Goal: Task Accomplishment & Management: Use online tool/utility

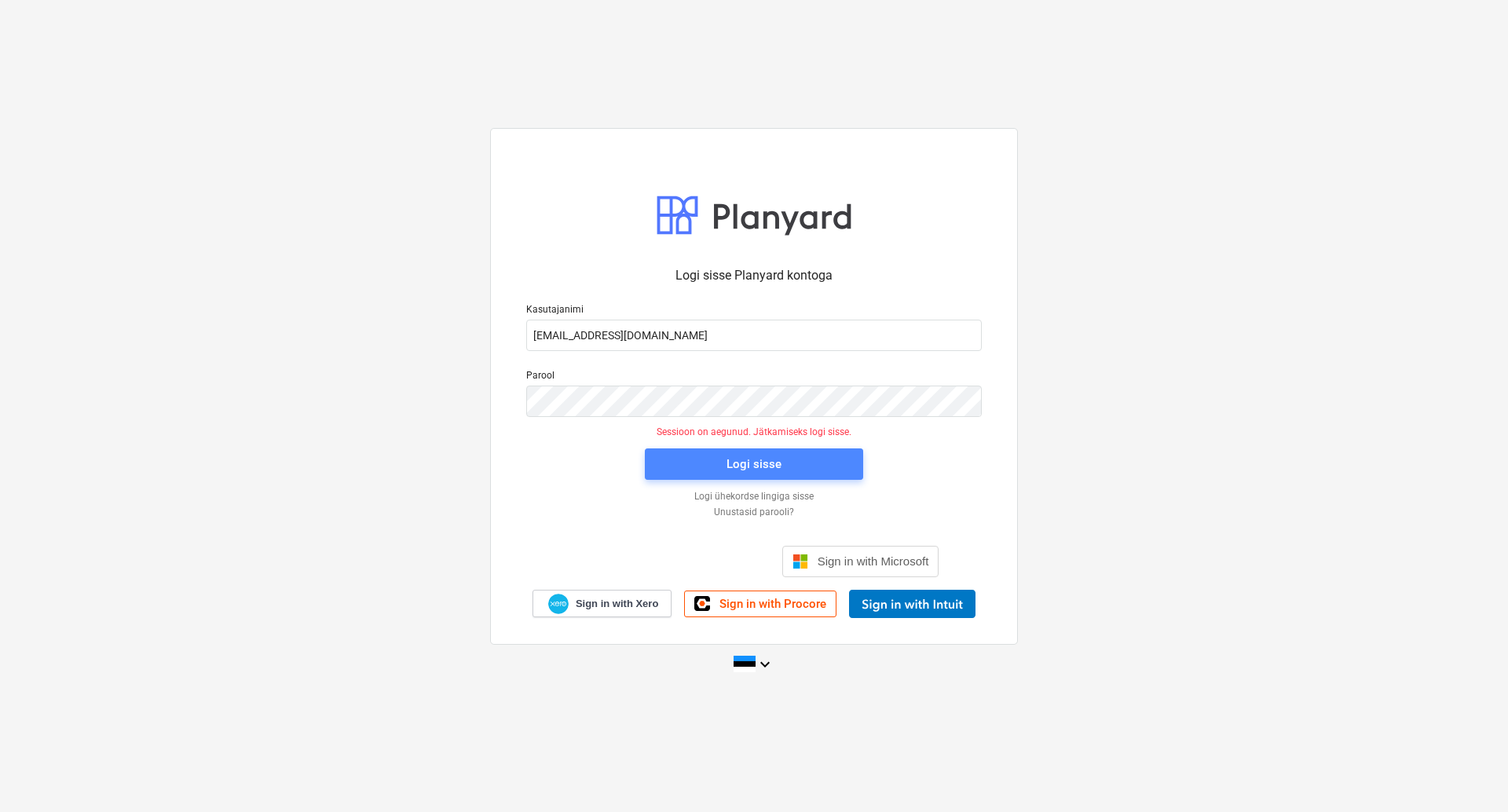
click at [747, 460] on div "Logi sisse" at bounding box center [754, 463] width 55 height 20
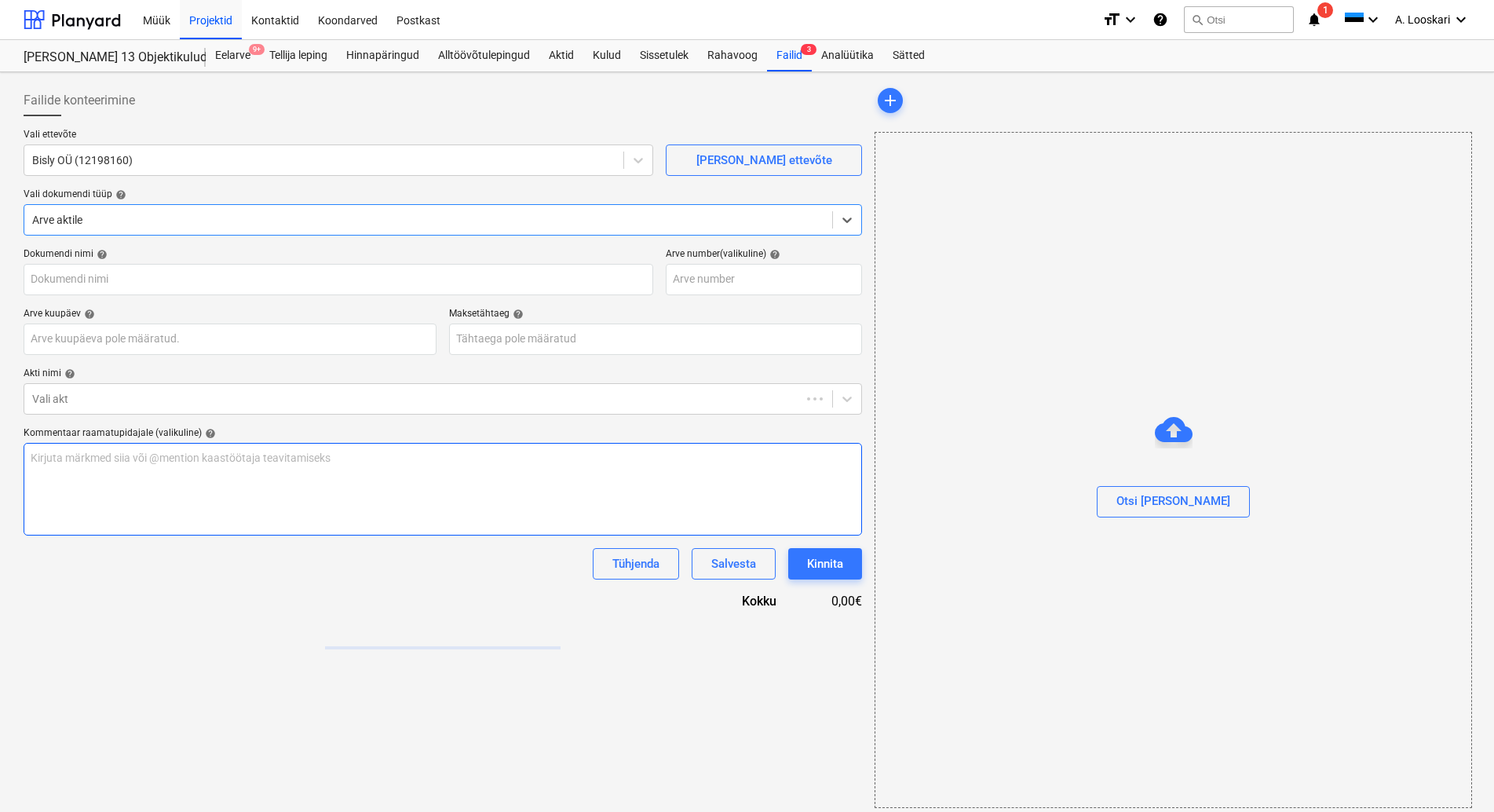
type input "Arve_241787.pdf"
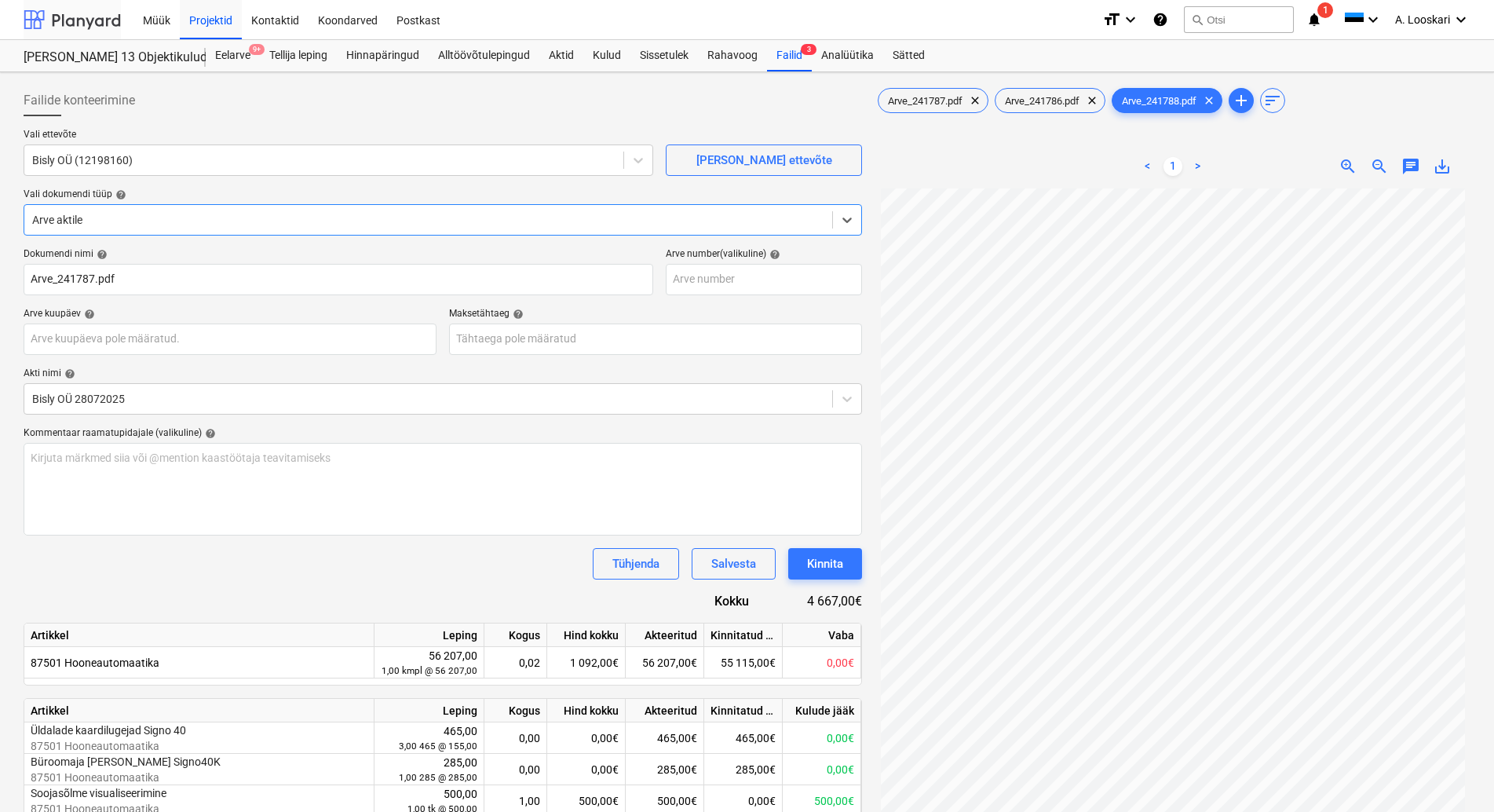
click at [95, 14] on div at bounding box center [73, 19] width 97 height 39
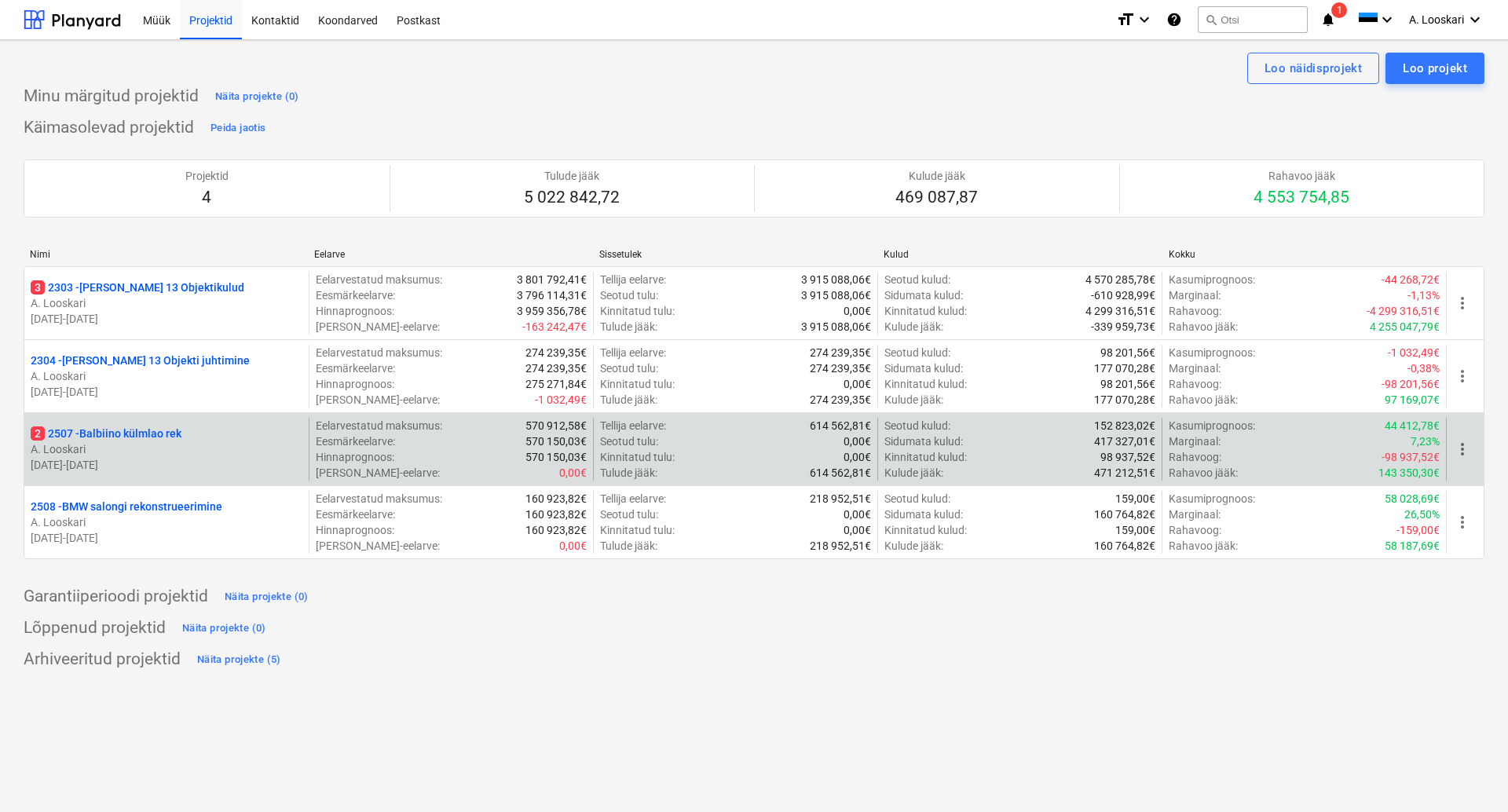
click at [163, 433] on p "2 2507 - Balbiino külmlao rek" at bounding box center [106, 433] width 150 height 16
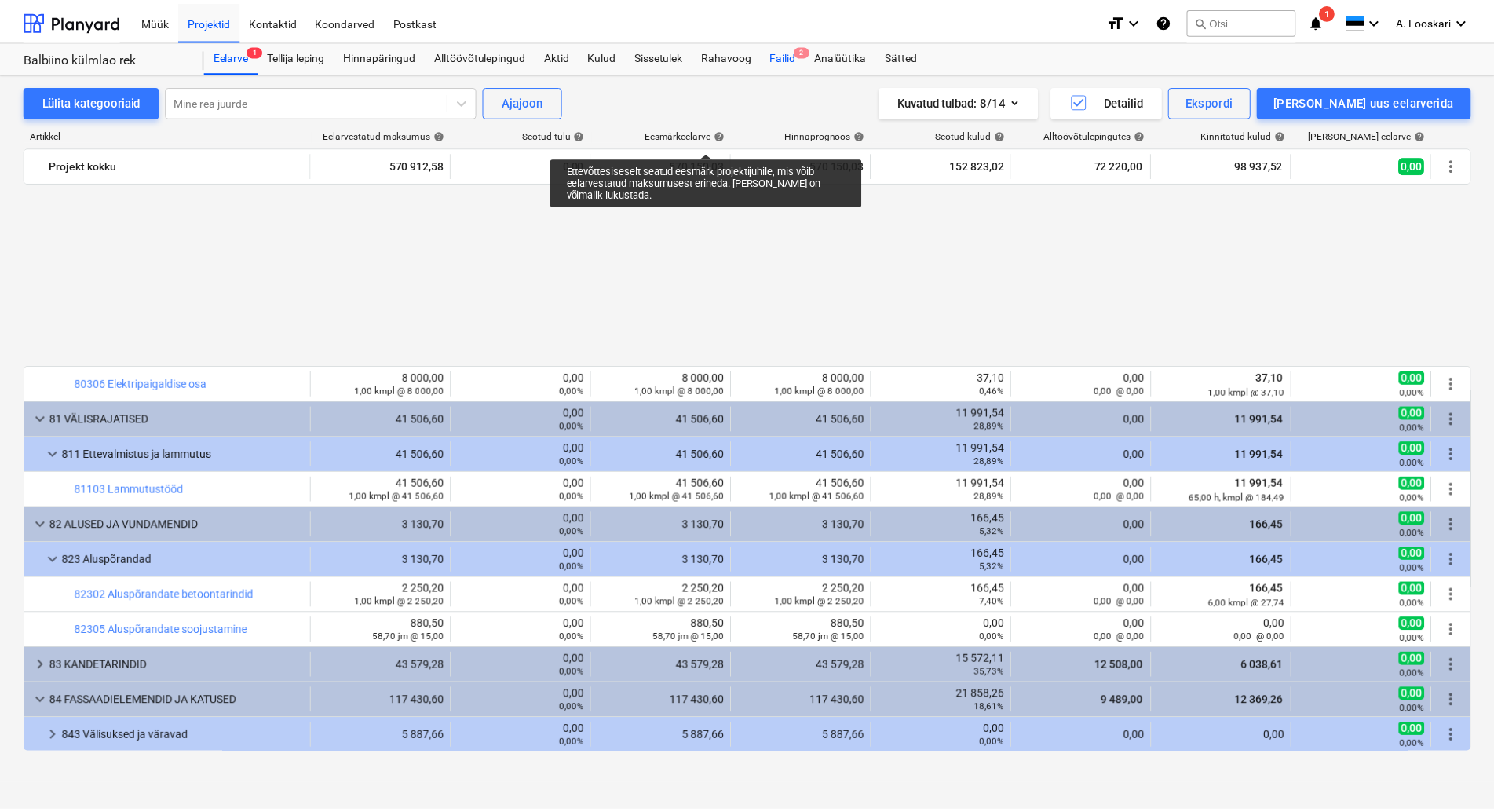
scroll to position [895, 0]
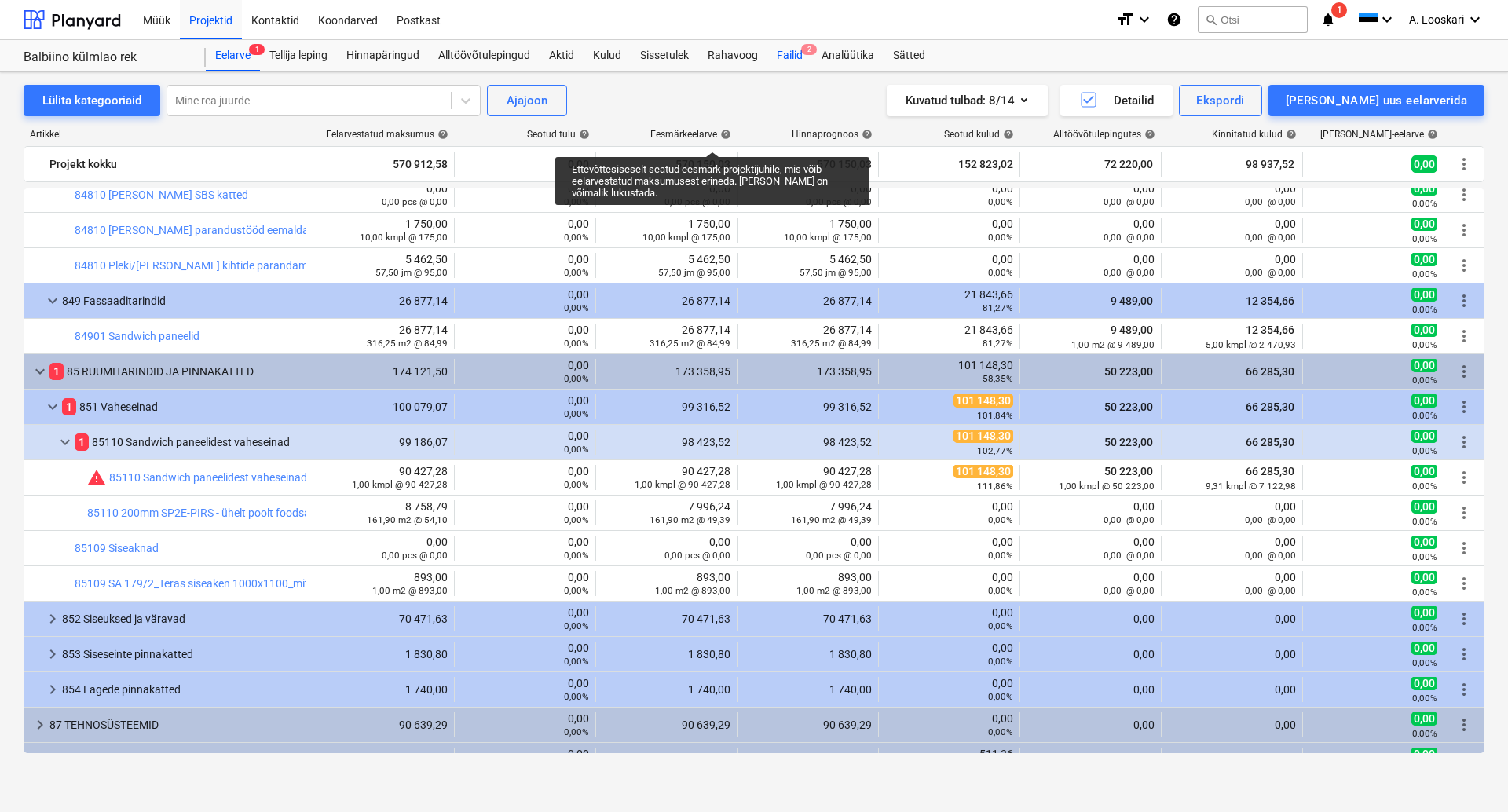
click at [798, 51] on div "Failid 2" at bounding box center [789, 56] width 45 height 32
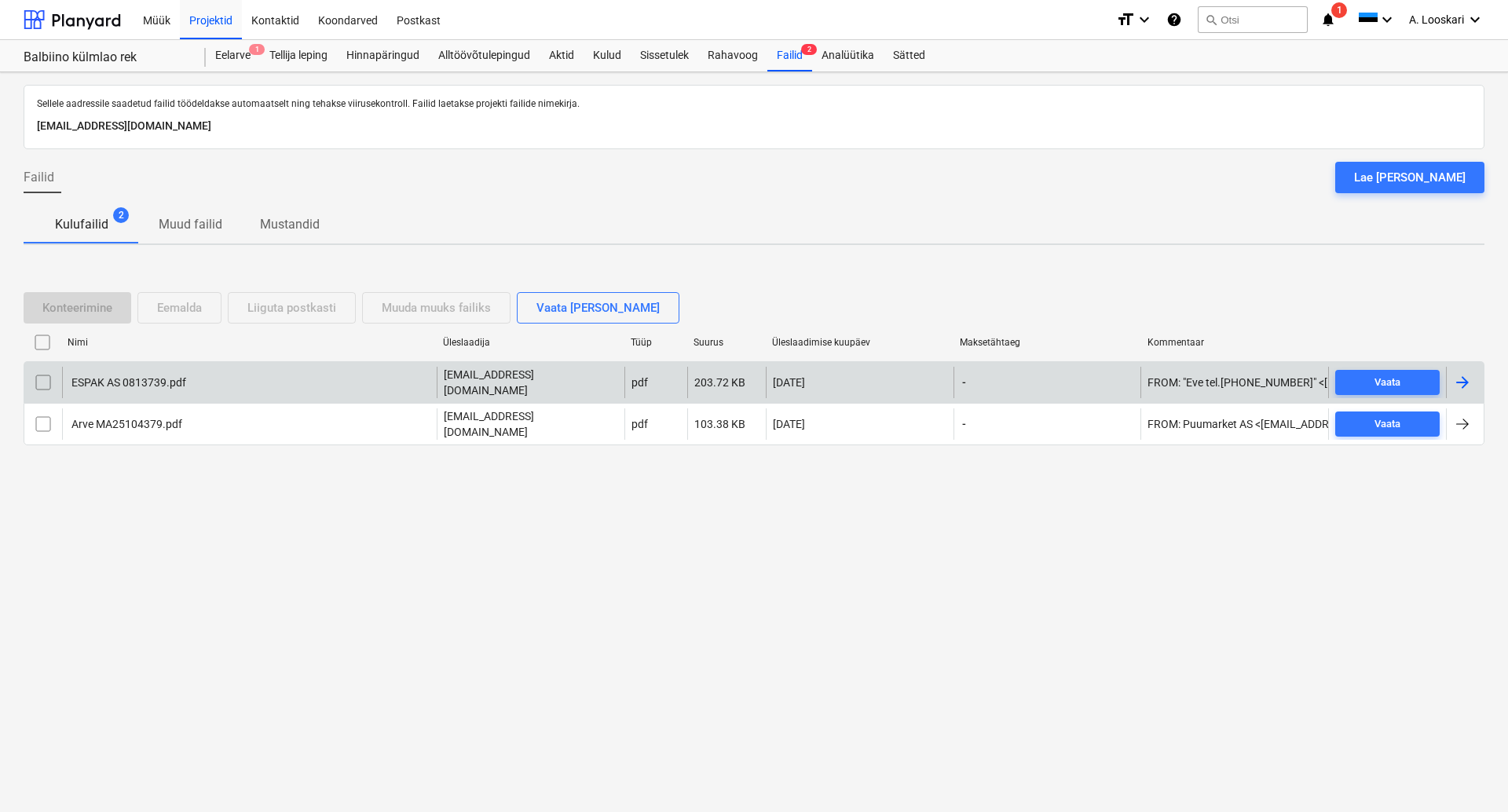
click at [125, 386] on div "ESPAK AS 0813739.pdf" at bounding box center [127, 382] width 117 height 12
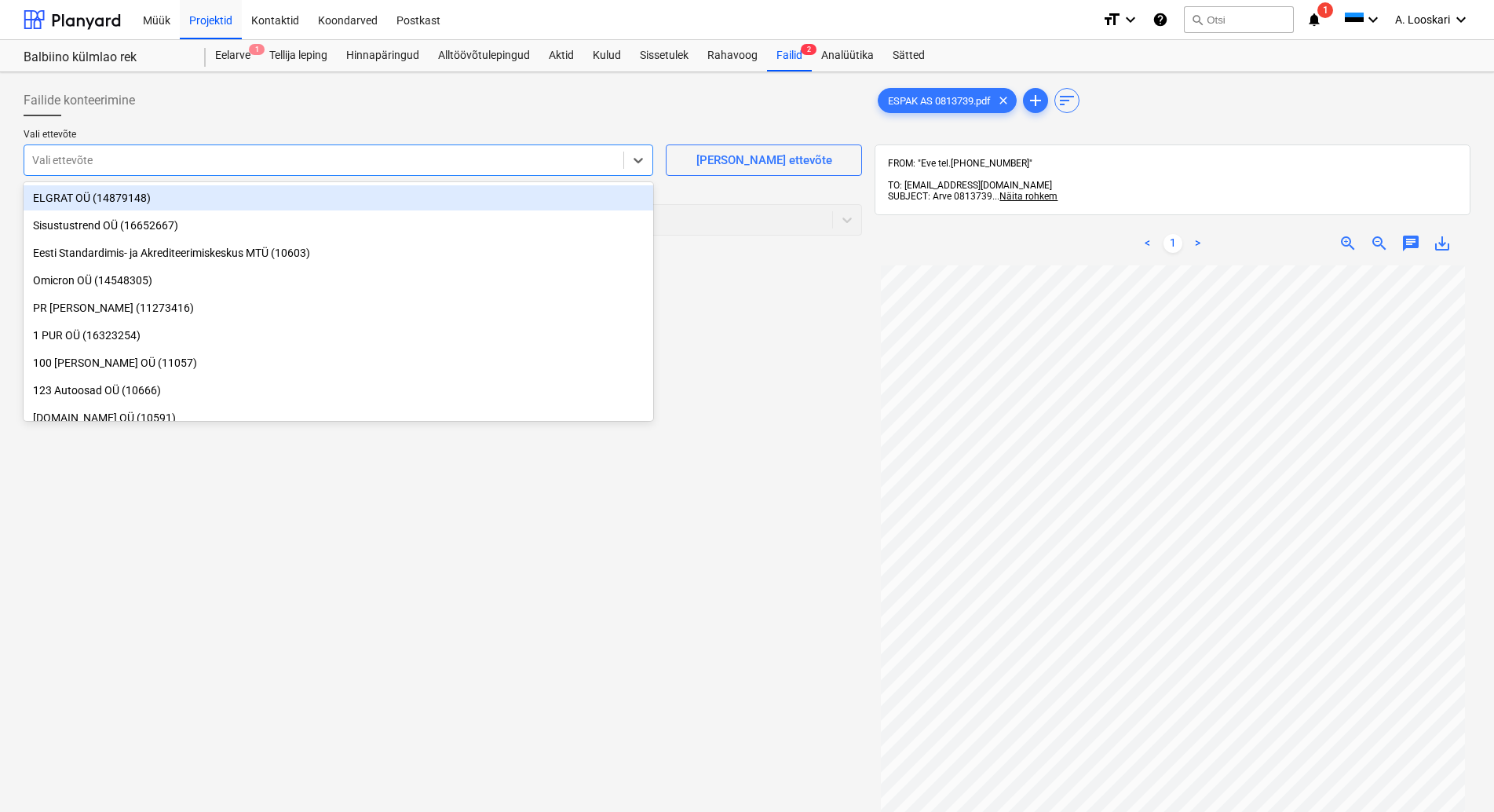
click at [151, 152] on div at bounding box center [323, 160] width 583 height 16
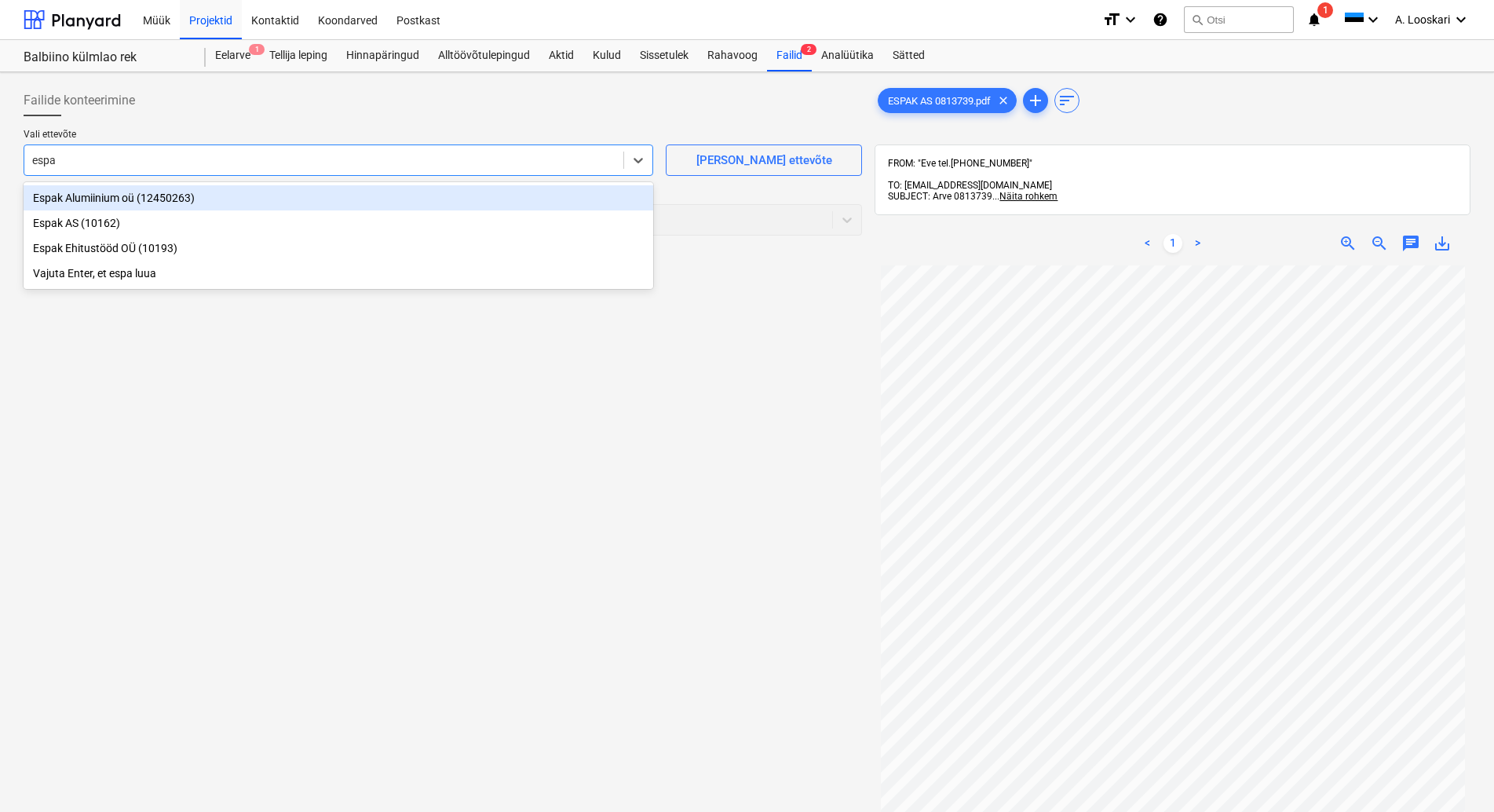
type input "espak"
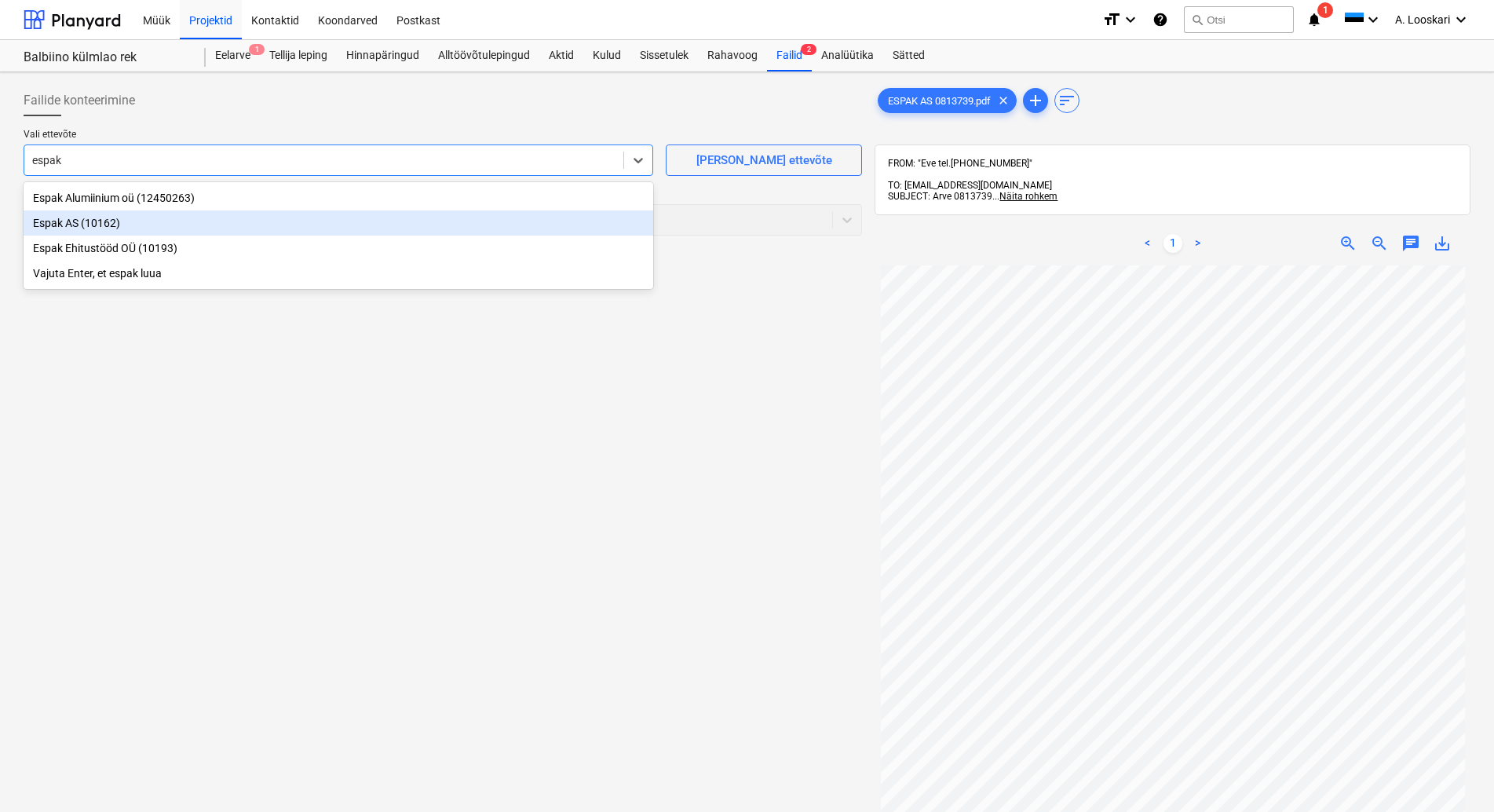
click at [185, 222] on div "Espak AS (10162)" at bounding box center [339, 223] width 630 height 25
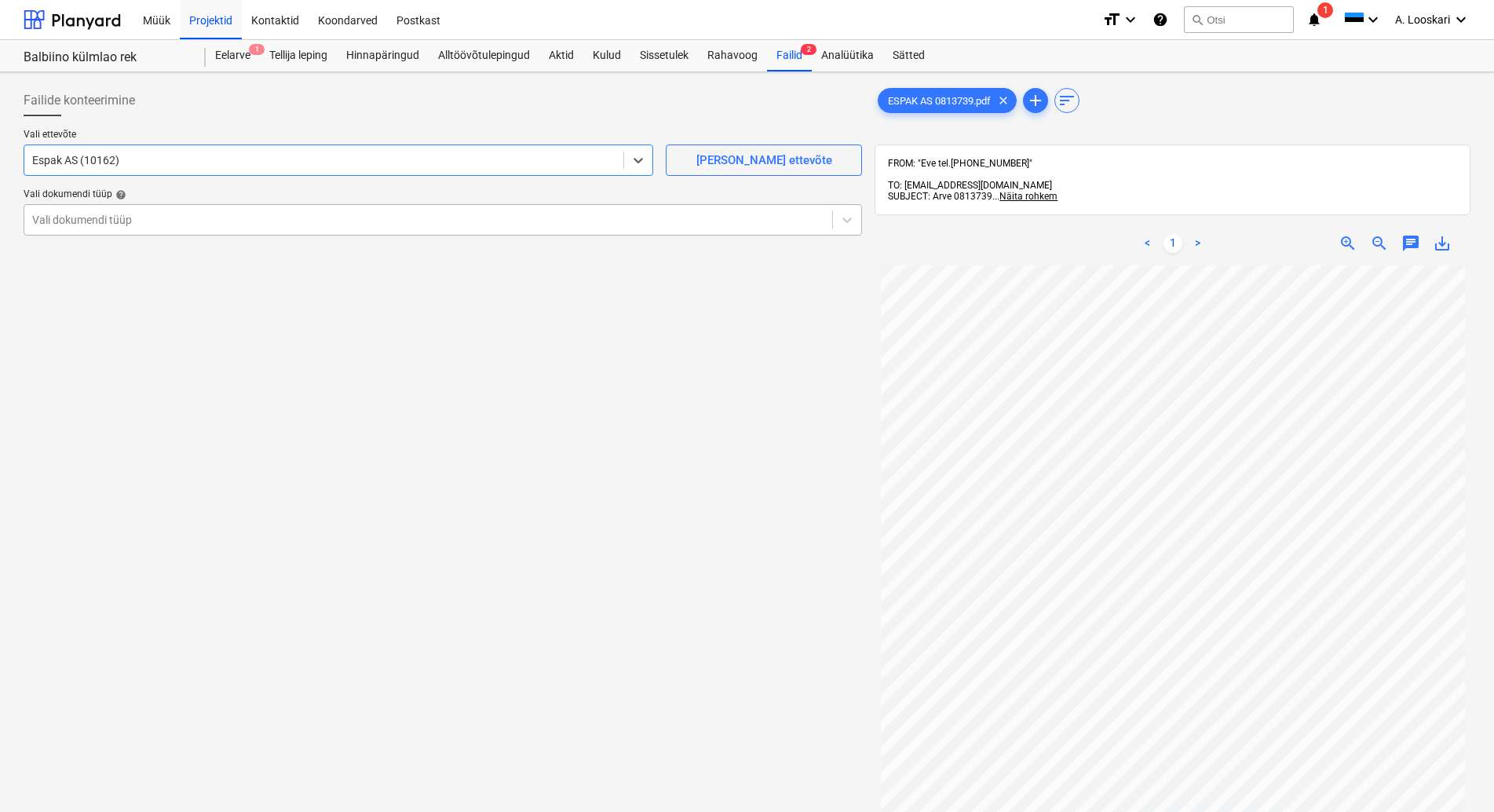
click at [178, 227] on div at bounding box center [428, 220] width 793 height 16
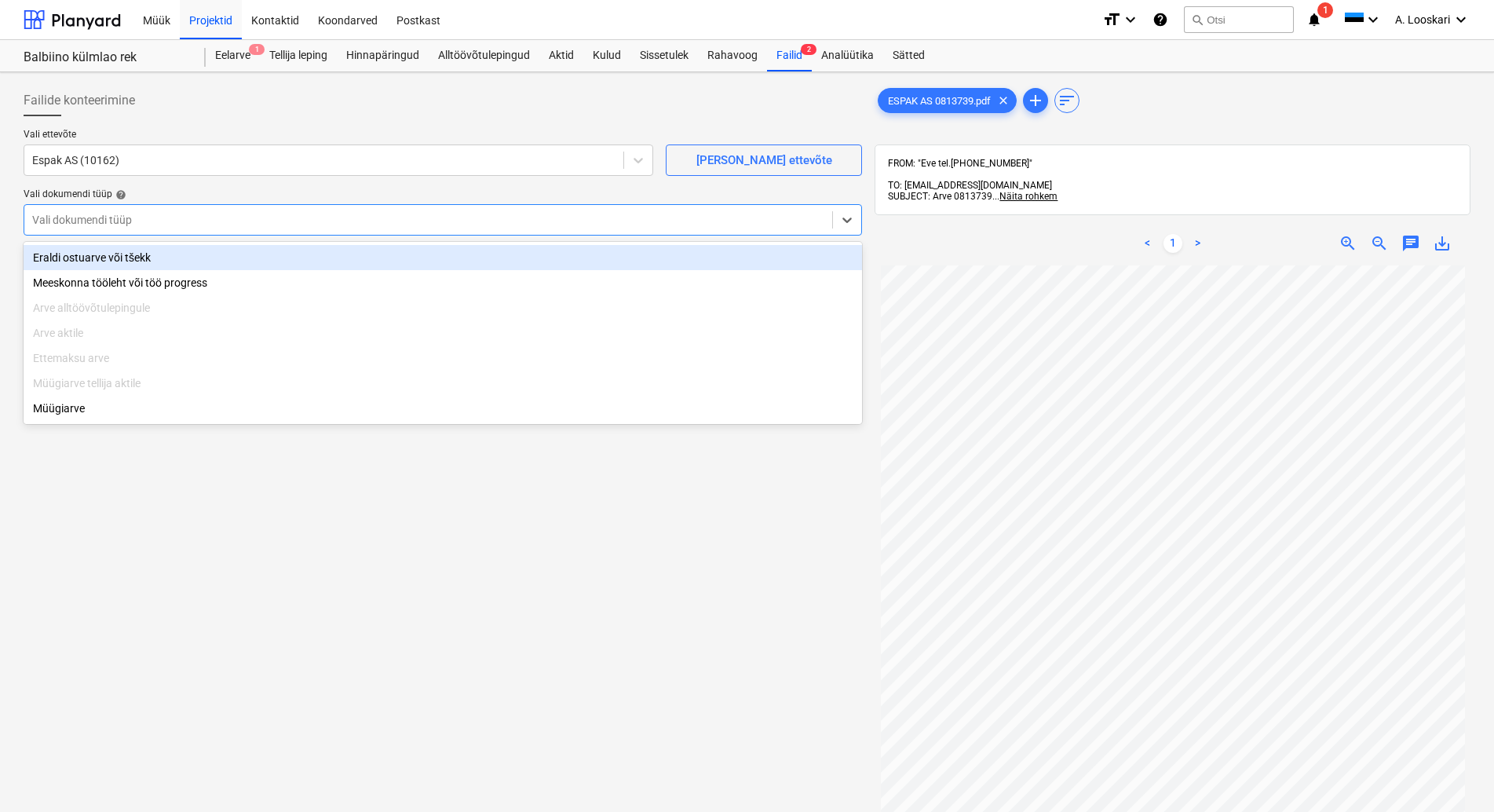
click at [190, 252] on div "Eraldi ostuarve või tšekk" at bounding box center [443, 257] width 839 height 25
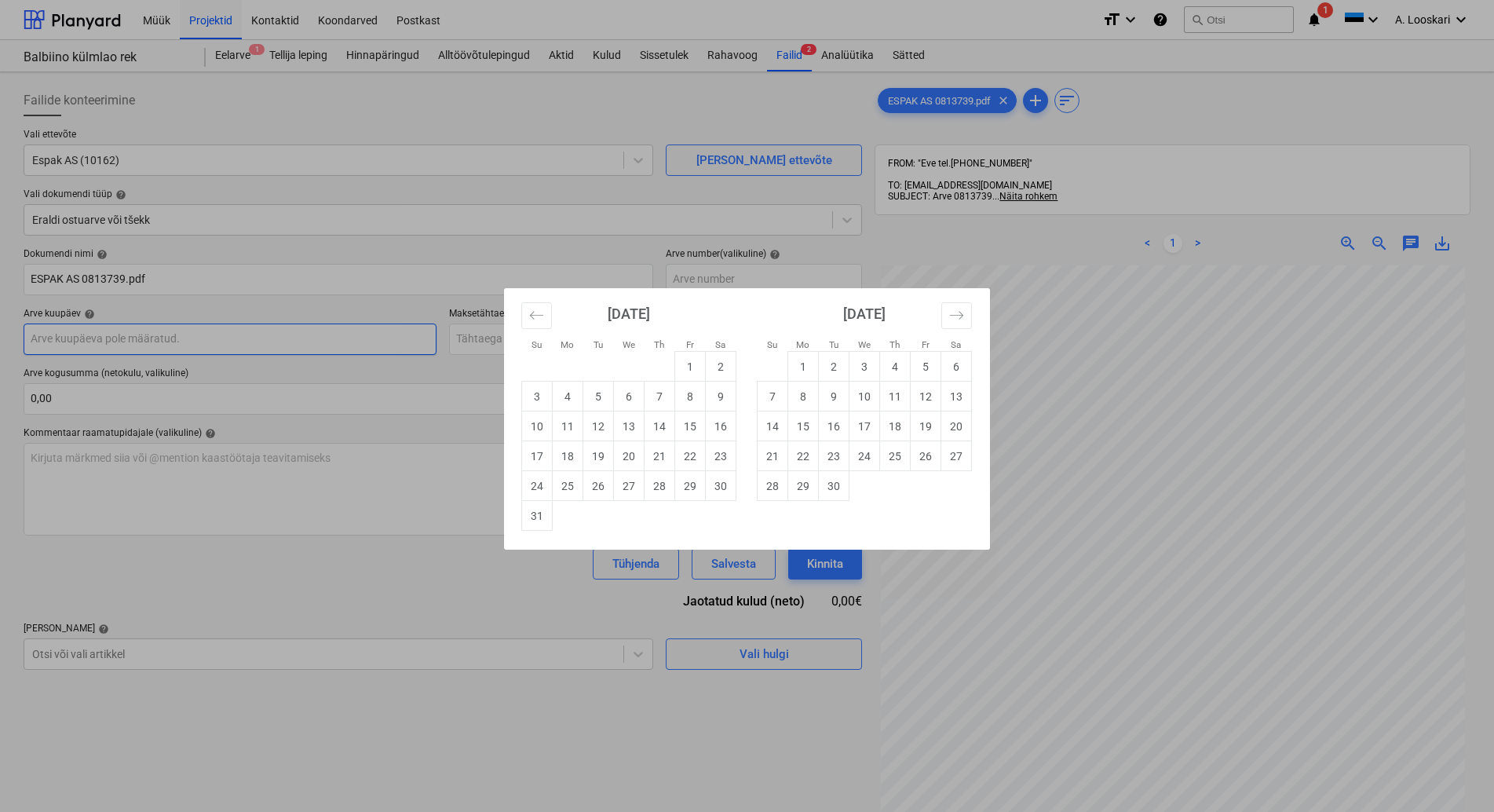
click at [198, 334] on input "text" at bounding box center [230, 340] width 413 height 32
click at [602, 486] on td "26" at bounding box center [598, 486] width 31 height 30
type input "[DATE]"
click at [575, 333] on input "text" at bounding box center [655, 340] width 413 height 32
click at [893, 452] on td "25" at bounding box center [895, 456] width 31 height 30
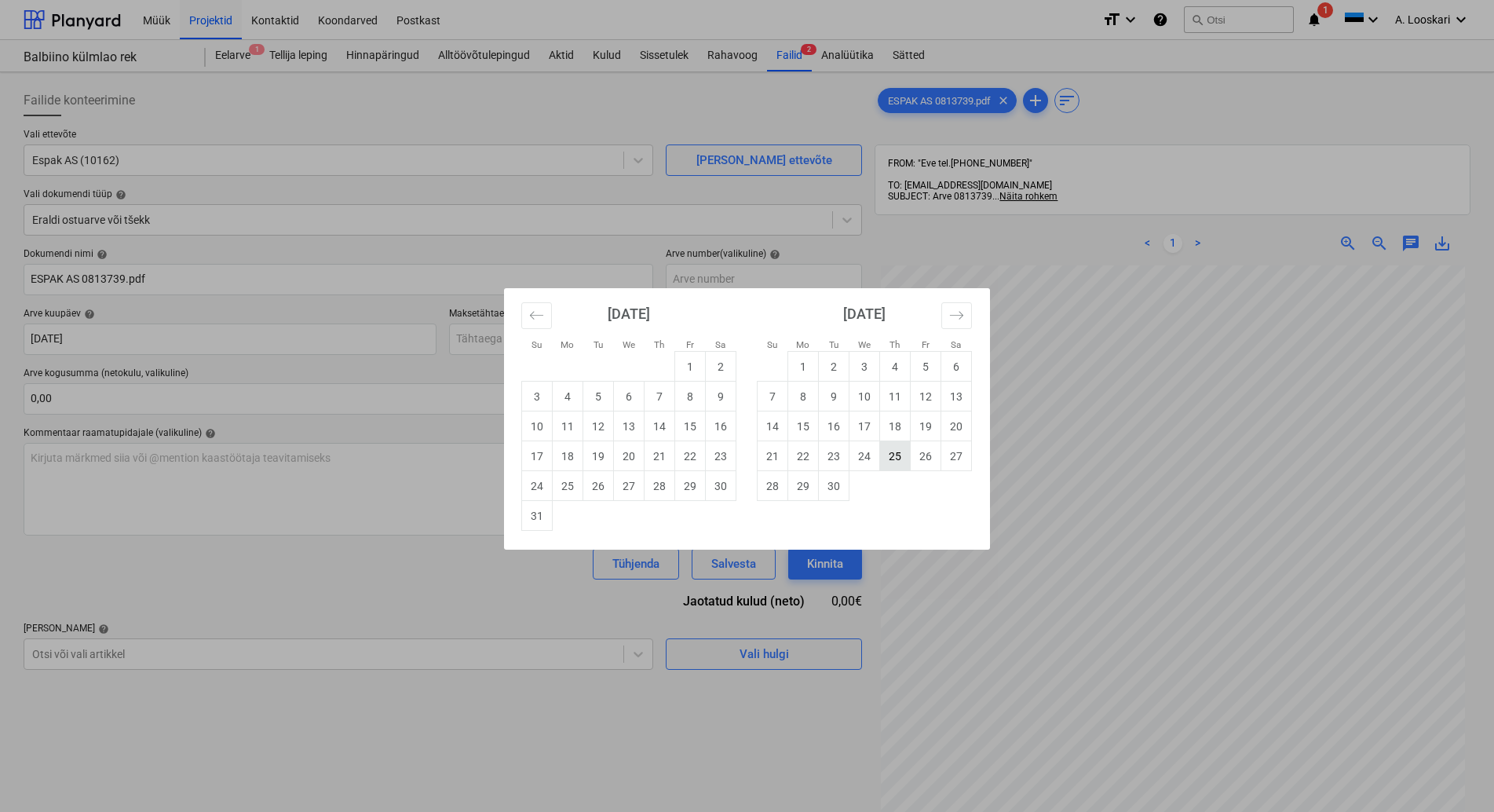
type input "[DATE]"
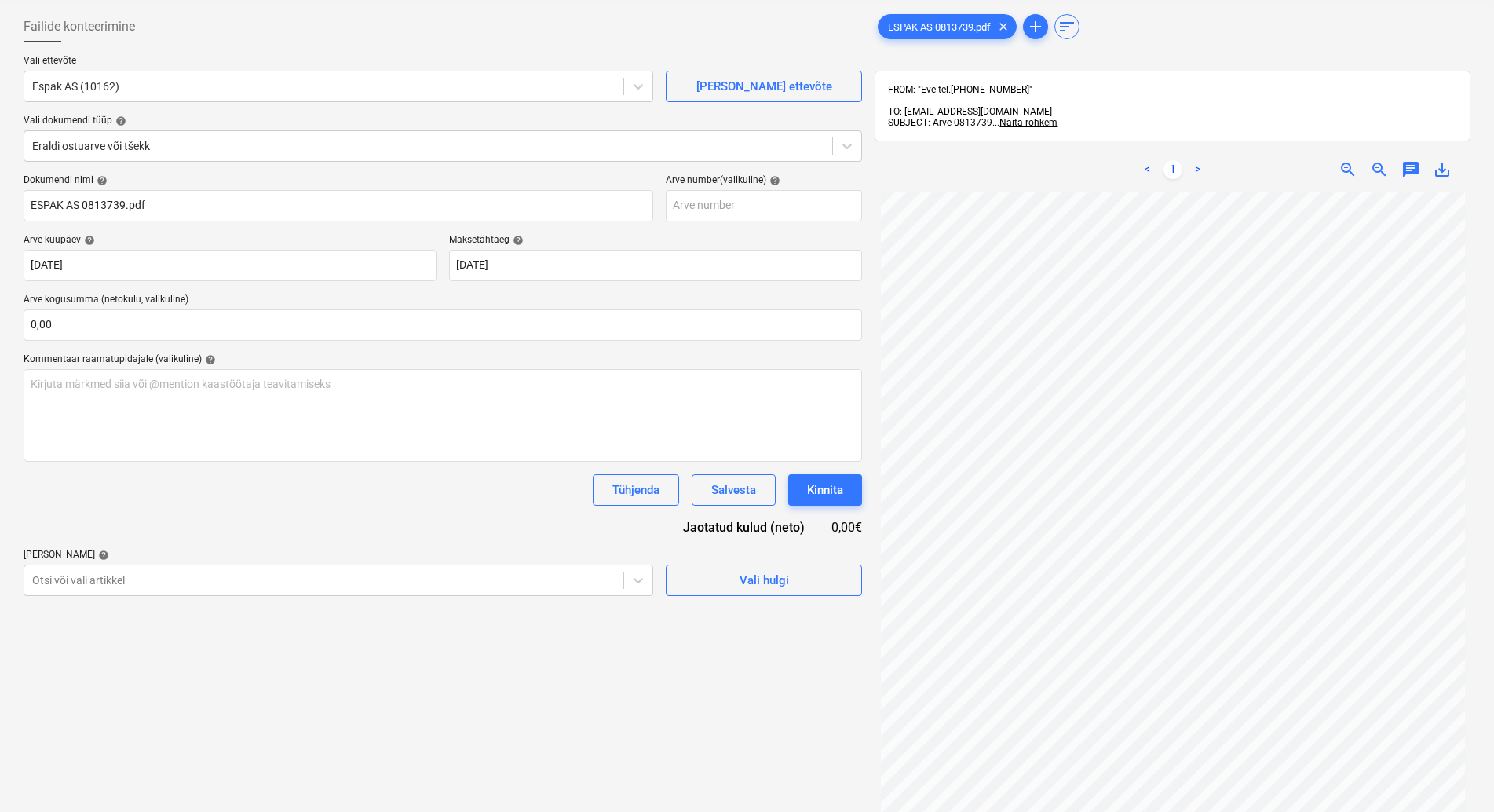
click at [164, 656] on body "Müük Projektid Kontaktid Koondarved Postkast format_size keyboard_arrow_down he…" at bounding box center [747, 333] width 1494 height 812
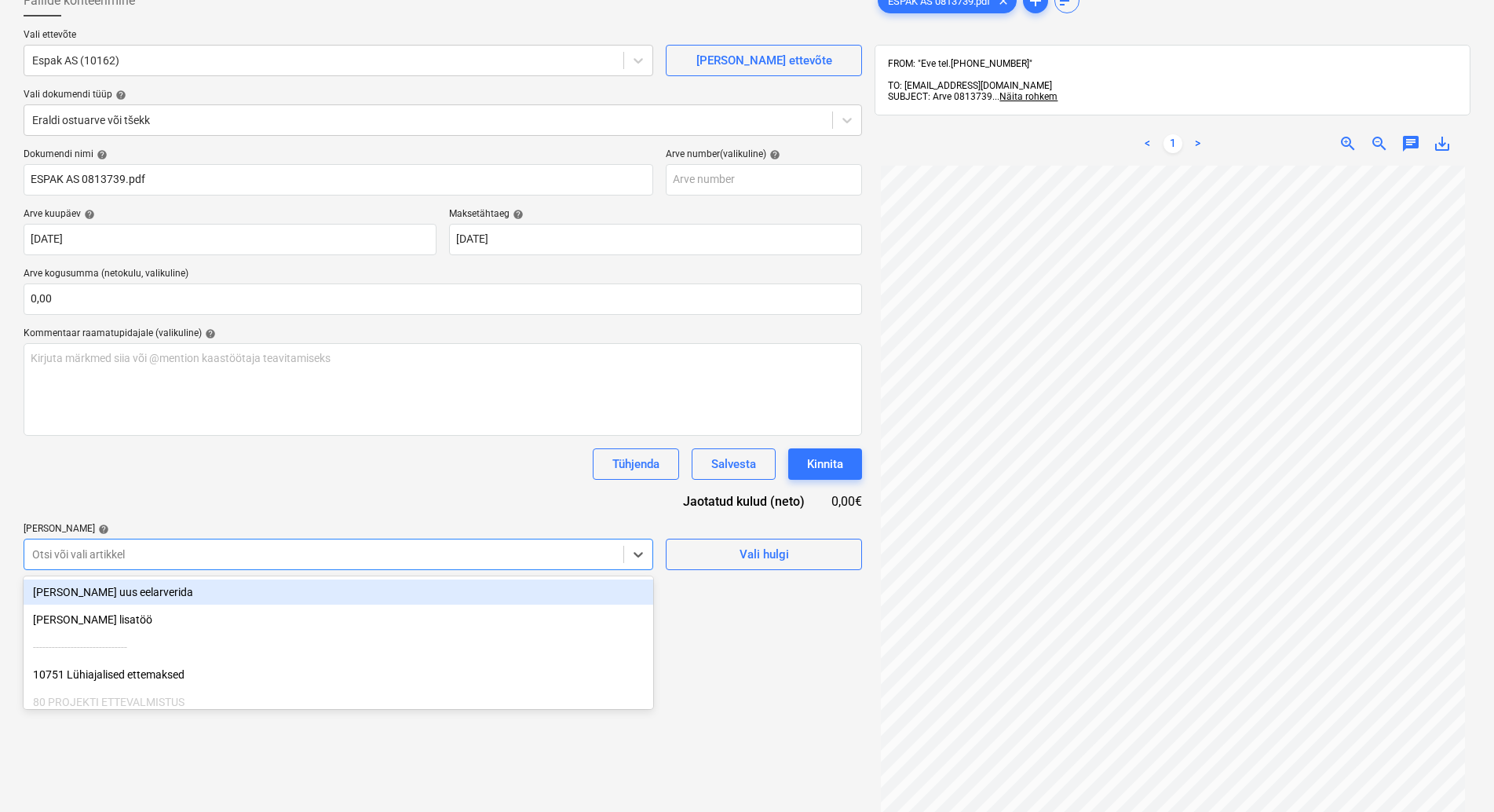
scroll to position [109, 0]
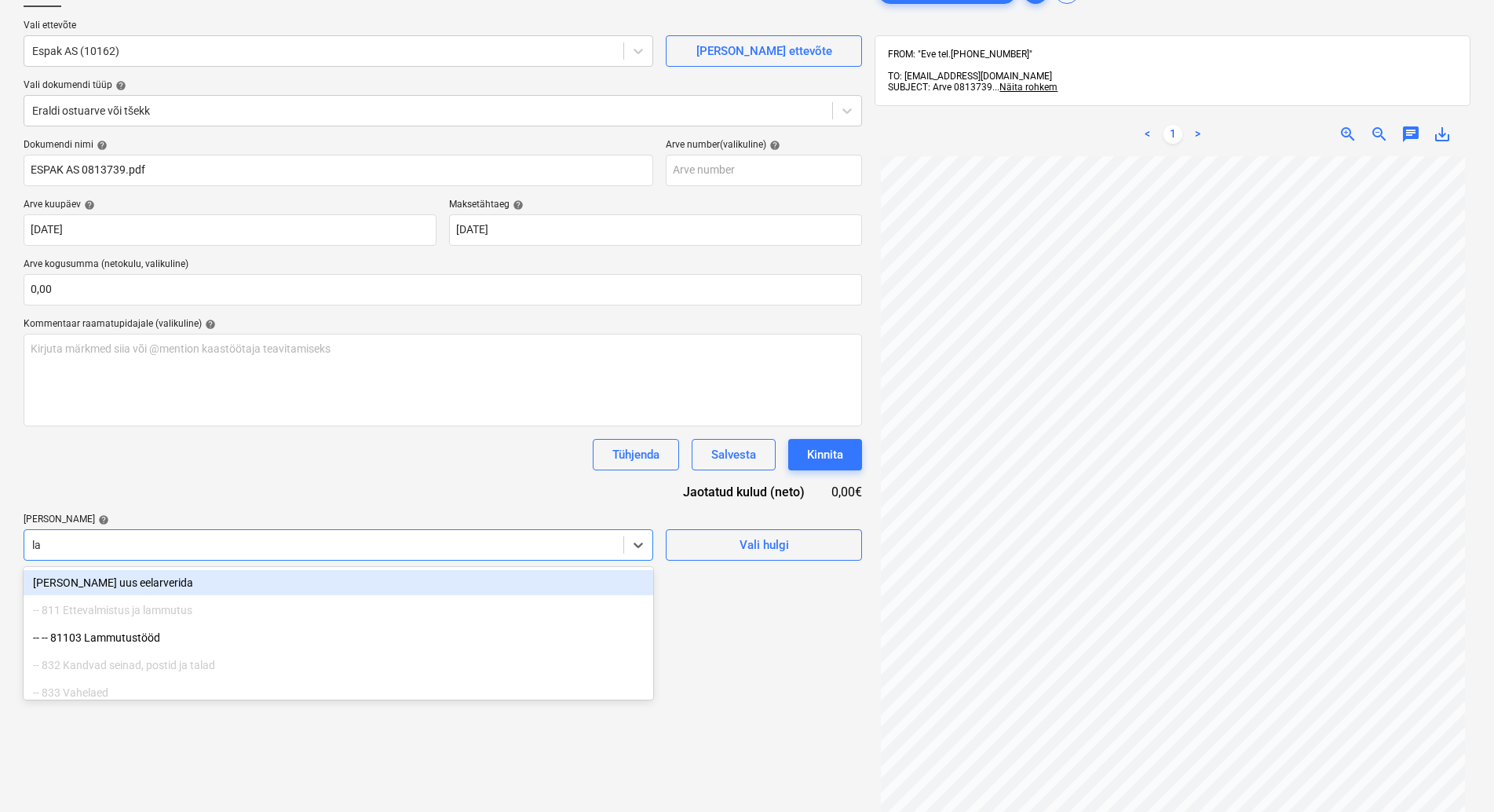
type input "[PERSON_NAME]"
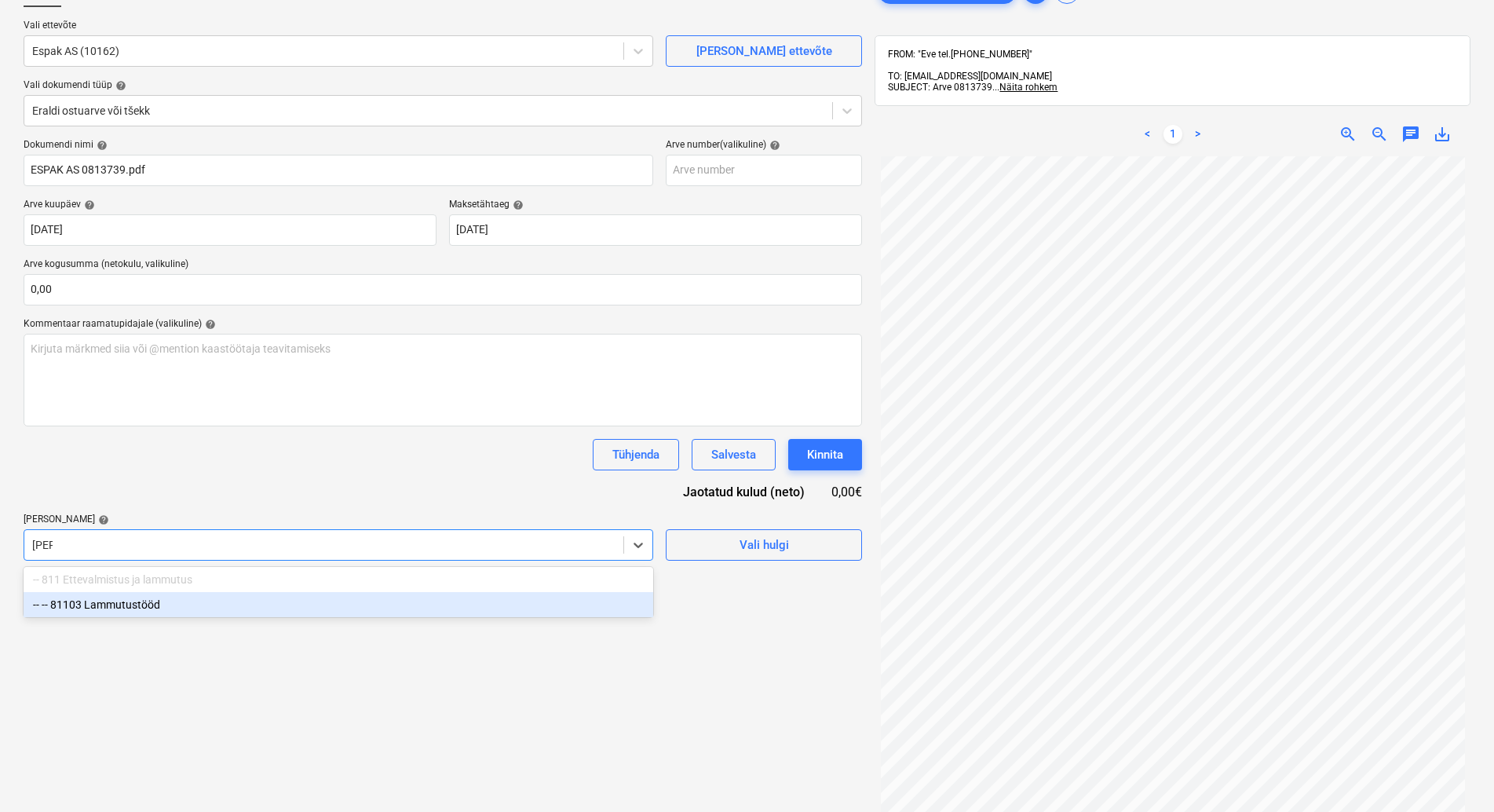
click at [164, 608] on div "-- -- 81103 Lammutustööd" at bounding box center [339, 604] width 630 height 25
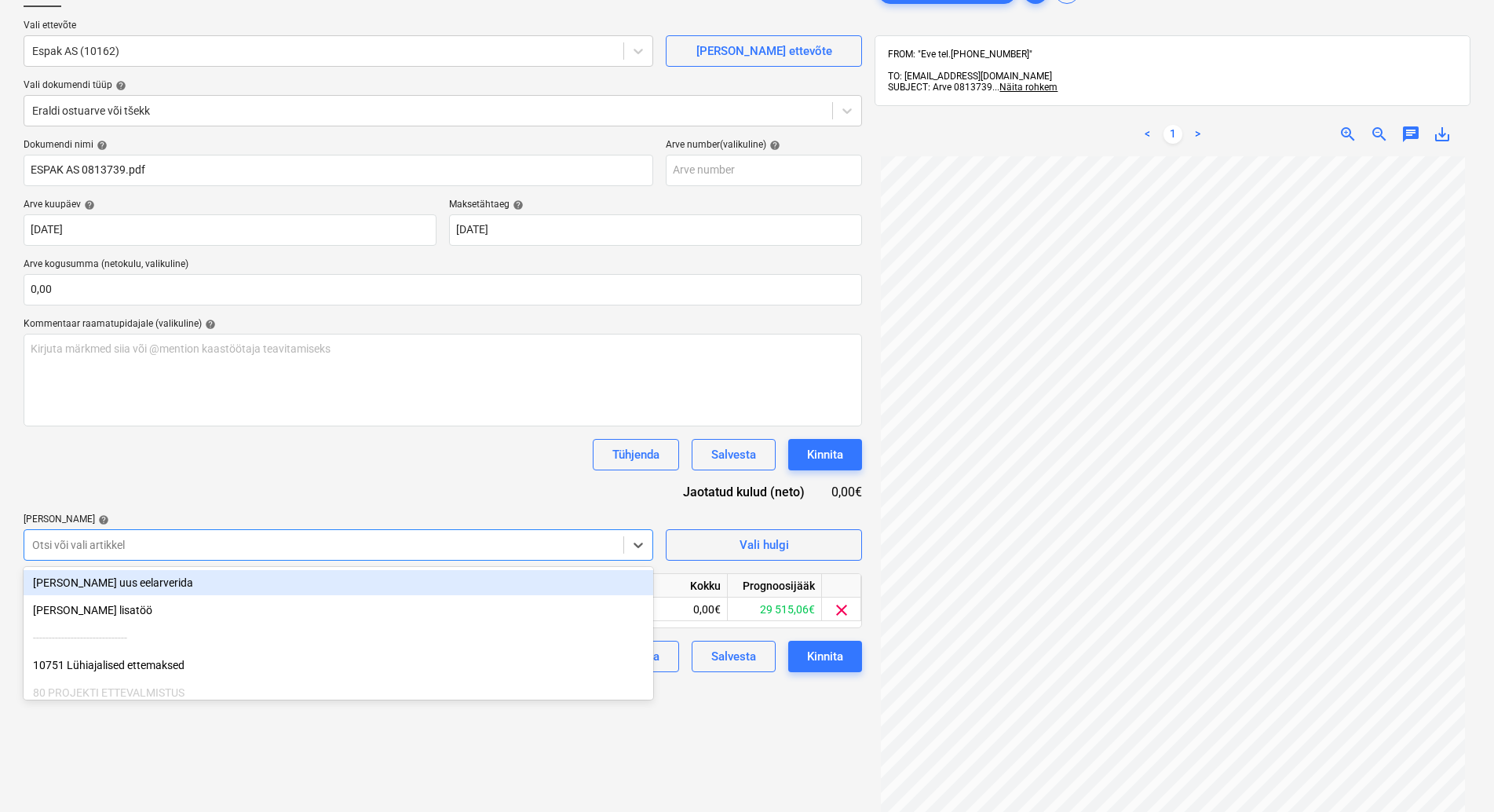
click at [209, 479] on div "Dokumendi nimi help [PERSON_NAME] AS 0813739.pdf Arve number (valikuline) help …" at bounding box center [443, 405] width 839 height 533
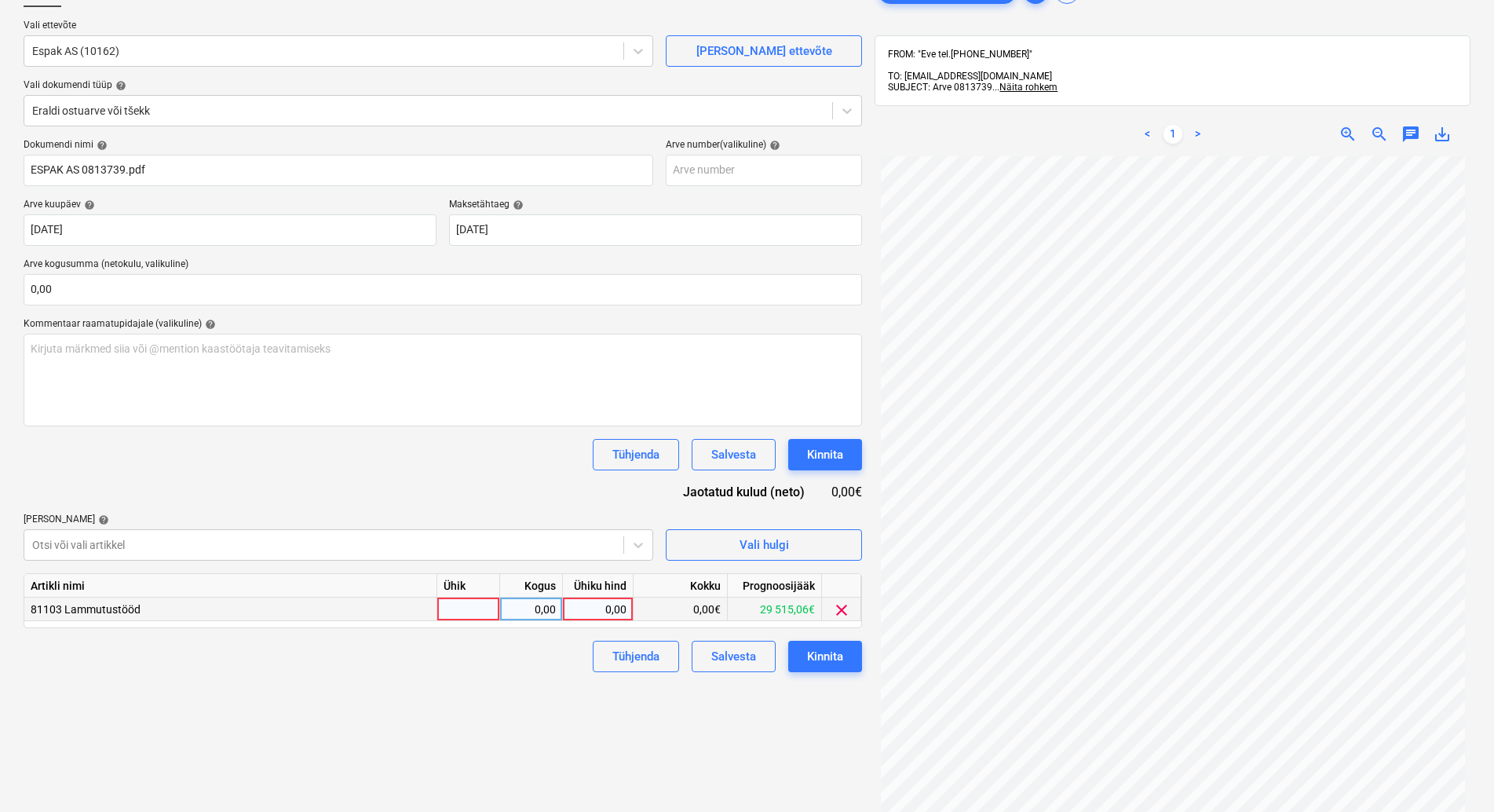
click at [444, 604] on div at bounding box center [468, 609] width 63 height 24
type input "kmpl"
click at [531, 607] on div "0,00" at bounding box center [531, 609] width 50 height 24
type input "1"
click at [617, 611] on div "0,00" at bounding box center [597, 609] width 57 height 24
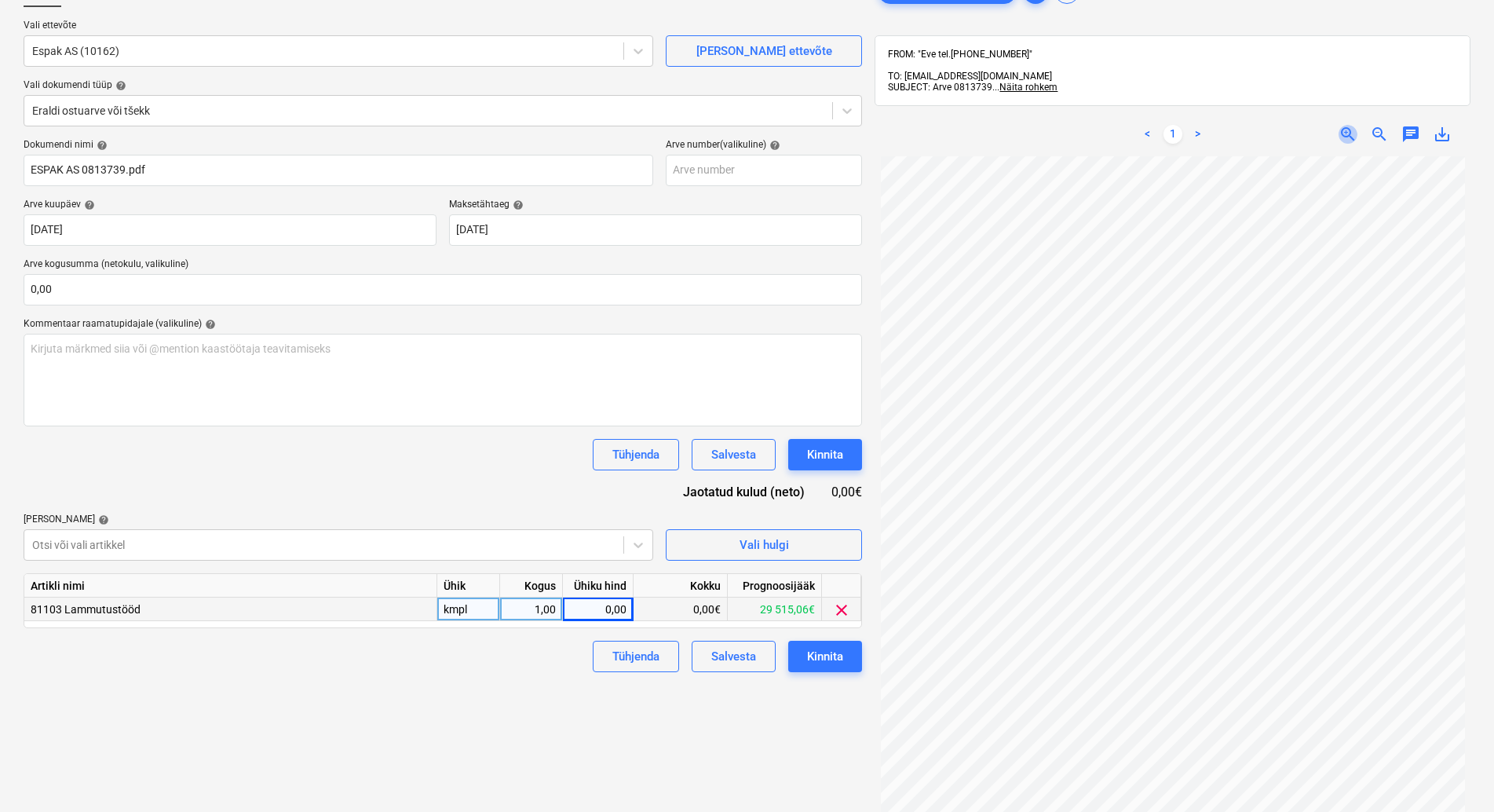
click at [1347, 125] on span "zoom_in" at bounding box center [1347, 134] width 19 height 19
click at [603, 604] on div "0,00" at bounding box center [597, 609] width 57 height 24
type input "57,85"
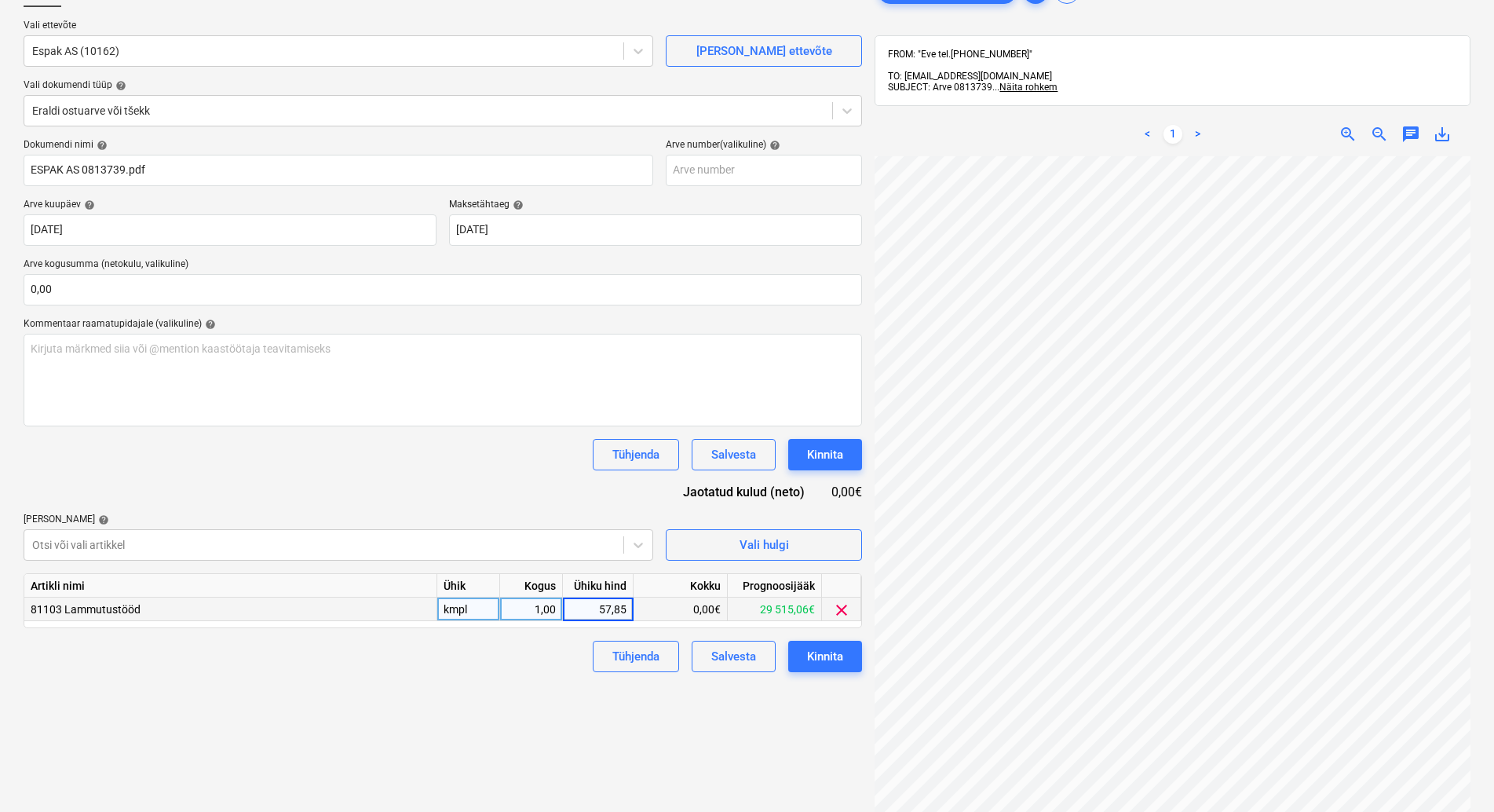
click at [539, 680] on div "Failide konteerimine Vali ettevõte Espak AS (10162) [PERSON_NAME] uus ettevõte …" at bounding box center [443, 449] width 851 height 961
click at [837, 654] on div "Kinnita" at bounding box center [824, 655] width 36 height 20
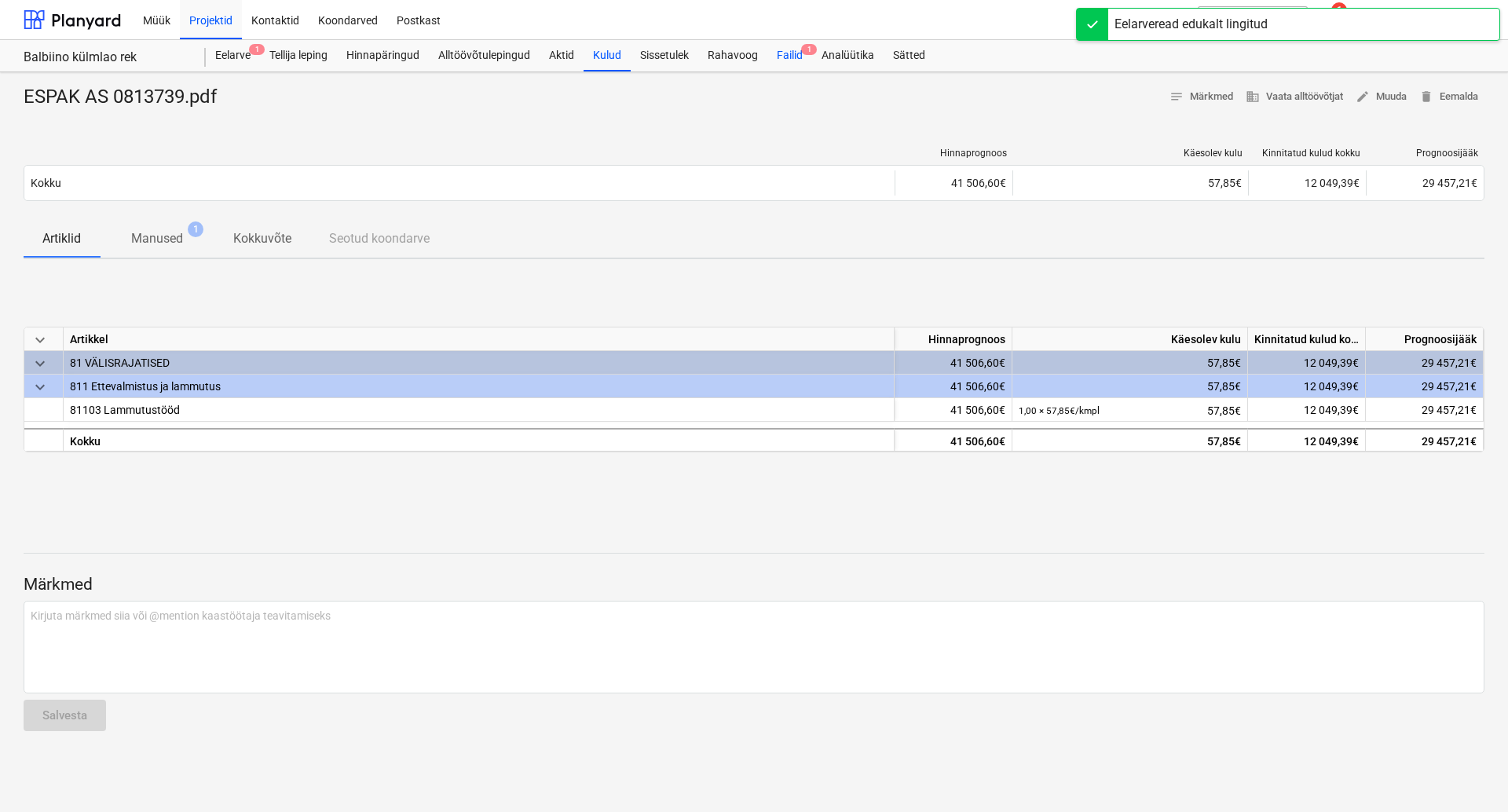
click at [793, 54] on div "Failid 1" at bounding box center [789, 56] width 45 height 32
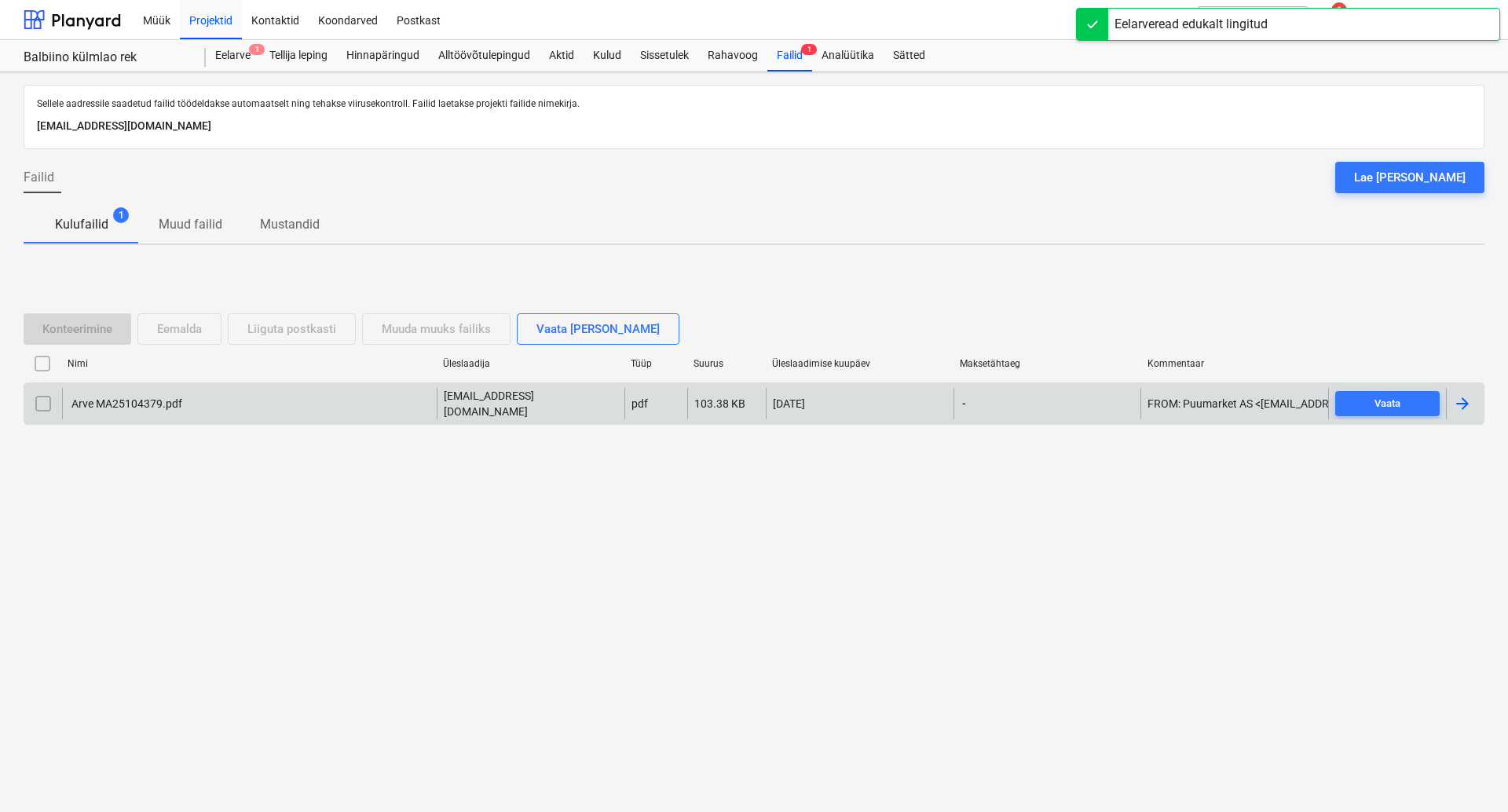
click at [135, 400] on div "Arve MA25104379.pdf" at bounding box center [126, 403] width 113 height 12
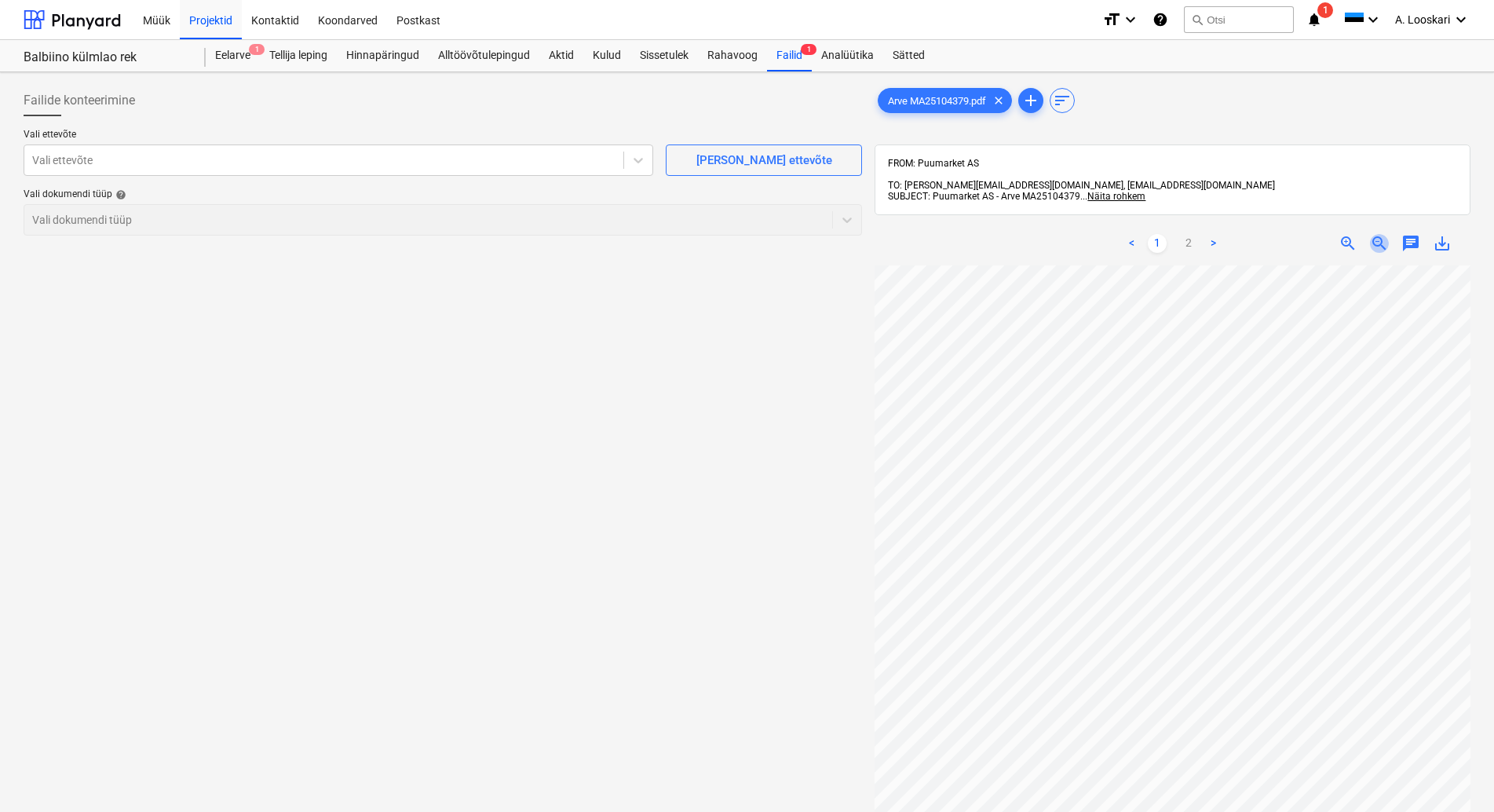
click at [1380, 234] on span "zoom_out" at bounding box center [1379, 242] width 19 height 19
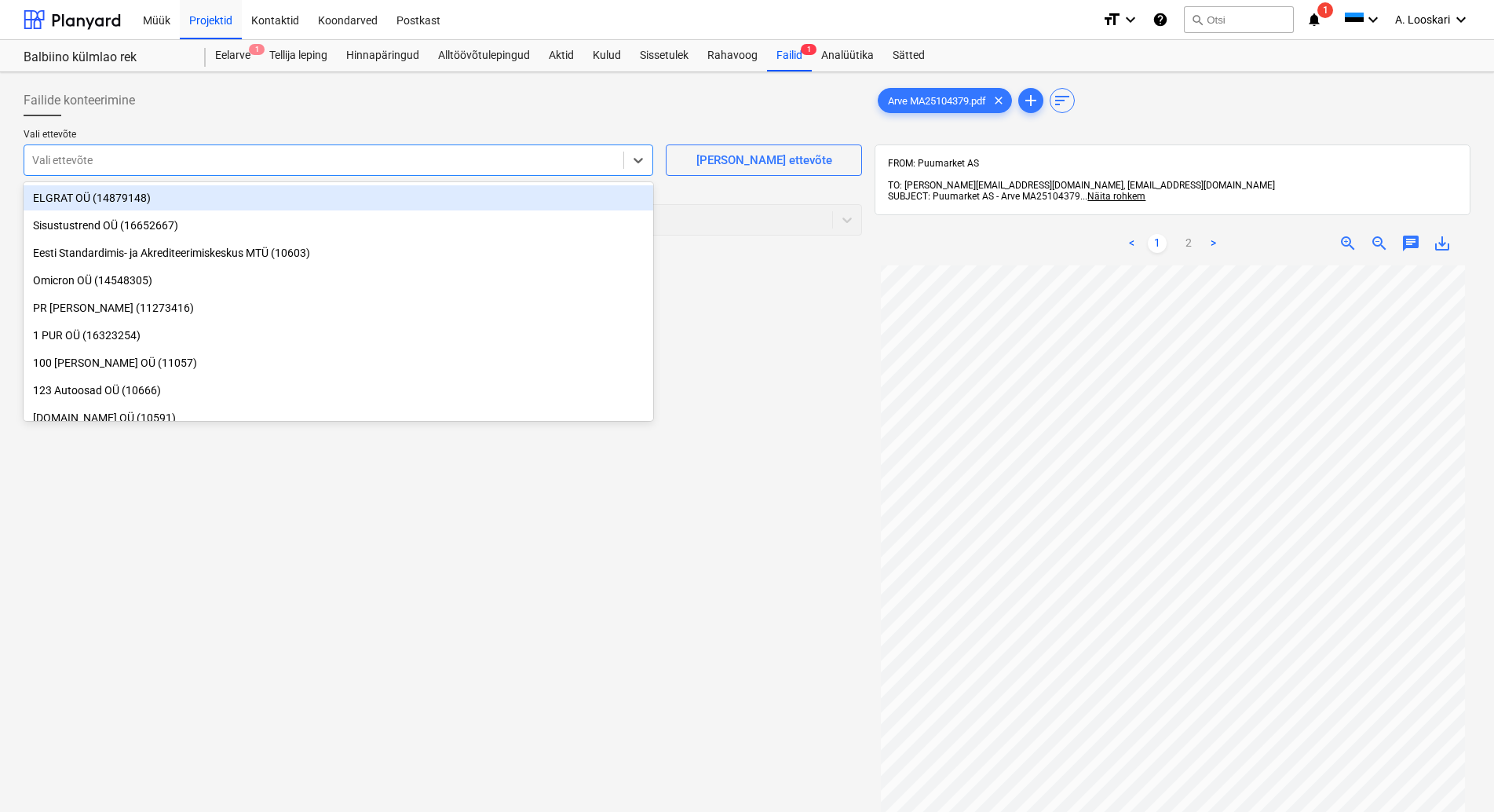
click at [243, 157] on div at bounding box center [323, 160] width 583 height 16
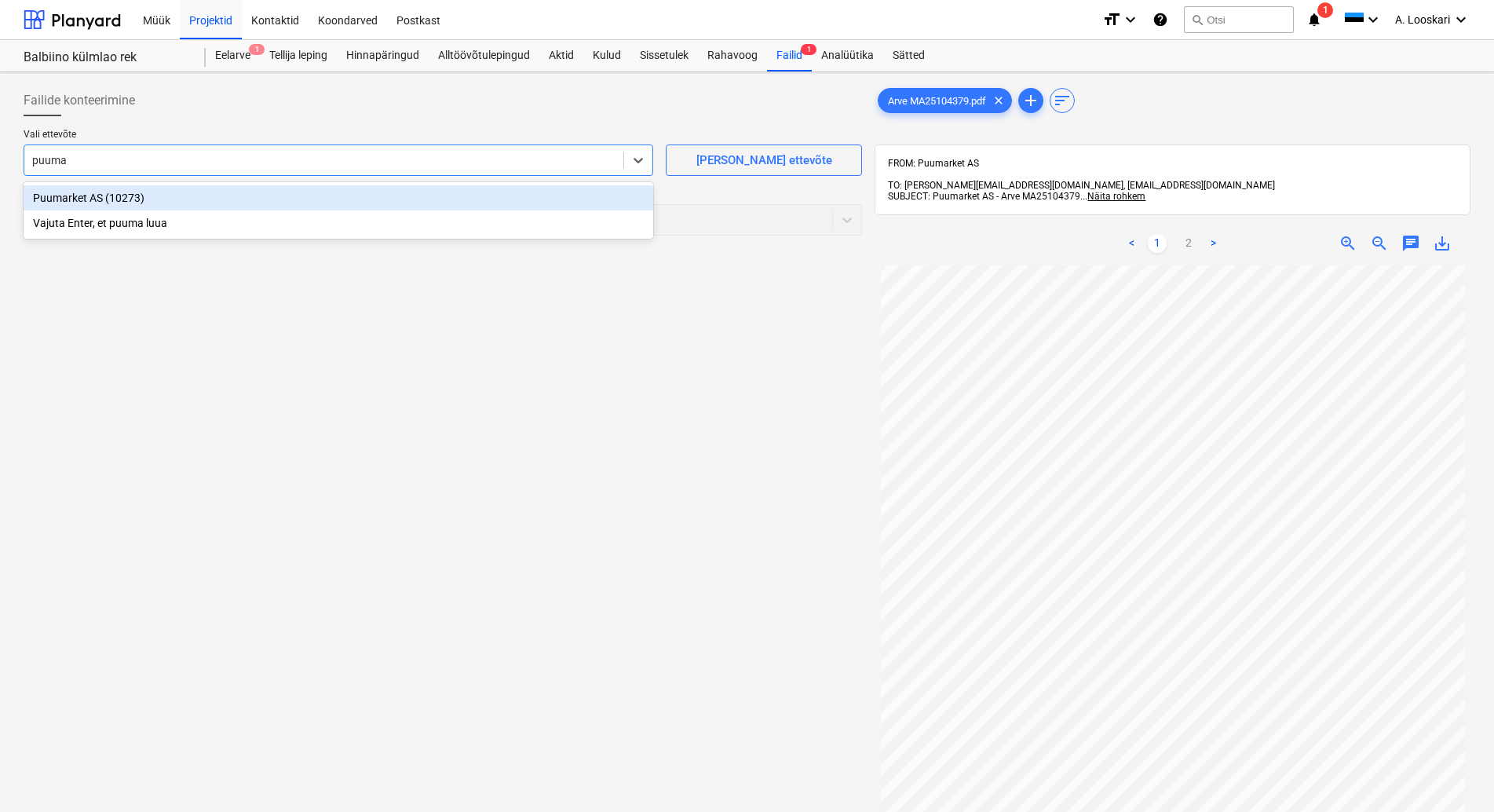
type input "puumar"
click at [263, 201] on div "Puumarket AS (10273)" at bounding box center [339, 197] width 630 height 25
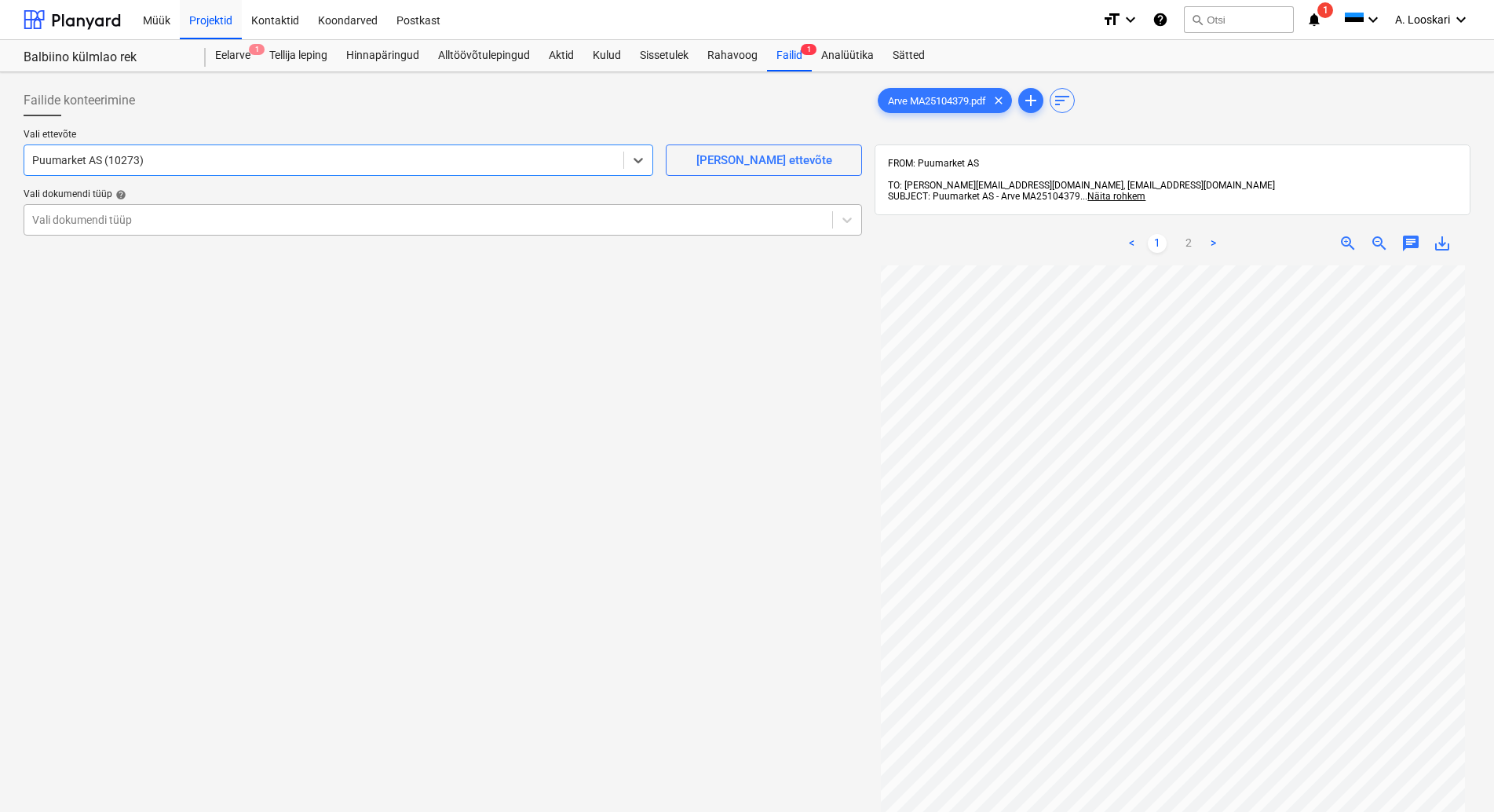
click at [255, 218] on div at bounding box center [428, 220] width 793 height 16
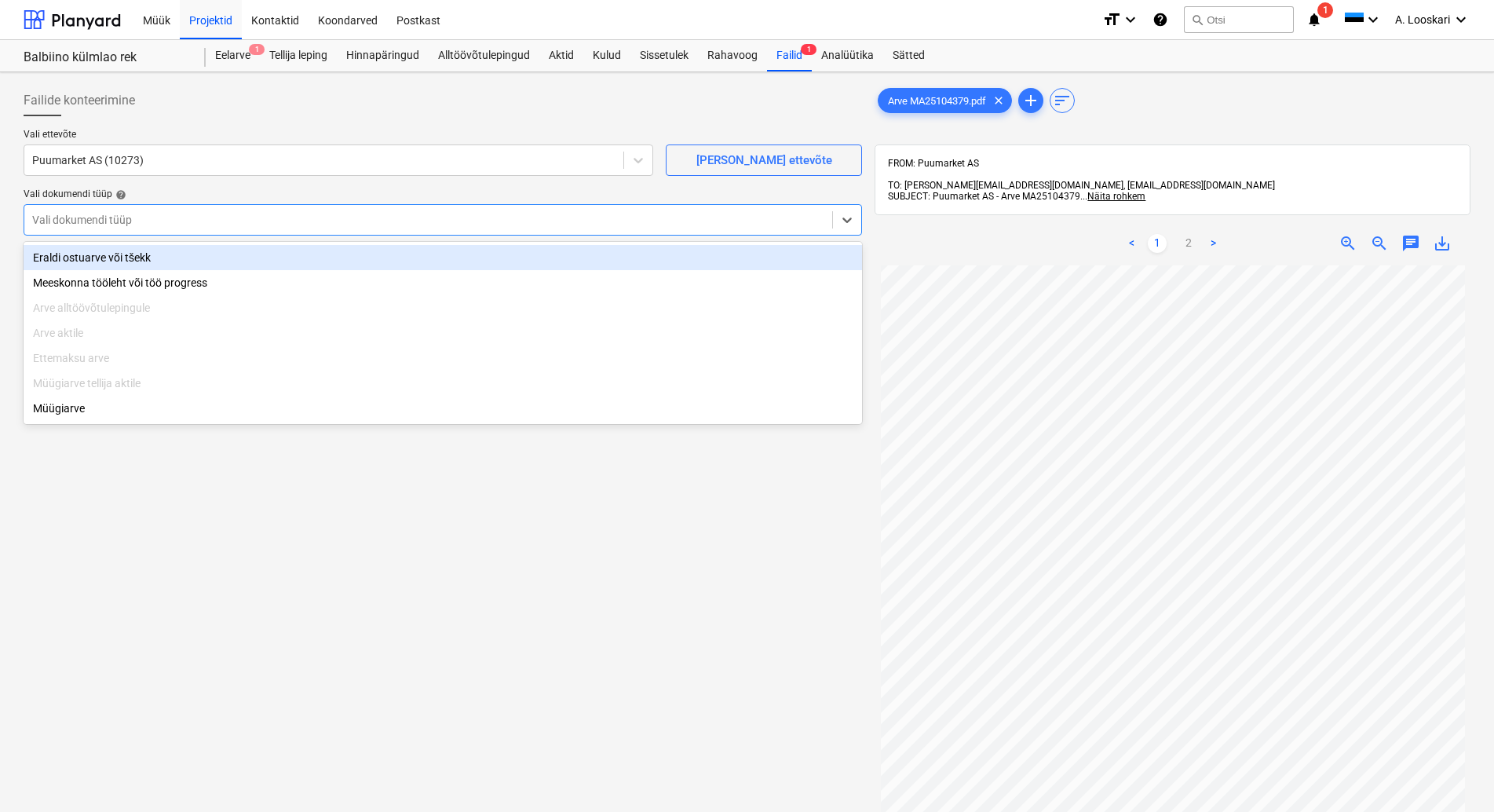
click at [183, 250] on div "Eraldi ostuarve või tšekk" at bounding box center [443, 257] width 839 height 25
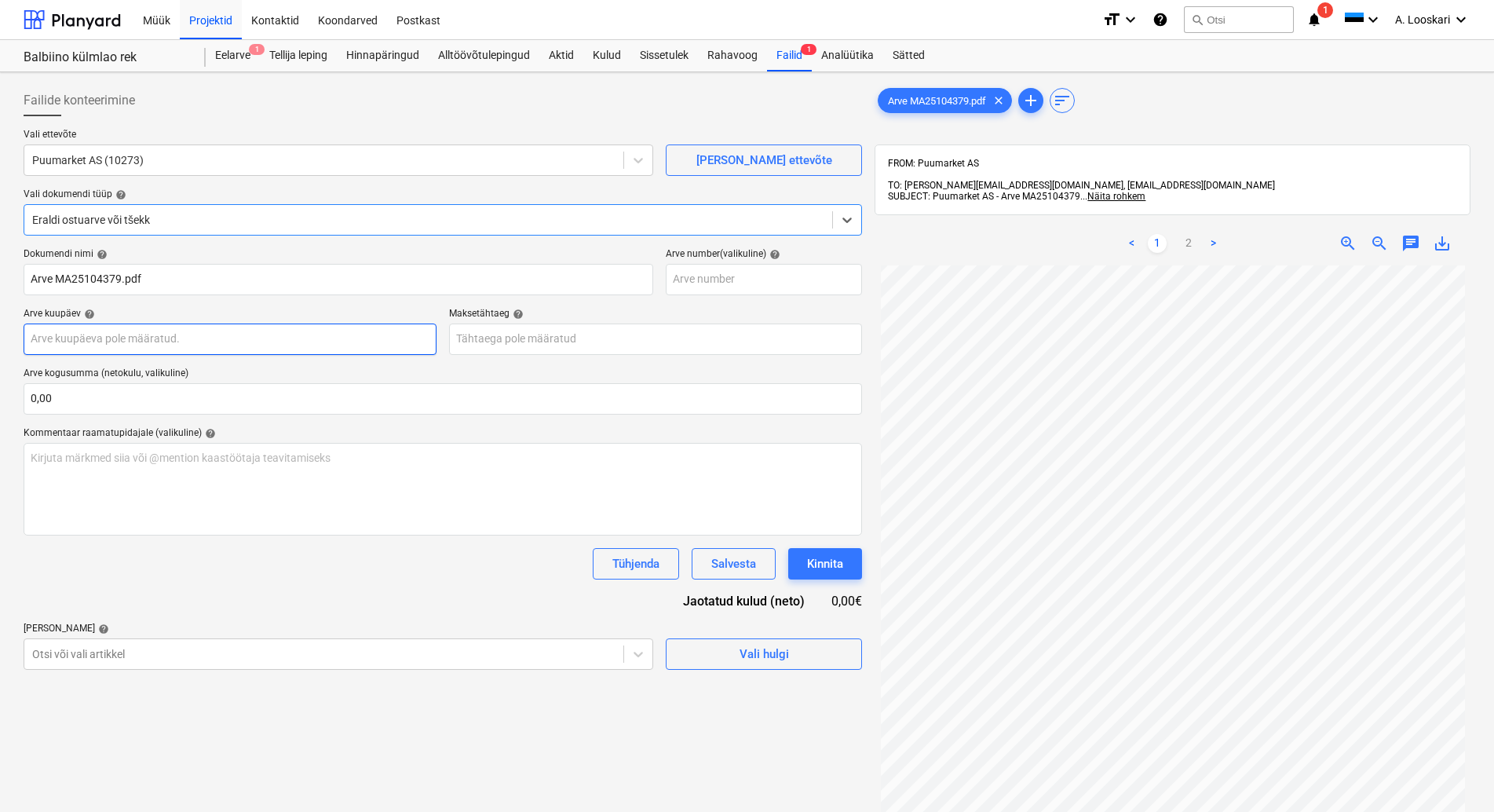
click at [187, 332] on input "text" at bounding box center [230, 340] width 413 height 32
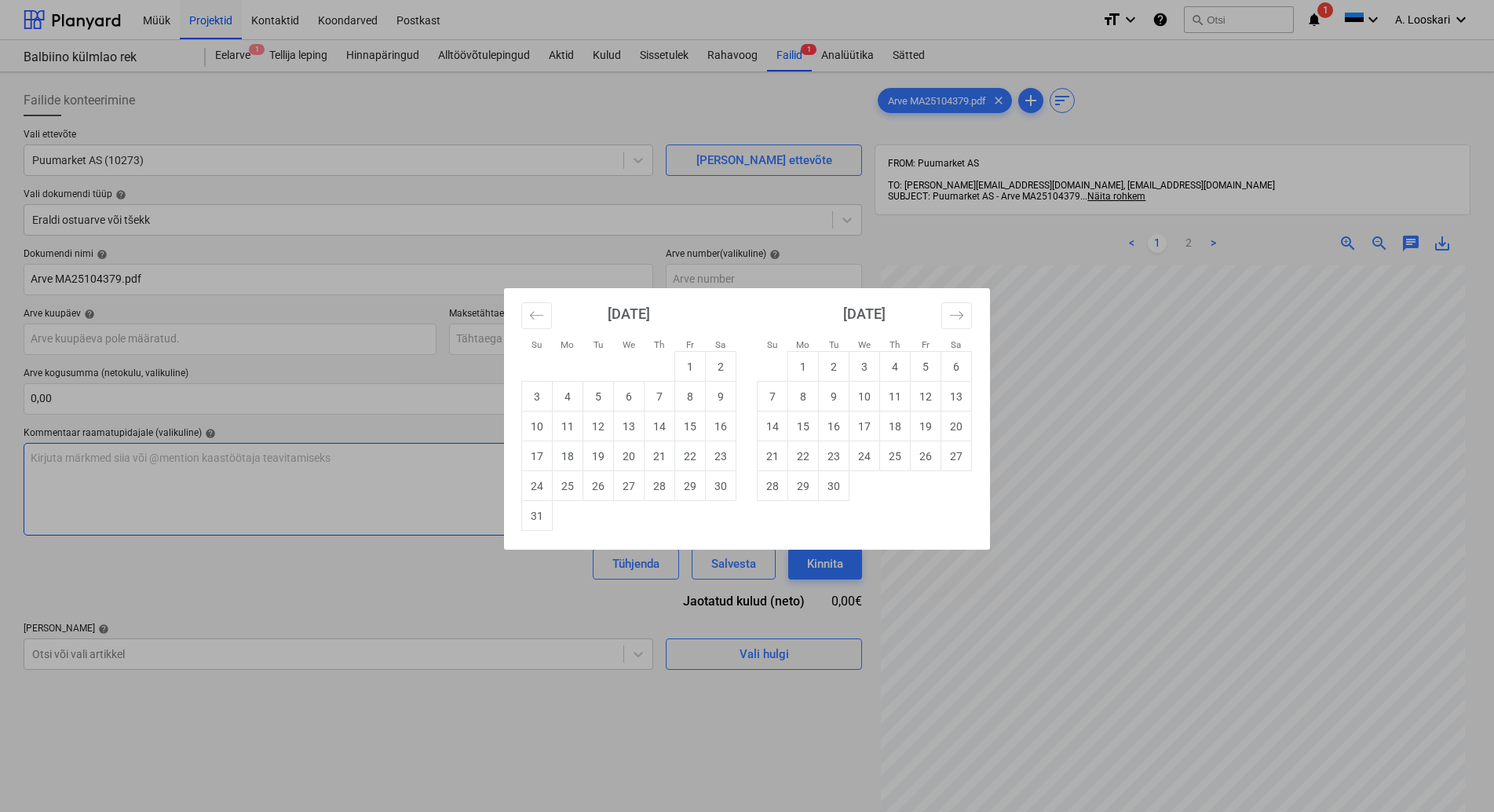
click at [571, 480] on td "25" at bounding box center [568, 486] width 31 height 30
type input "[DATE]"
click at [544, 336] on input "text" at bounding box center [655, 340] width 413 height 32
click at [870, 456] on td "24" at bounding box center [864, 456] width 31 height 30
type input "[DATE]"
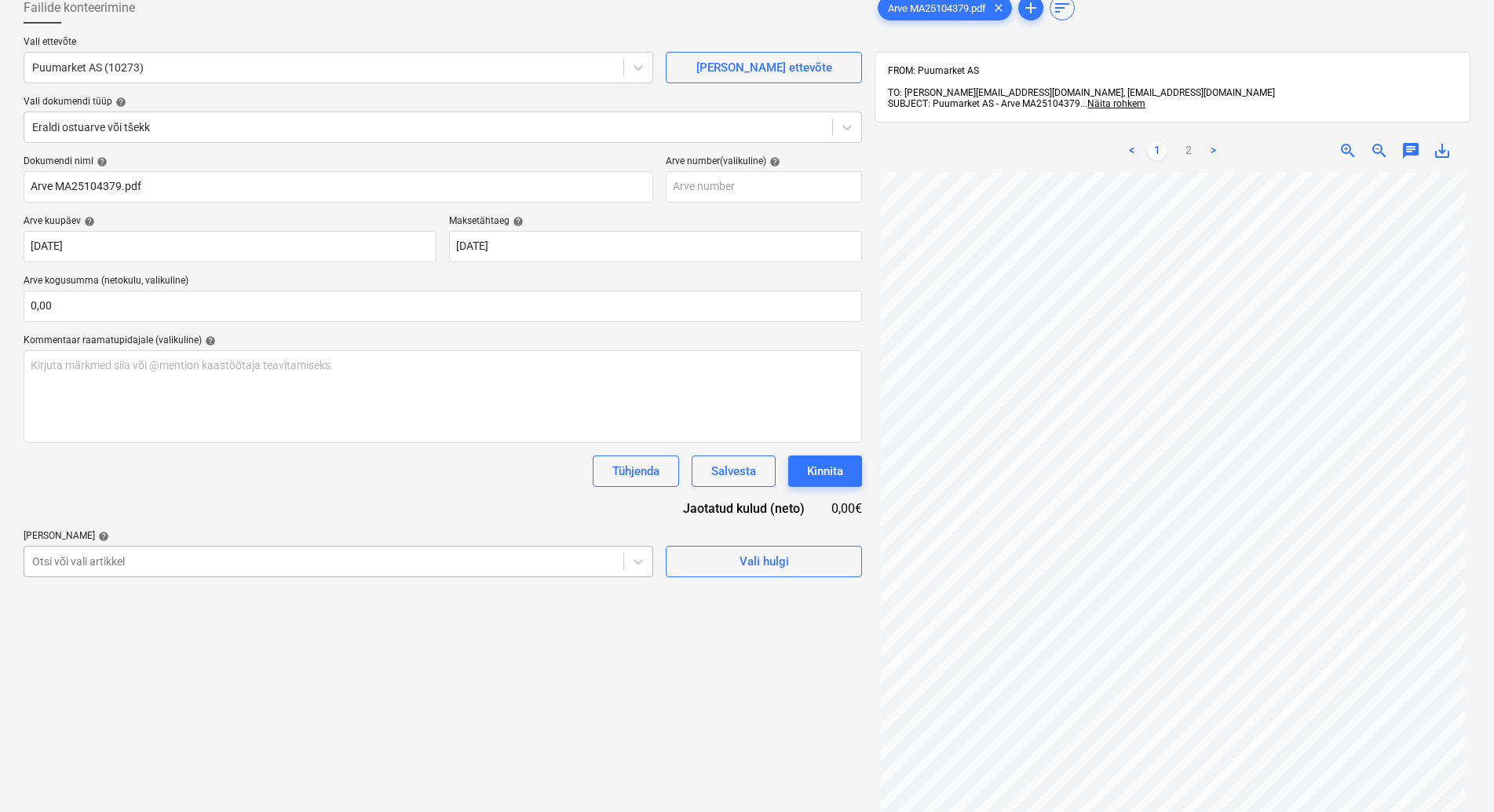
click at [120, 655] on body "Müük Projektid Kontaktid Koondarved Postkast format_size keyboard_arrow_down he…" at bounding box center [747, 313] width 1494 height 812
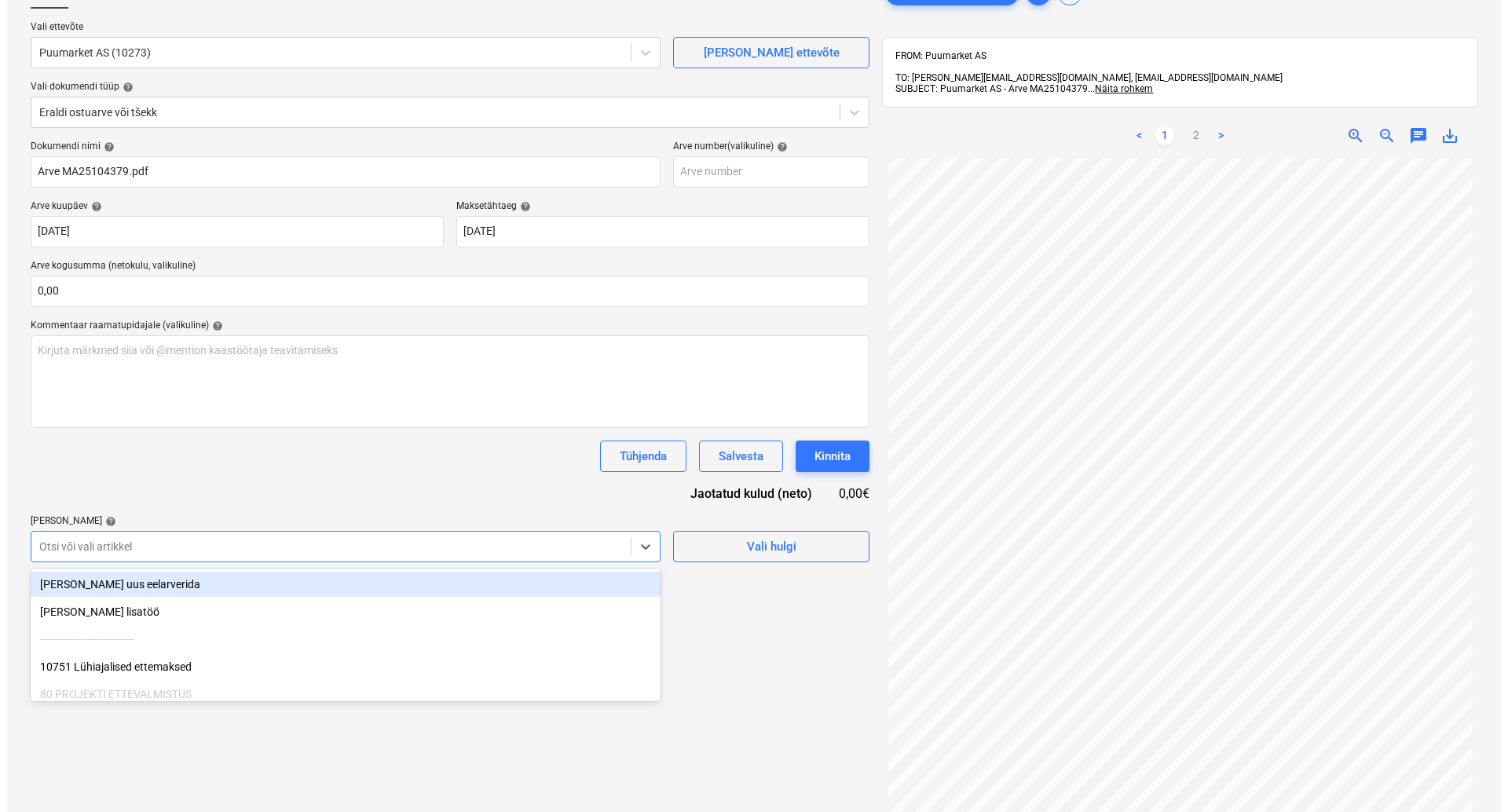
scroll to position [109, 0]
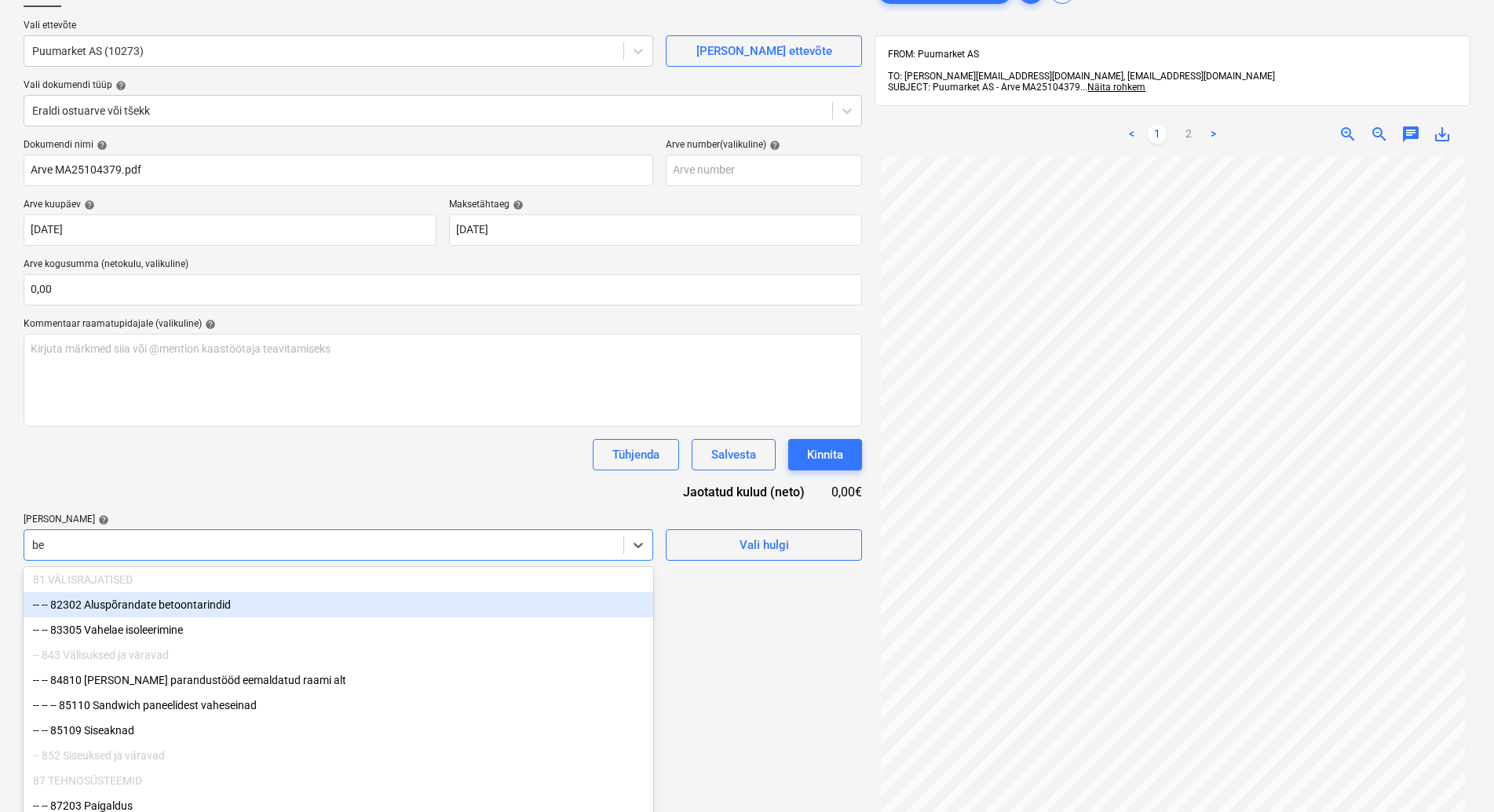
type input "b"
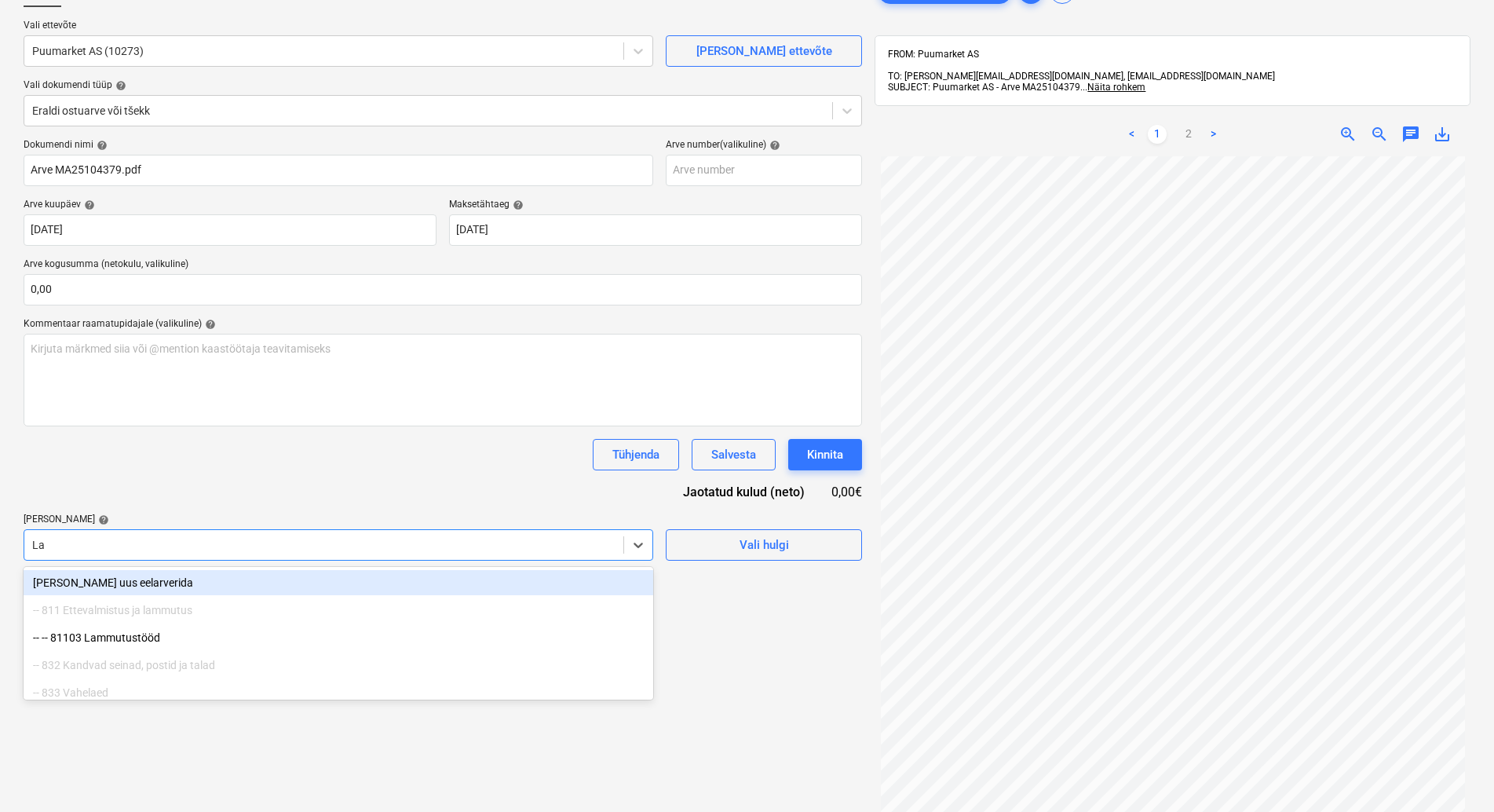
type input "[PERSON_NAME]"
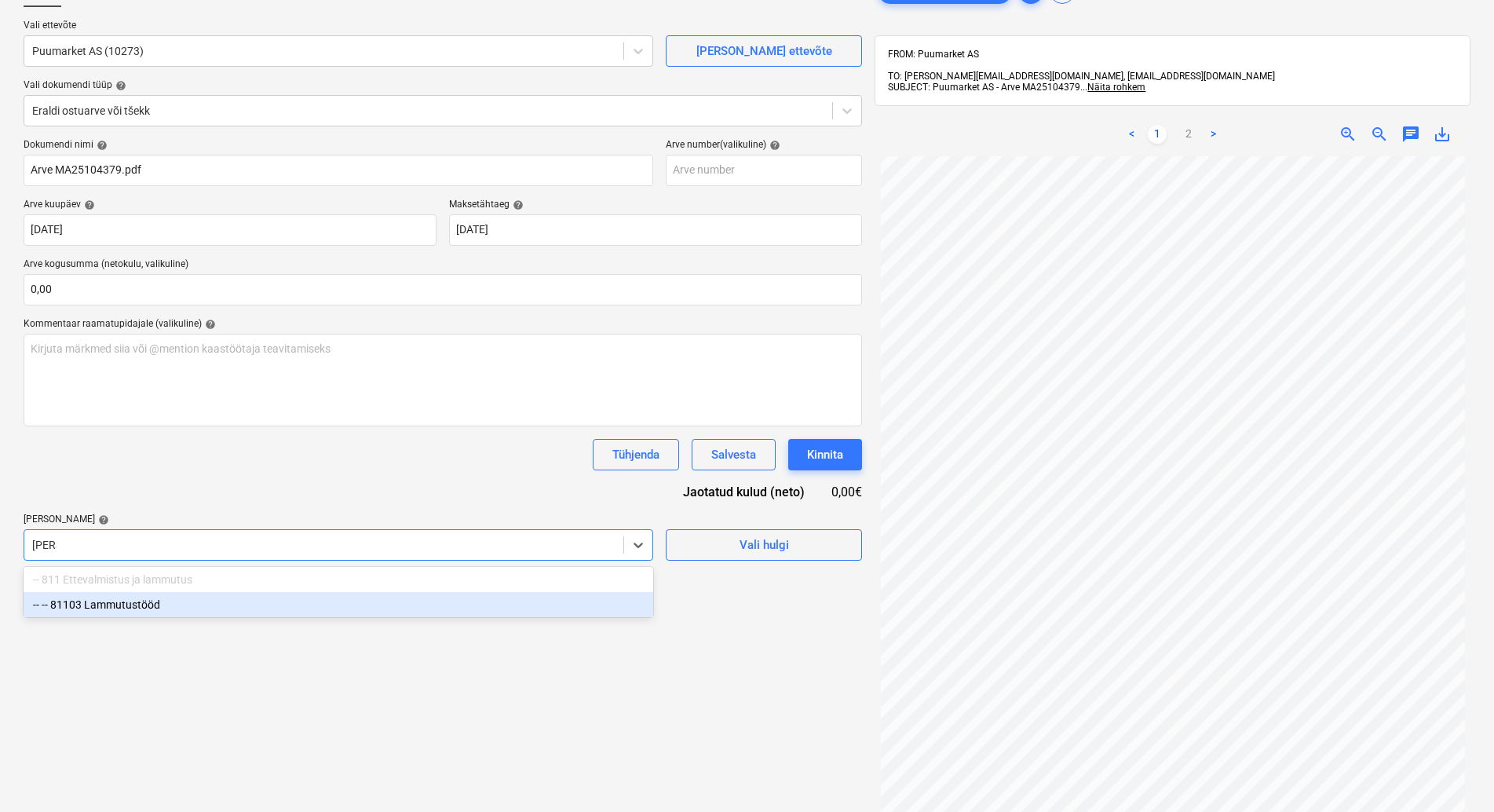
click at [140, 610] on div "-- -- 81103 Lammutustööd" at bounding box center [339, 604] width 630 height 25
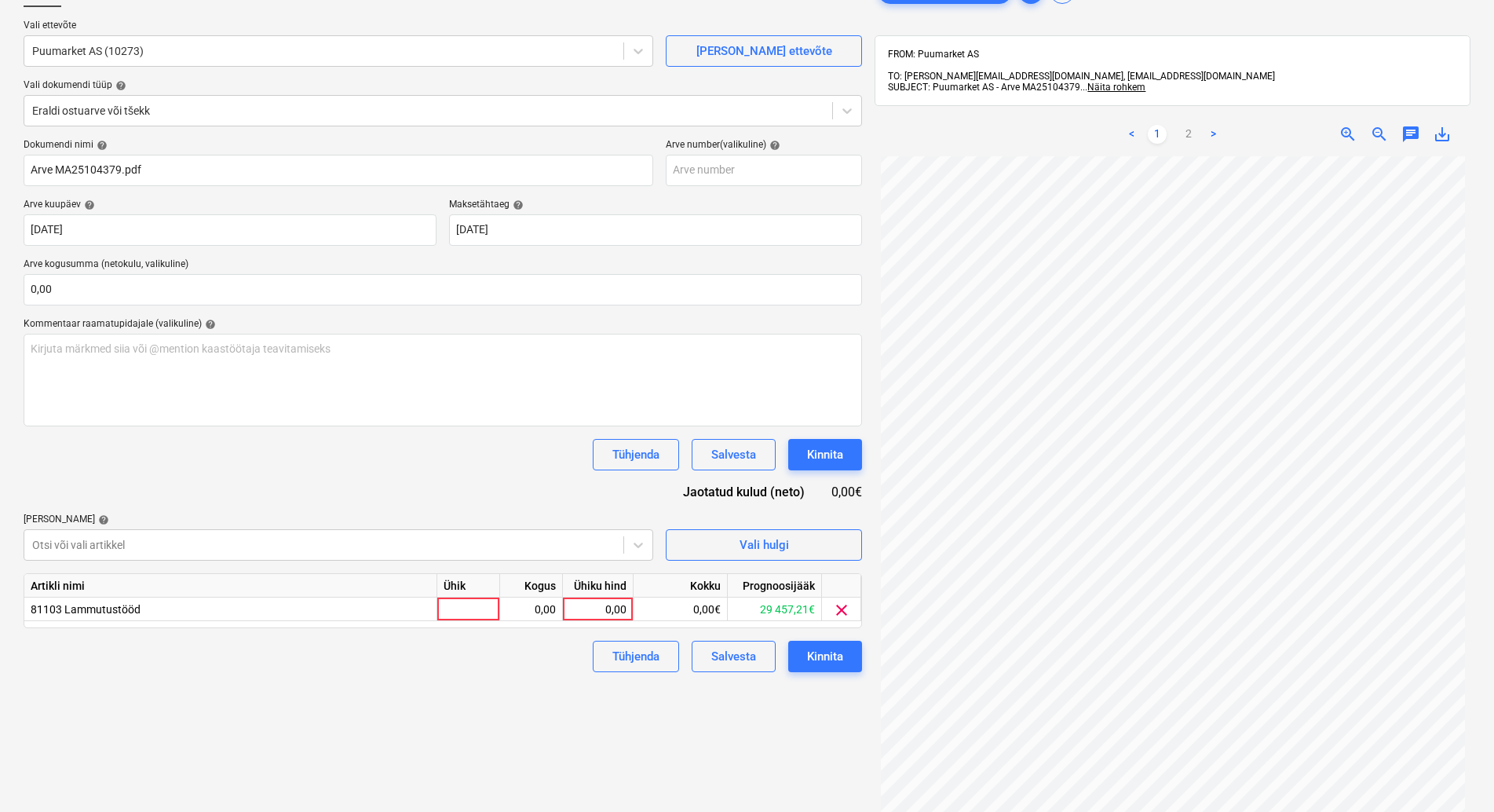
click at [176, 489] on div "Dokumendi nimi help Arve MA25104379.pdf Arve number (valikuline) help Arve kuup…" at bounding box center [443, 405] width 839 height 533
click at [456, 611] on div at bounding box center [468, 609] width 63 height 24
type input "kmpl"
click at [542, 608] on div "0,00" at bounding box center [531, 609] width 50 height 24
type input "1"
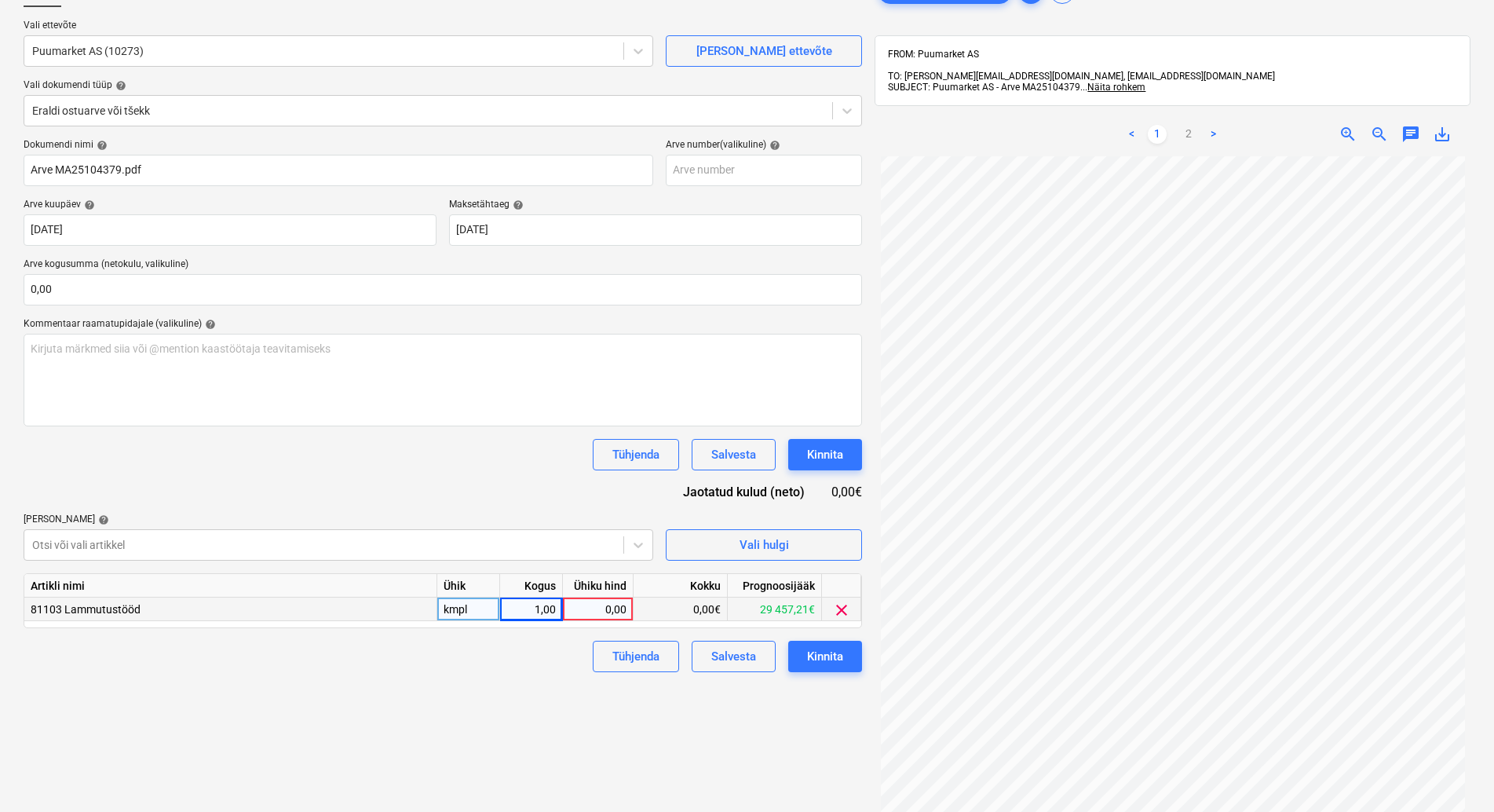
click at [609, 609] on div "0,00" at bounding box center [597, 609] width 57 height 24
type input "40,32"
click at [435, 685] on div "Failide konteerimine Vali ettevõte Puumarket AS (10273) [PERSON_NAME] uus ettev…" at bounding box center [443, 449] width 851 height 961
click at [837, 659] on div "Kinnita" at bounding box center [824, 655] width 36 height 20
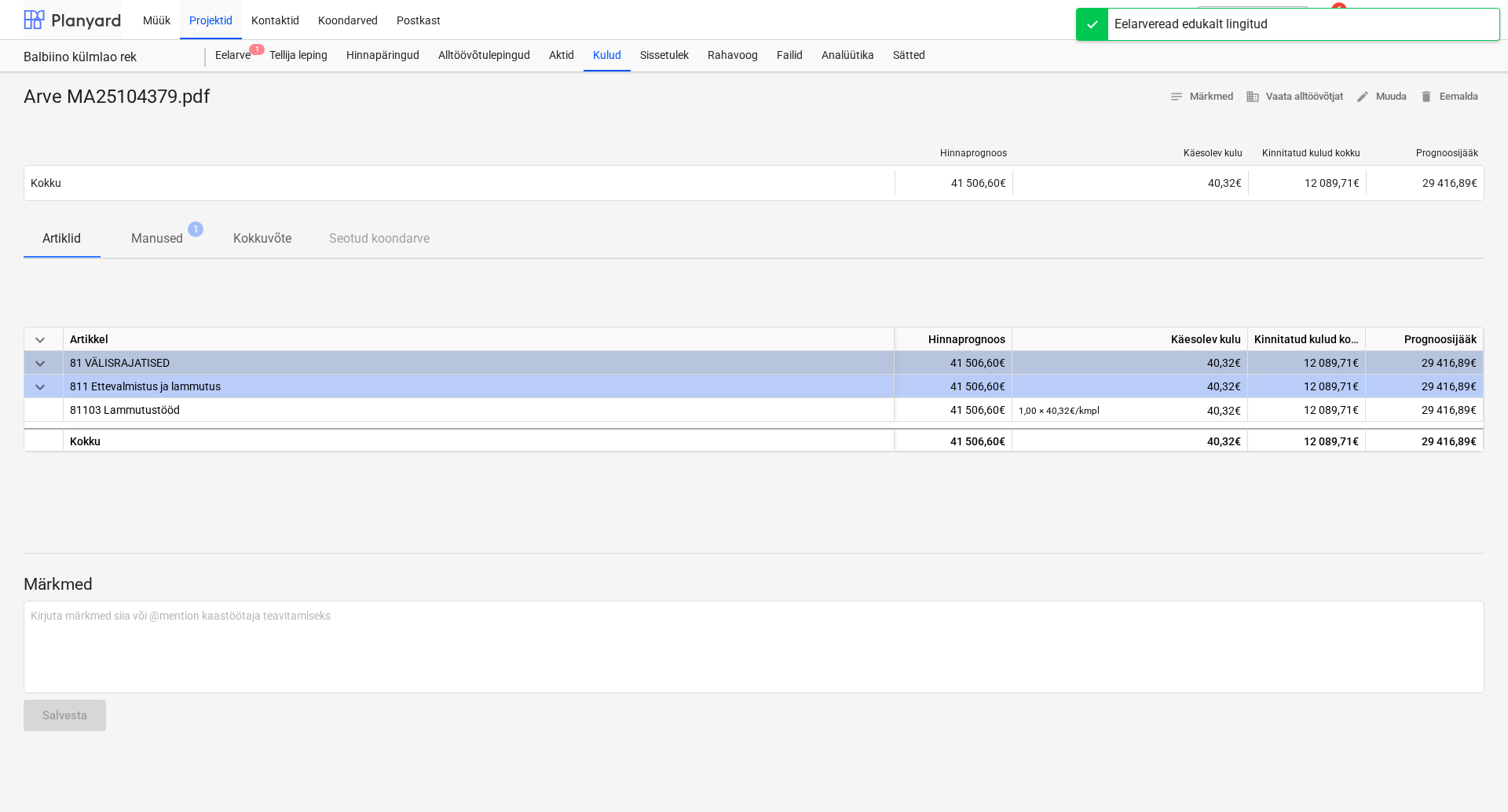
click at [104, 22] on div at bounding box center [73, 19] width 97 height 39
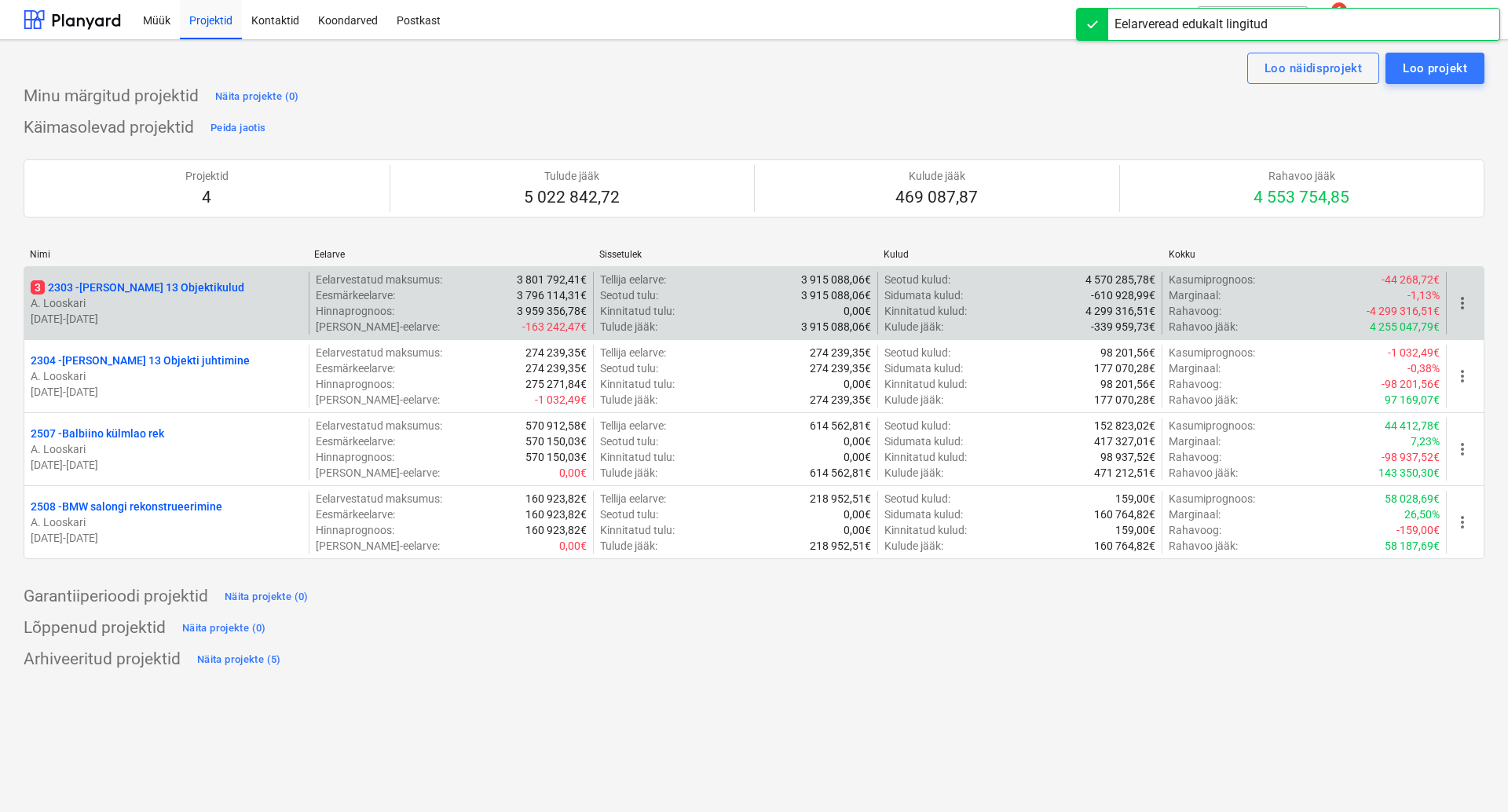
click at [134, 289] on p "3 2303 - [PERSON_NAME] 13 Objektikulud" at bounding box center [137, 287] width 213 height 16
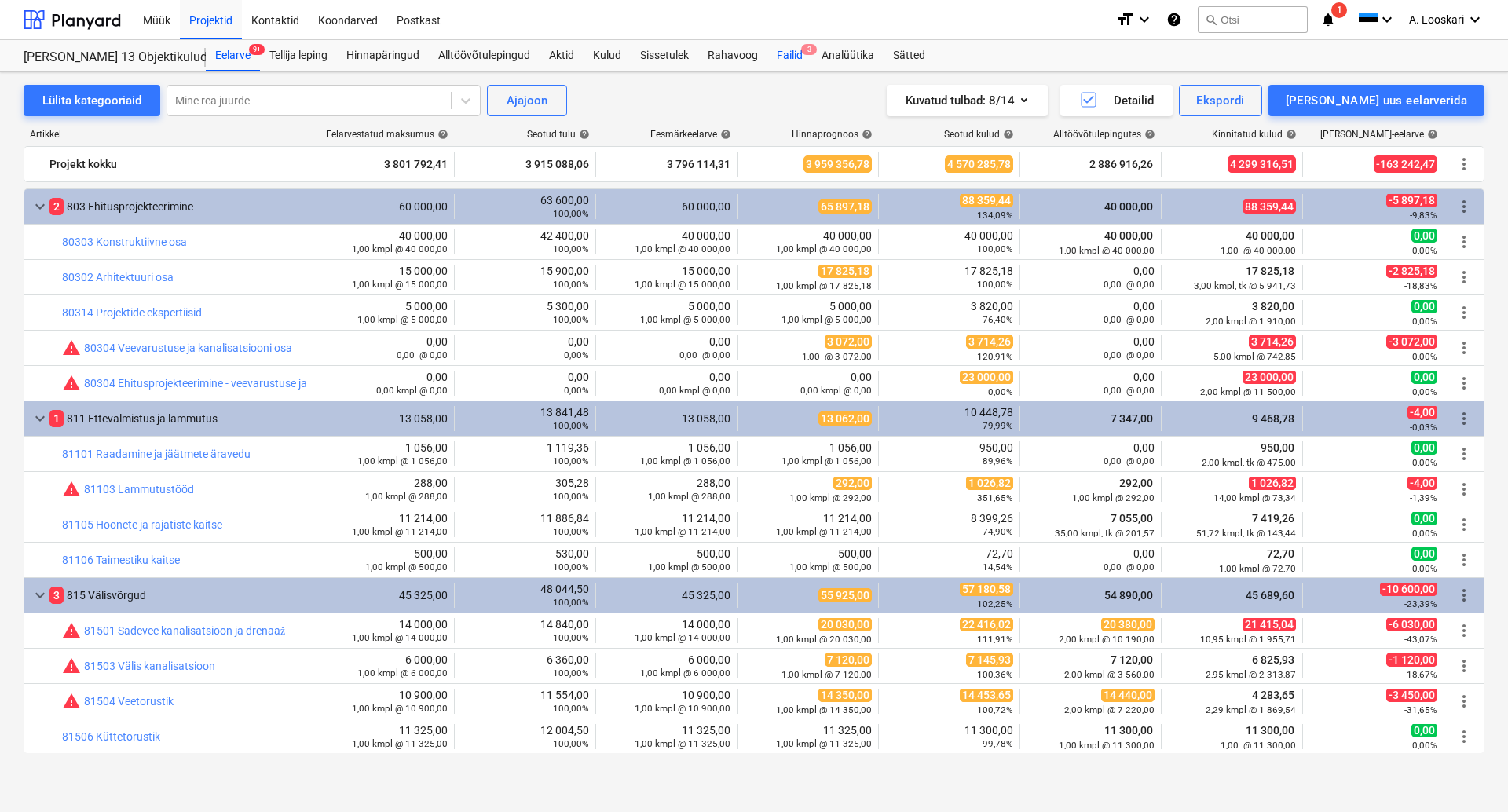
drag, startPoint x: 798, startPoint y: 50, endPoint x: 804, endPoint y: 69, distance: 19.9
click at [799, 50] on div "Failid 3" at bounding box center [789, 56] width 45 height 32
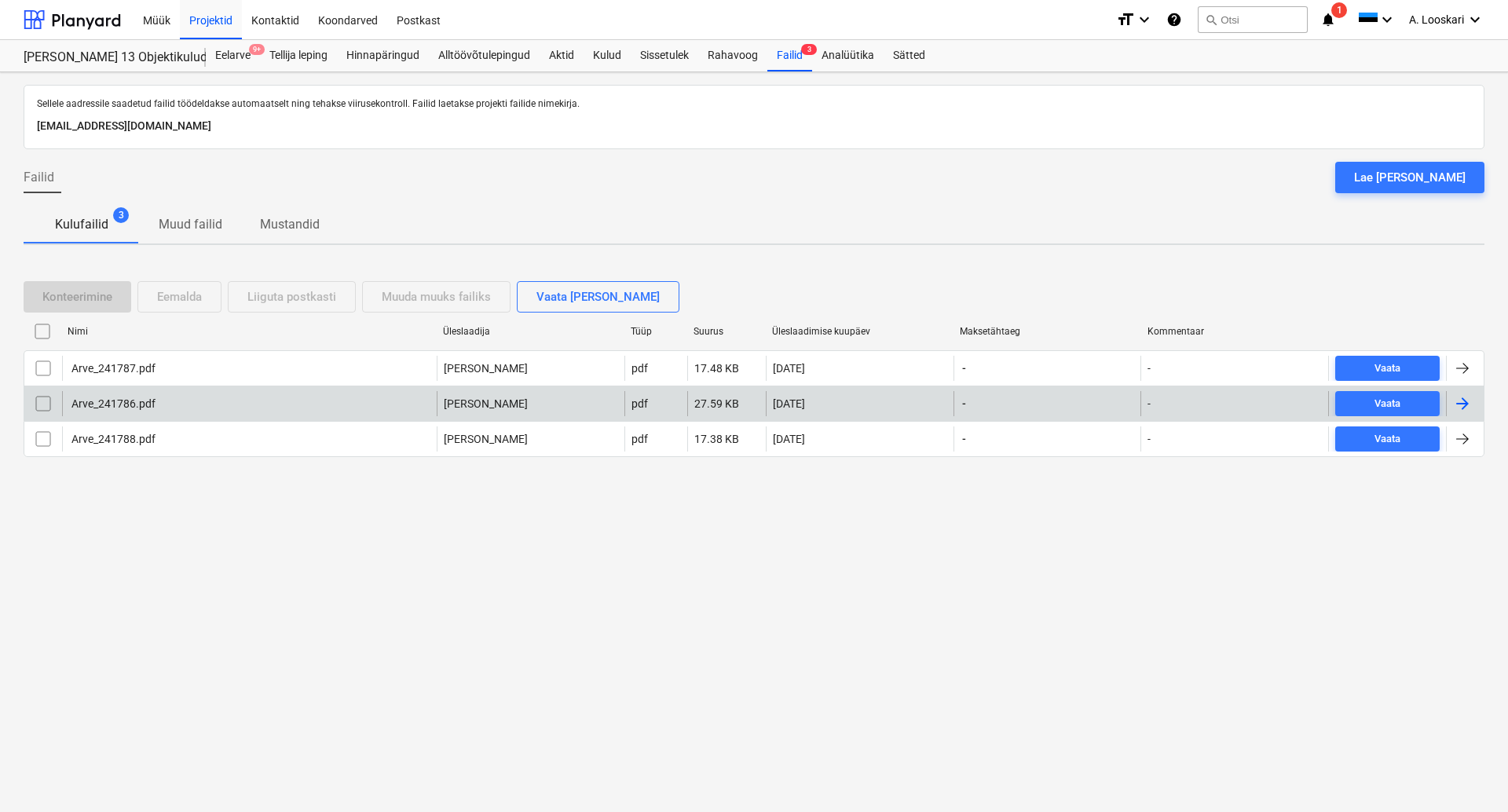
click at [121, 402] on div "Arve_241786.pdf" at bounding box center [112, 403] width 87 height 12
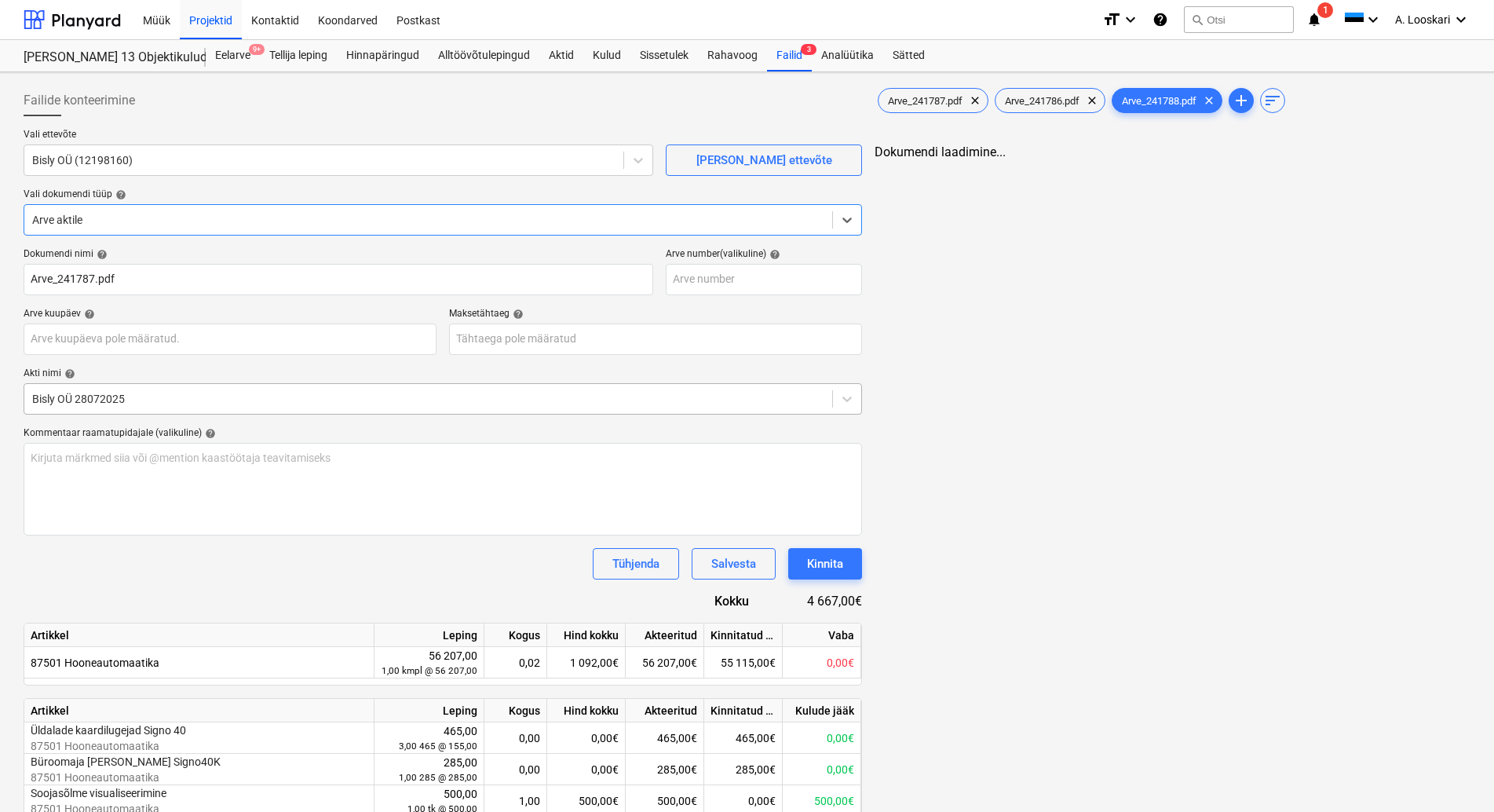
type input "Arve_241787.pdf"
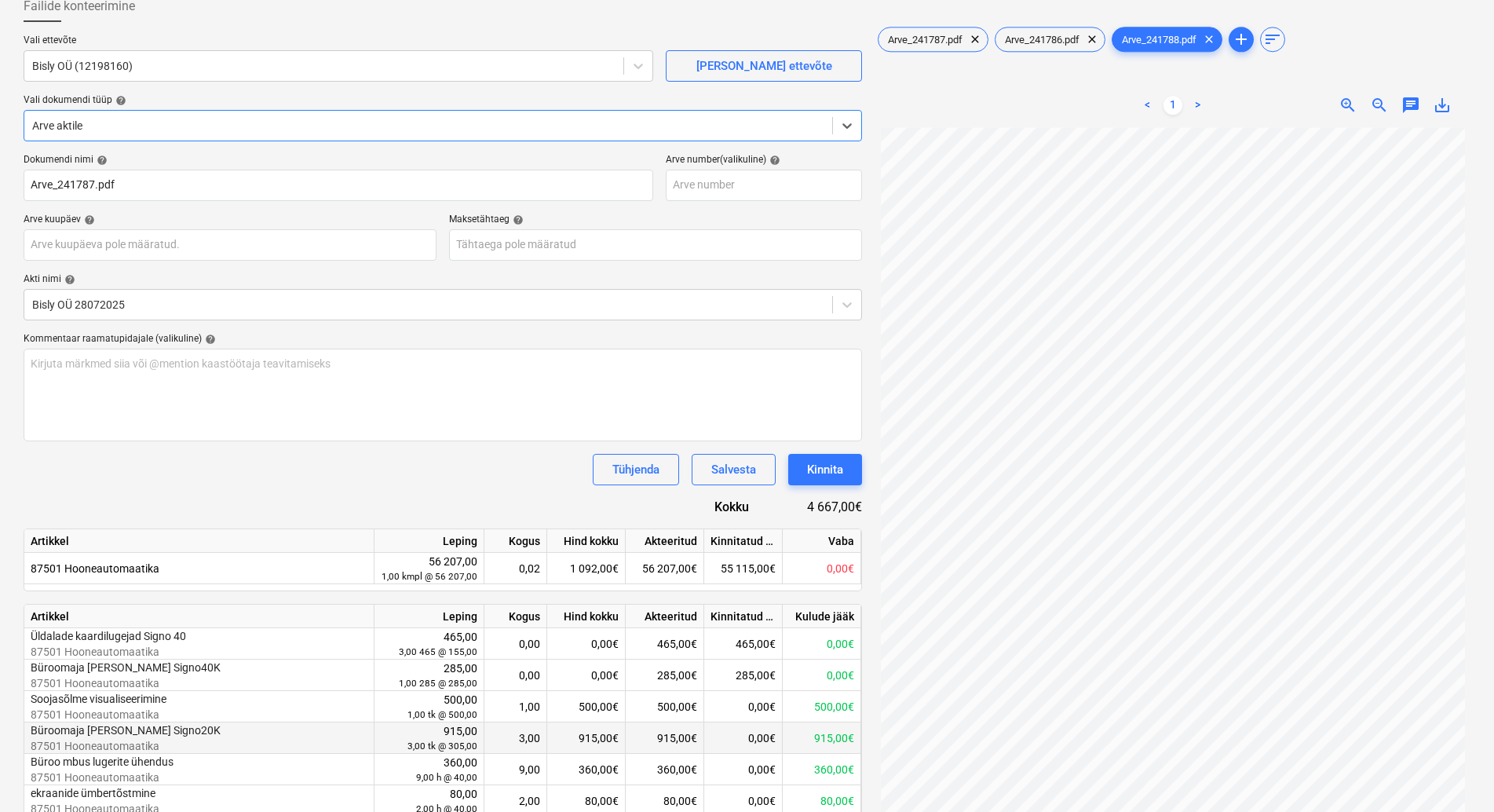
scroll to position [48, 0]
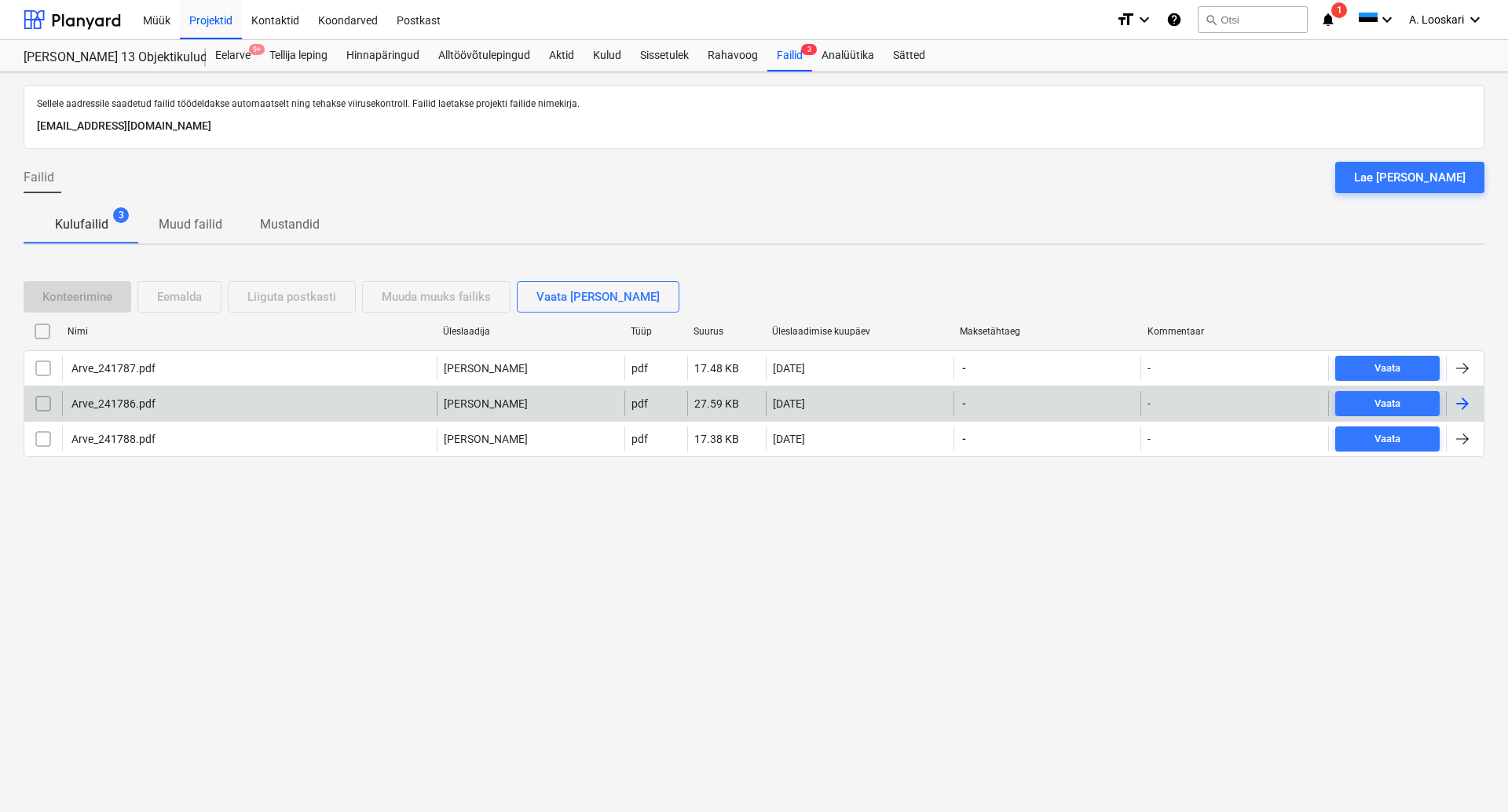
click at [119, 398] on div "Arve_241786.pdf" at bounding box center [112, 403] width 87 height 12
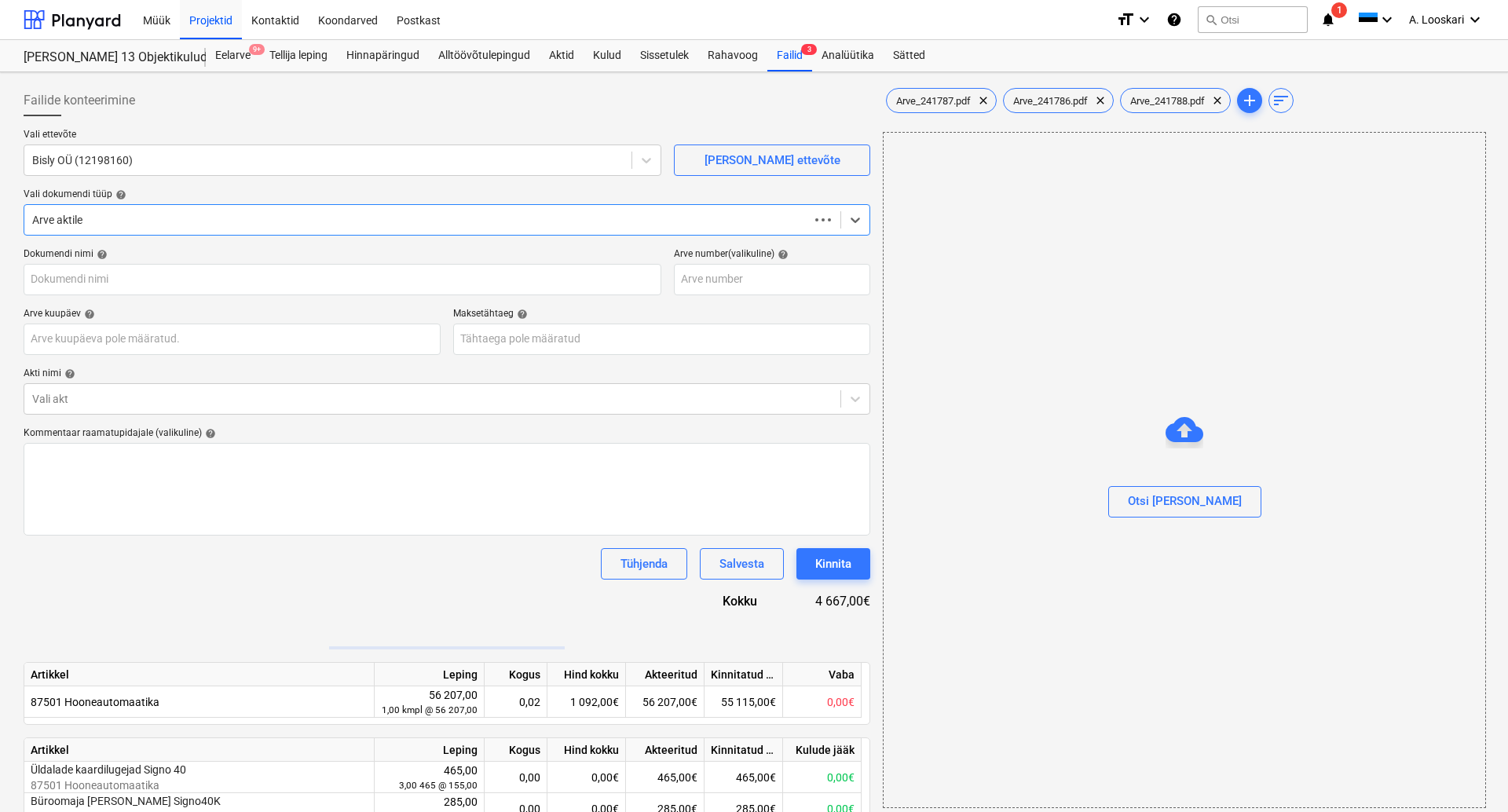
type input "Arve_241787.pdf"
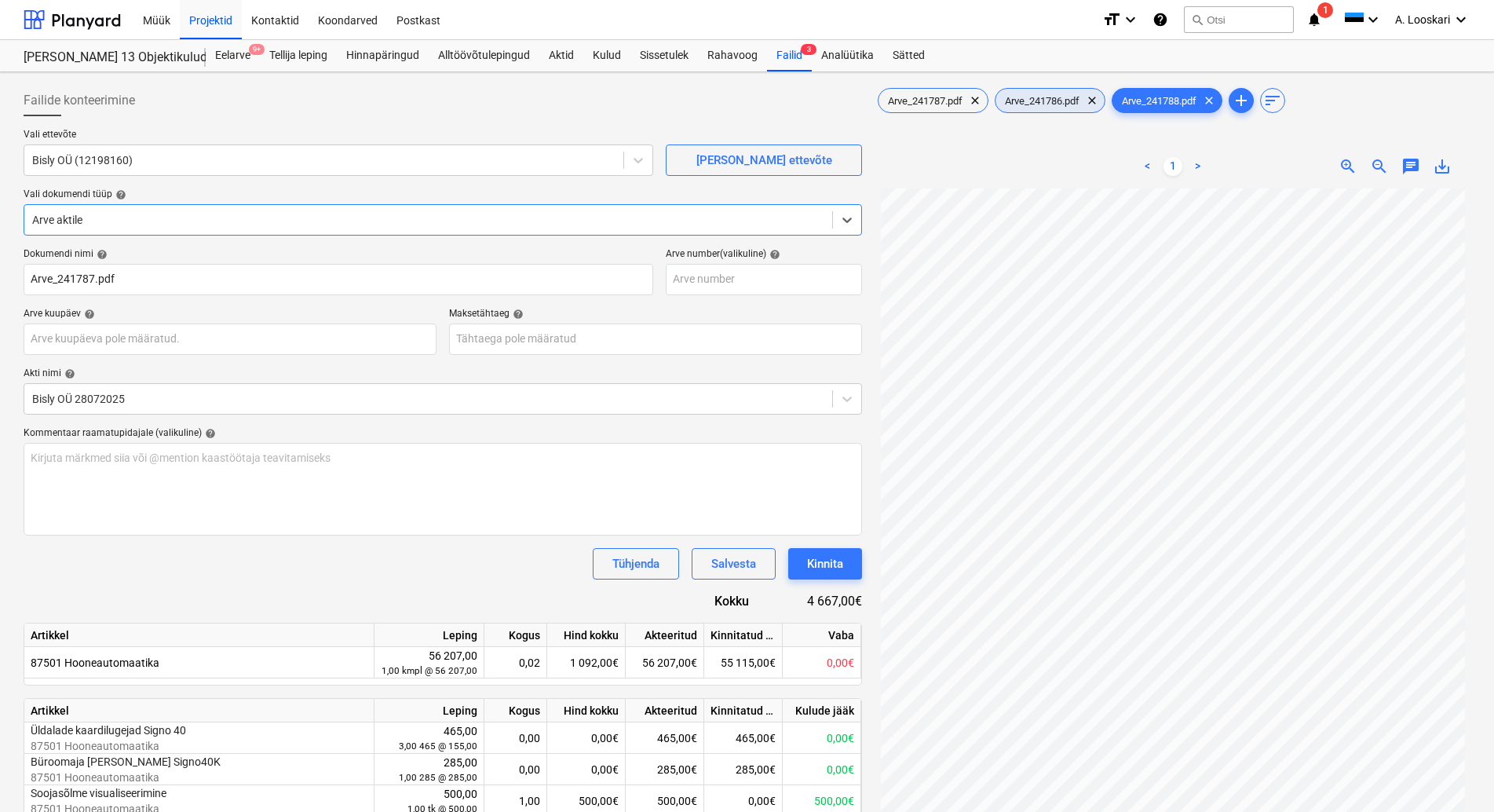
click at [1069, 100] on span "Arve_241786.pdf" at bounding box center [1042, 100] width 94 height 11
click at [940, 97] on span "Arve_241787.pdf" at bounding box center [925, 100] width 94 height 11
click at [977, 101] on span "clear" at bounding box center [975, 100] width 19 height 19
click at [1099, 99] on span "clear" at bounding box center [1092, 100] width 19 height 19
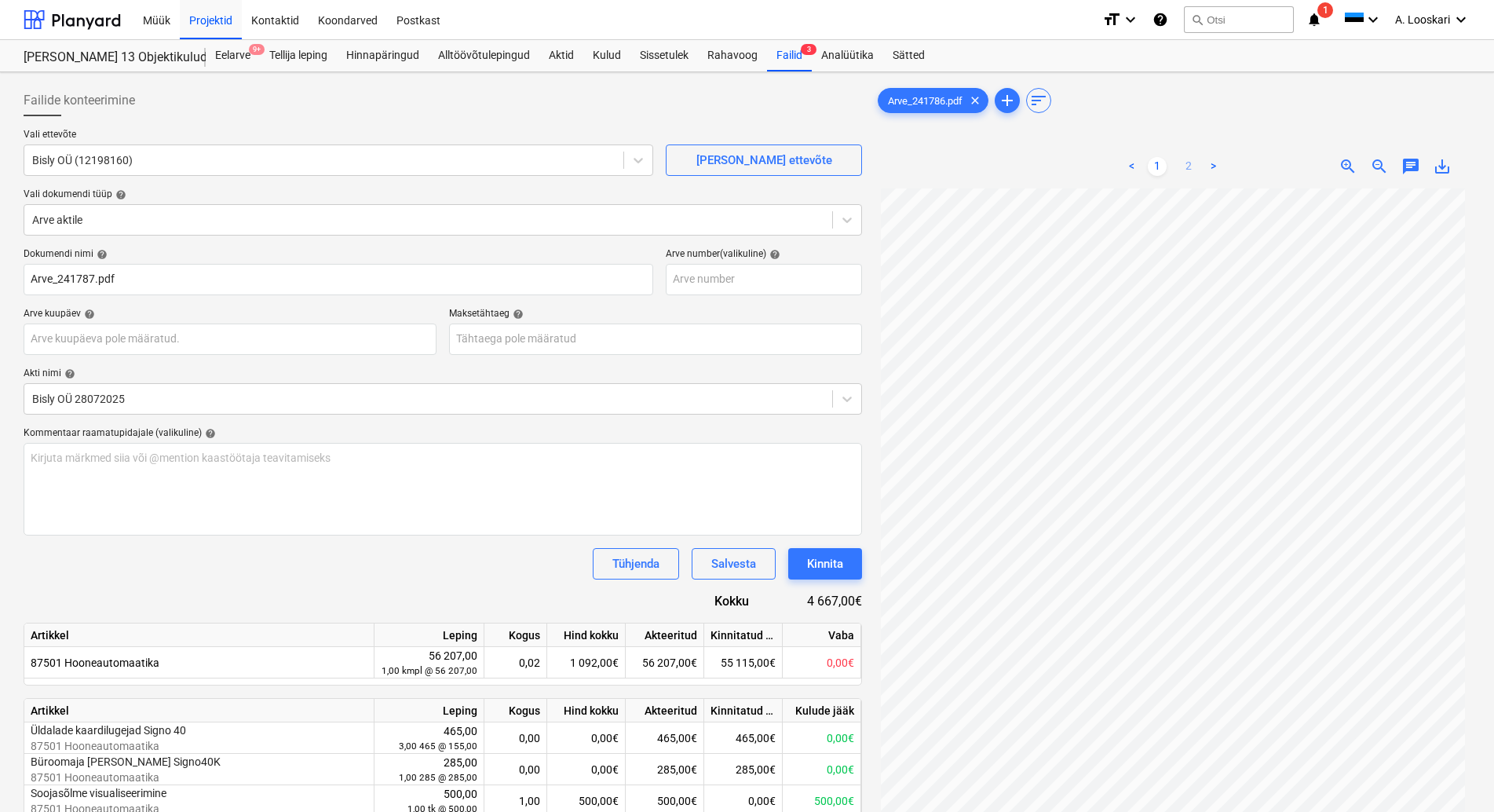
click at [1188, 162] on link "2" at bounding box center [1188, 166] width 19 height 19
click at [210, 341] on input "text" at bounding box center [230, 340] width 413 height 32
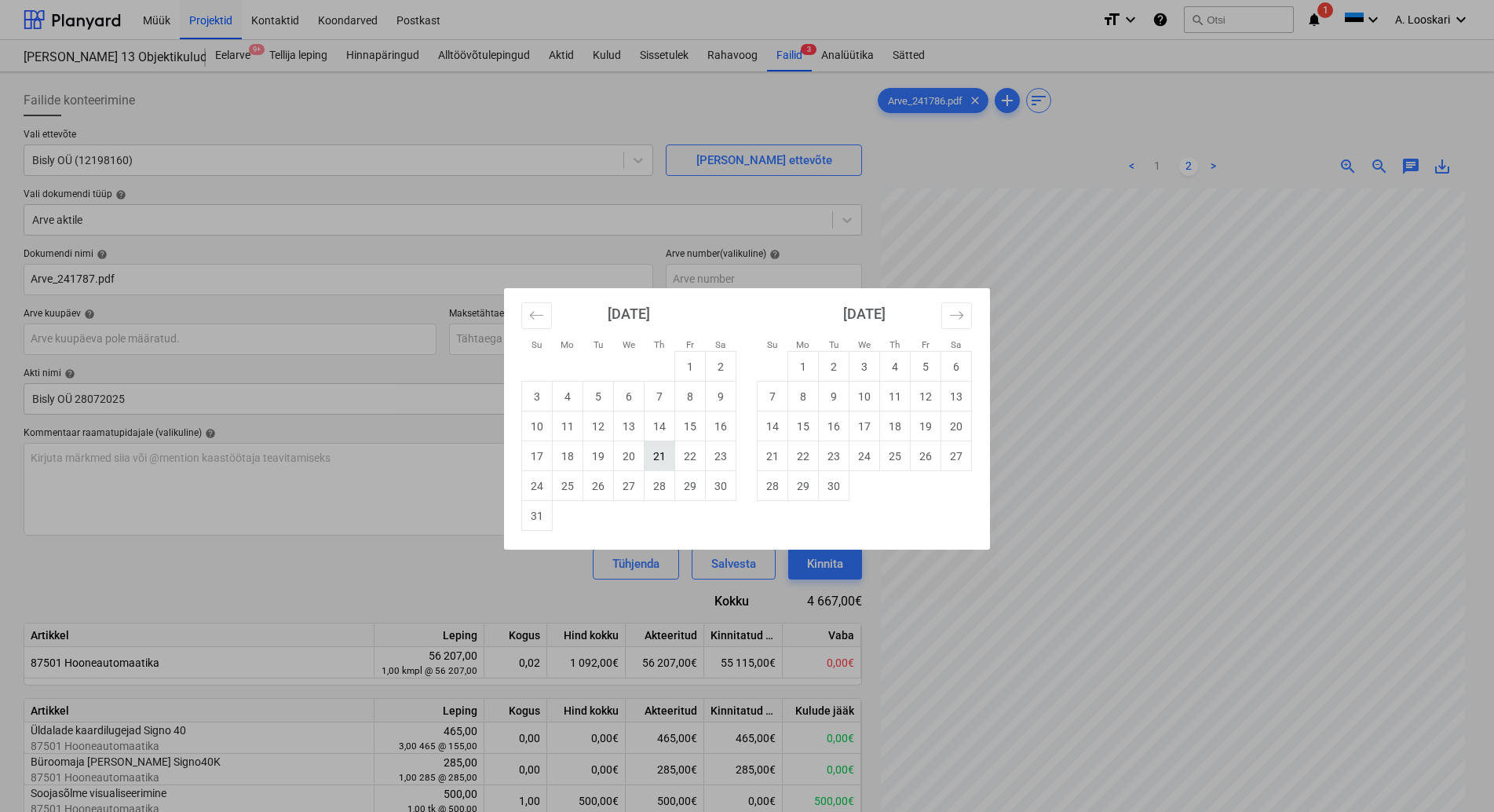
click at [663, 454] on td "21" at bounding box center [660, 456] width 31 height 30
type input "[DATE]"
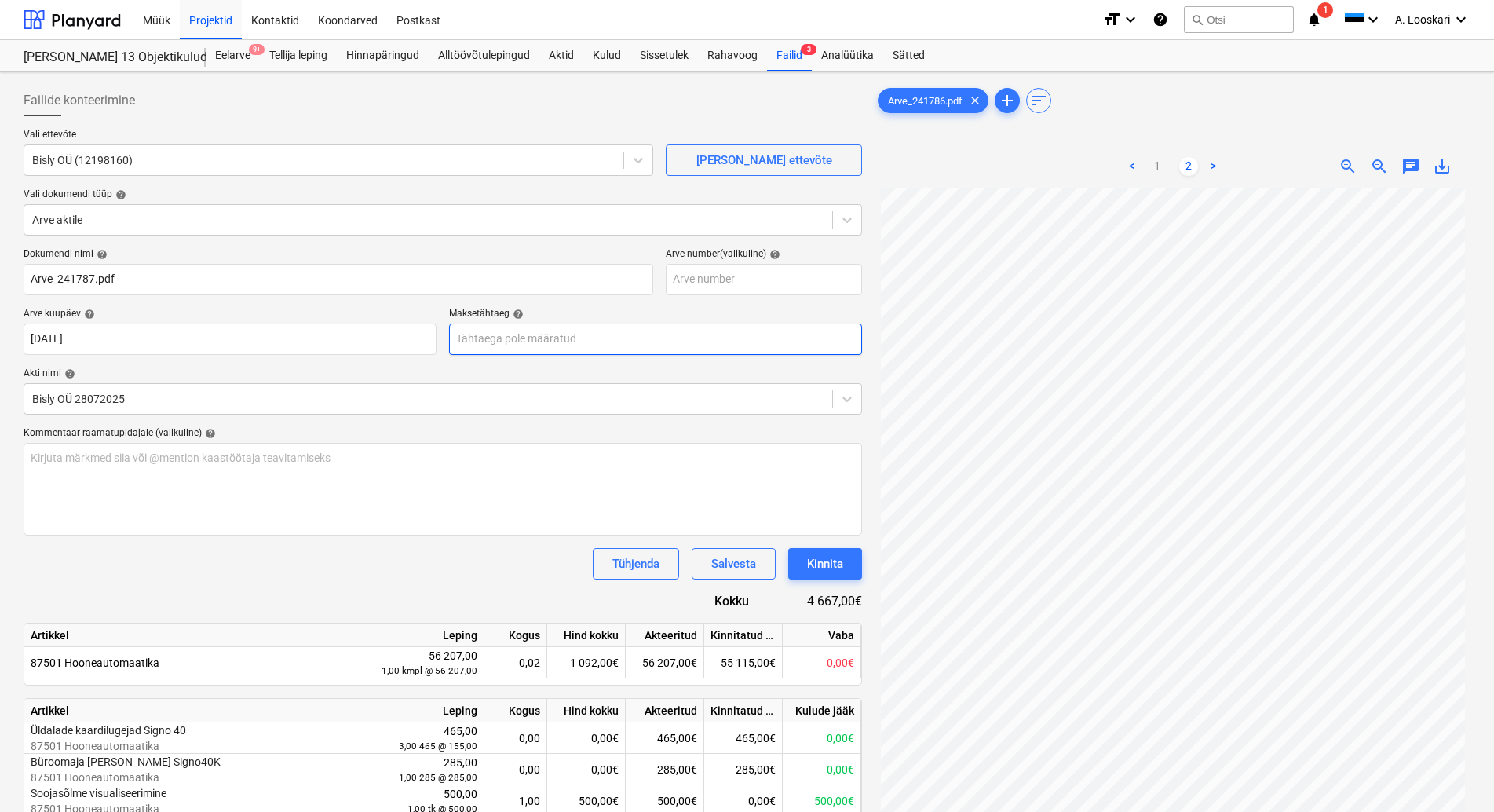
click at [555, 340] on input "text" at bounding box center [655, 340] width 413 height 32
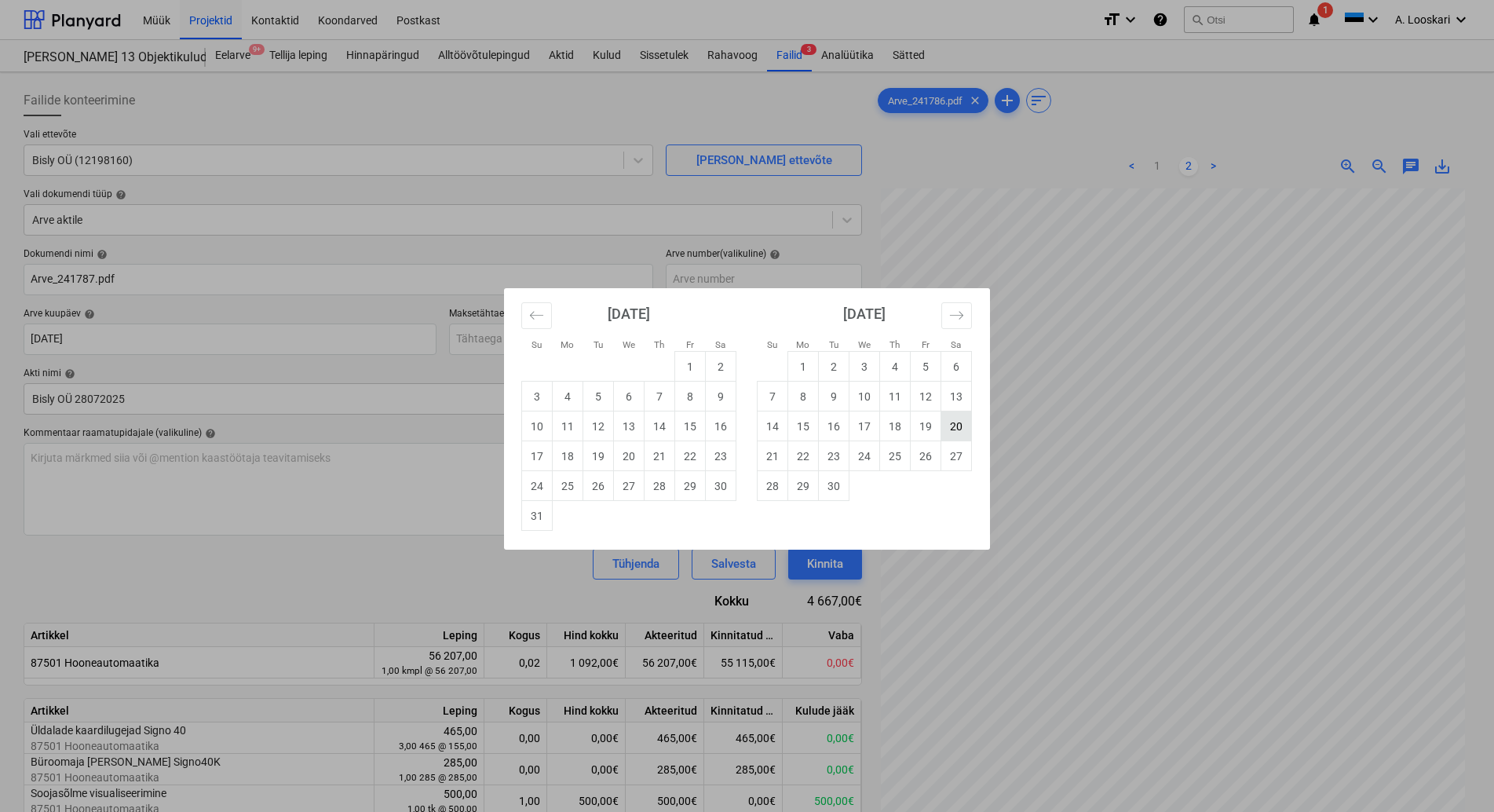
click at [957, 427] on td "20" at bounding box center [956, 426] width 31 height 30
type input "[DATE]"
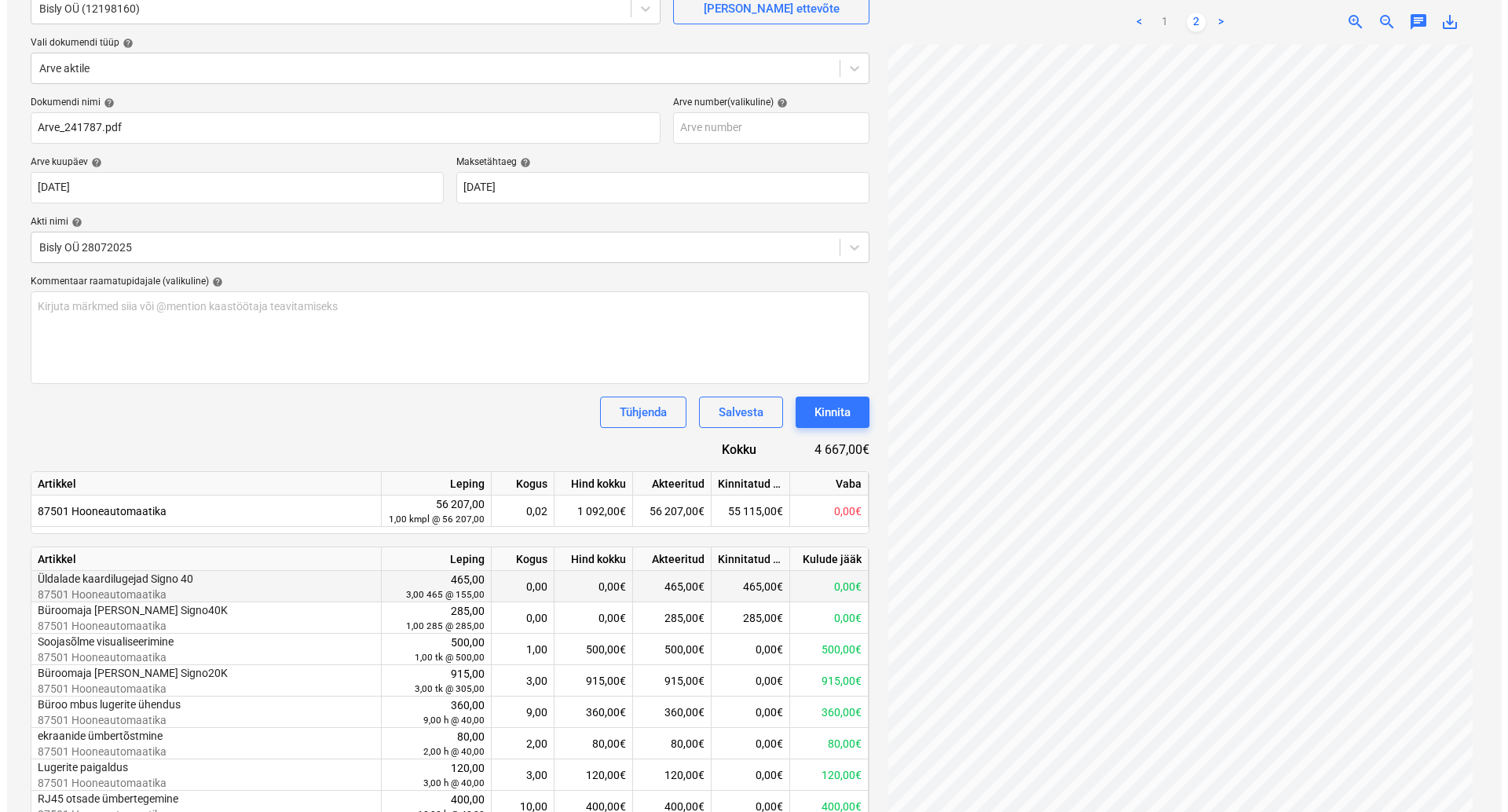
scroll to position [288, 0]
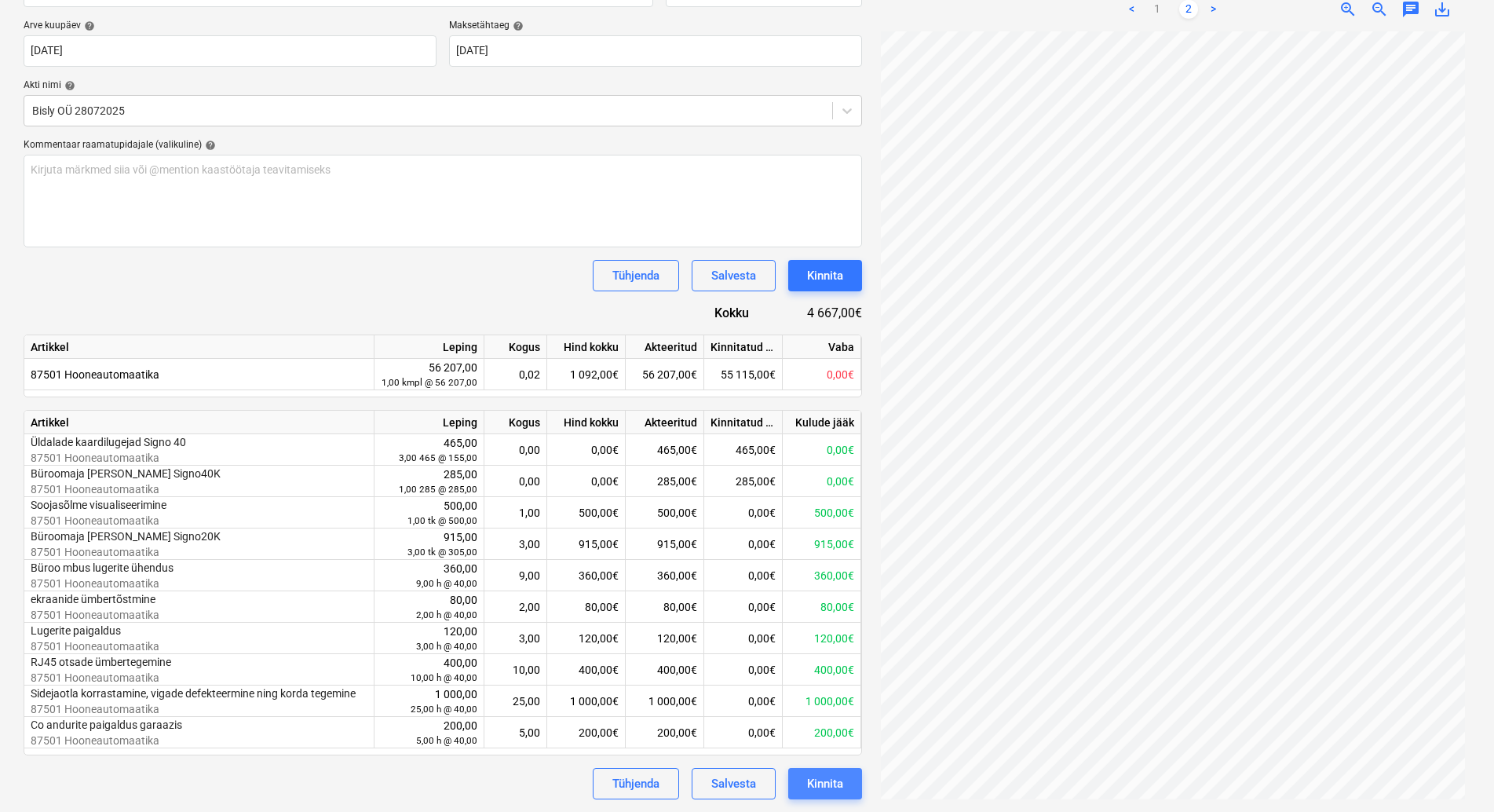
click at [828, 782] on div "Kinnita" at bounding box center [824, 783] width 36 height 20
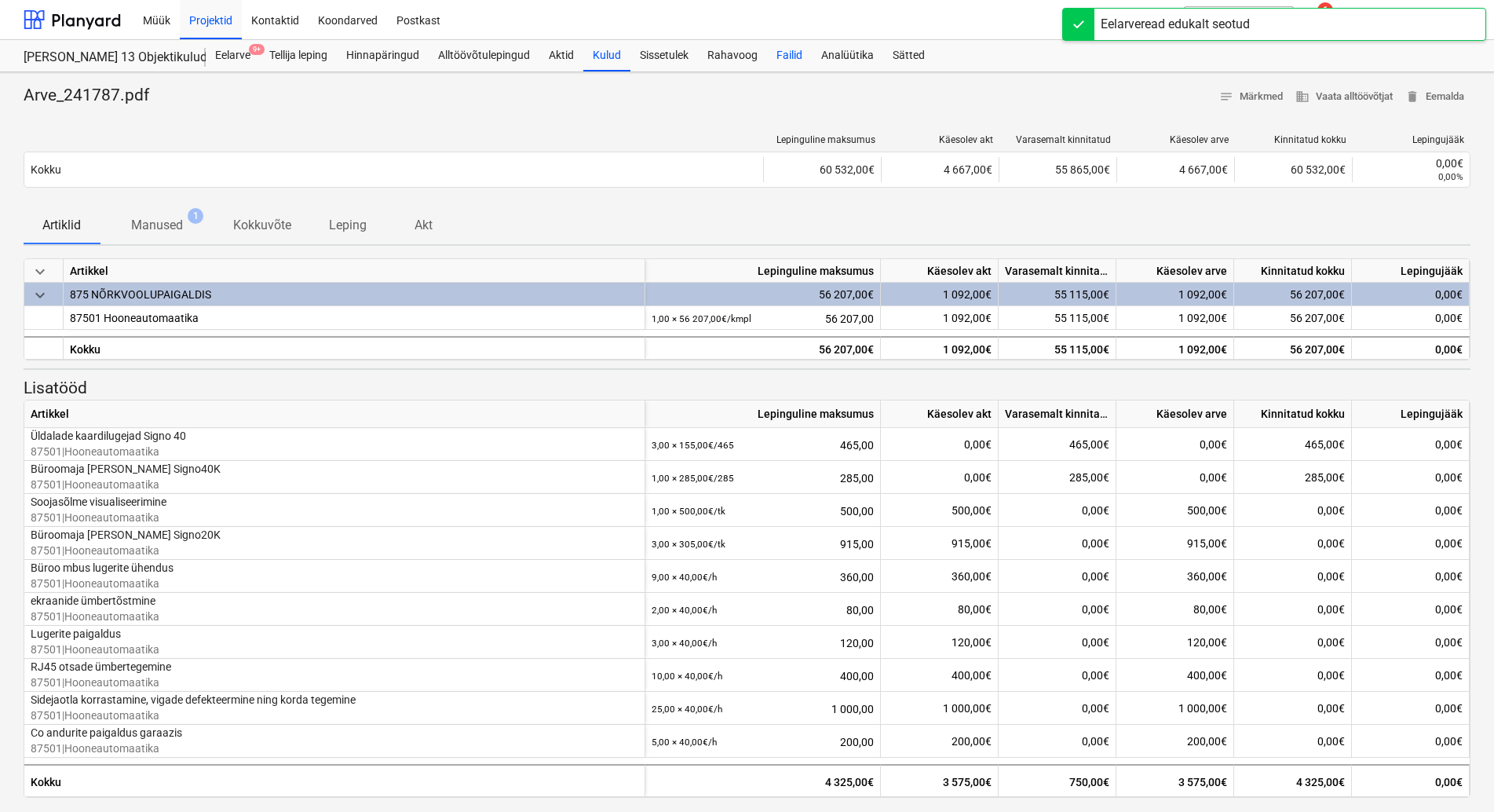
click at [792, 52] on div "Failid" at bounding box center [789, 56] width 45 height 32
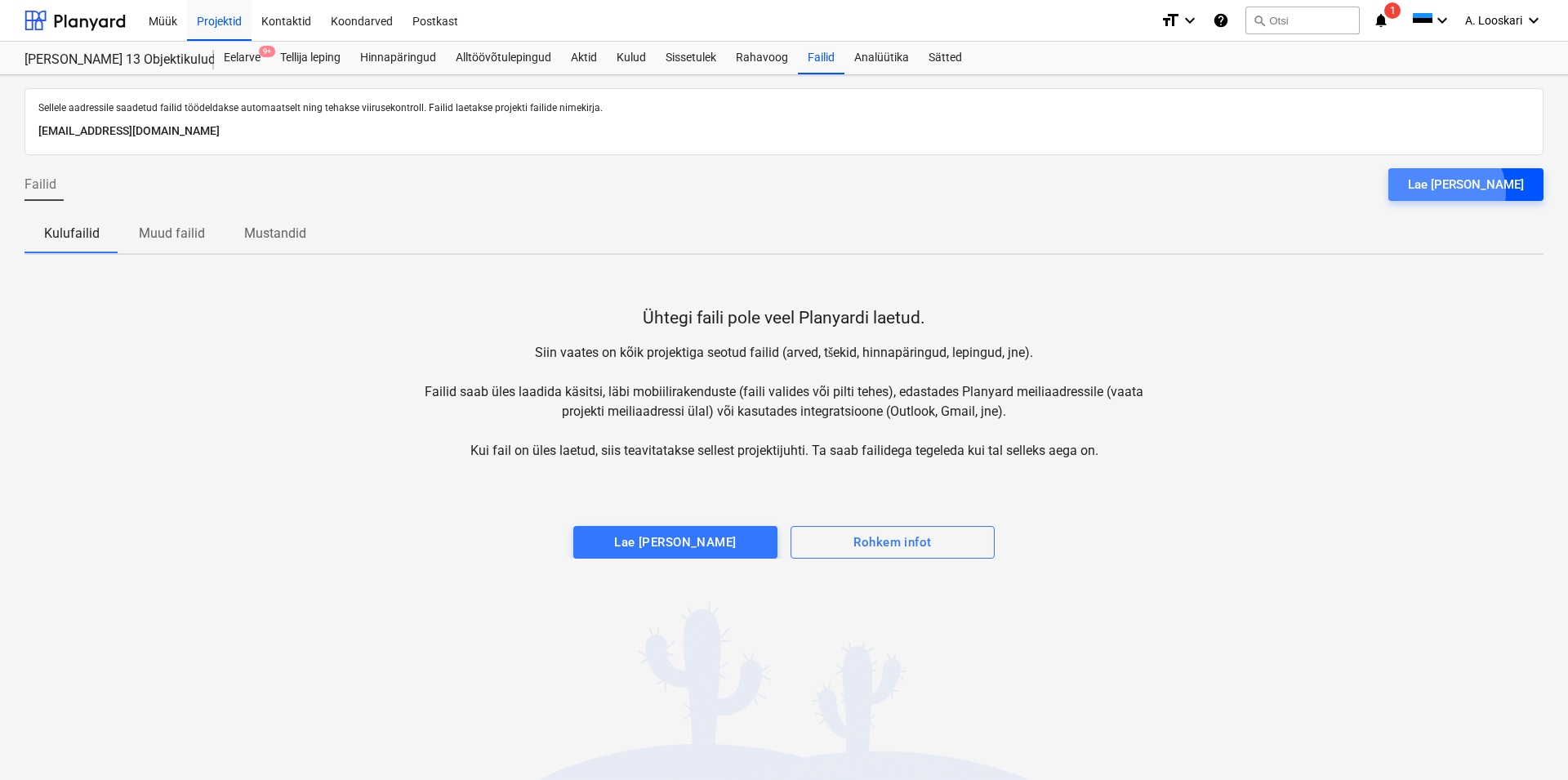
click at [1486, 191] on div "Lae [PERSON_NAME]" at bounding box center [1466, 184] width 116 height 21
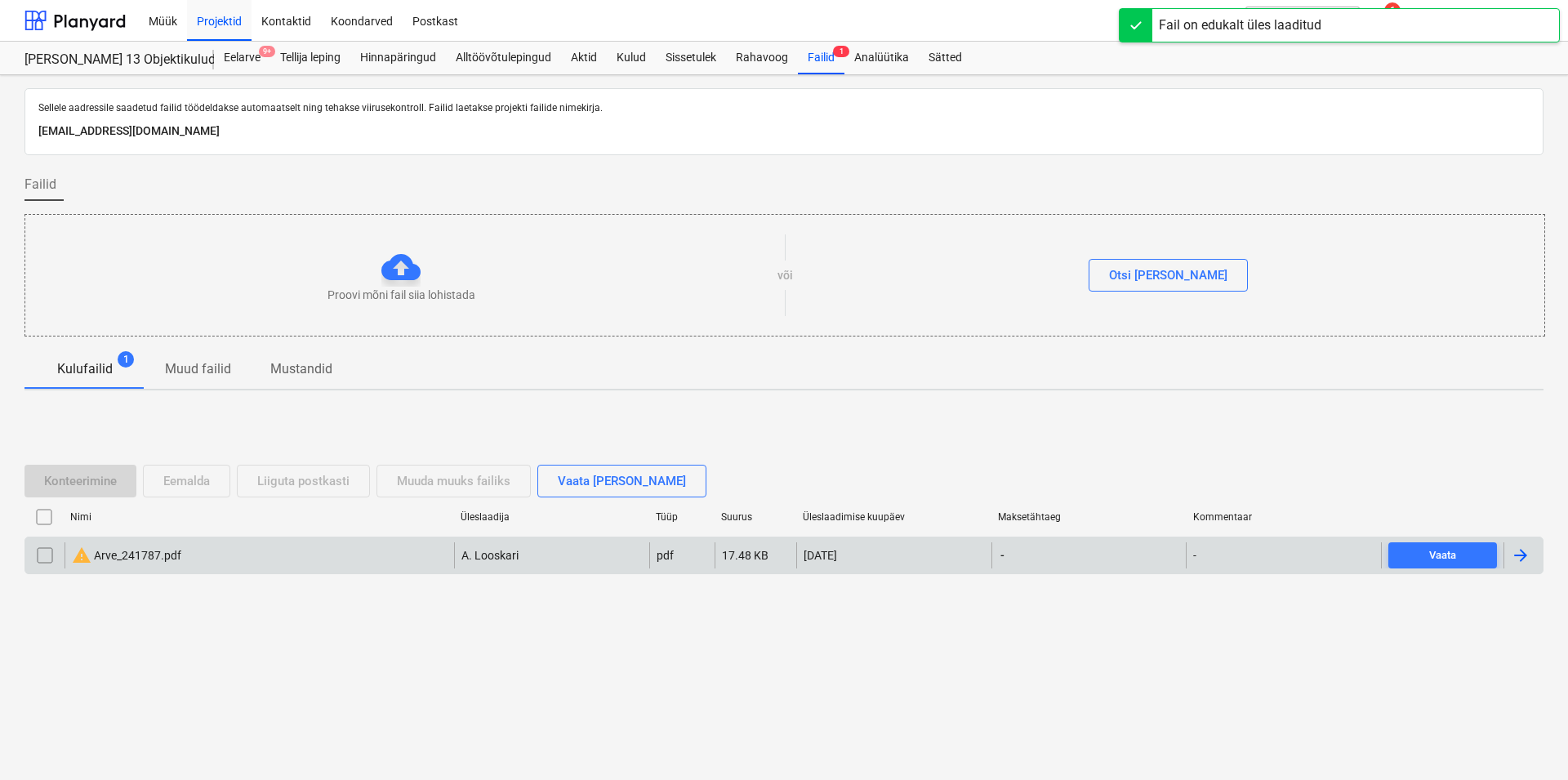
click at [150, 554] on div "warning Arve_241787.pdf" at bounding box center [126, 555] width 110 height 19
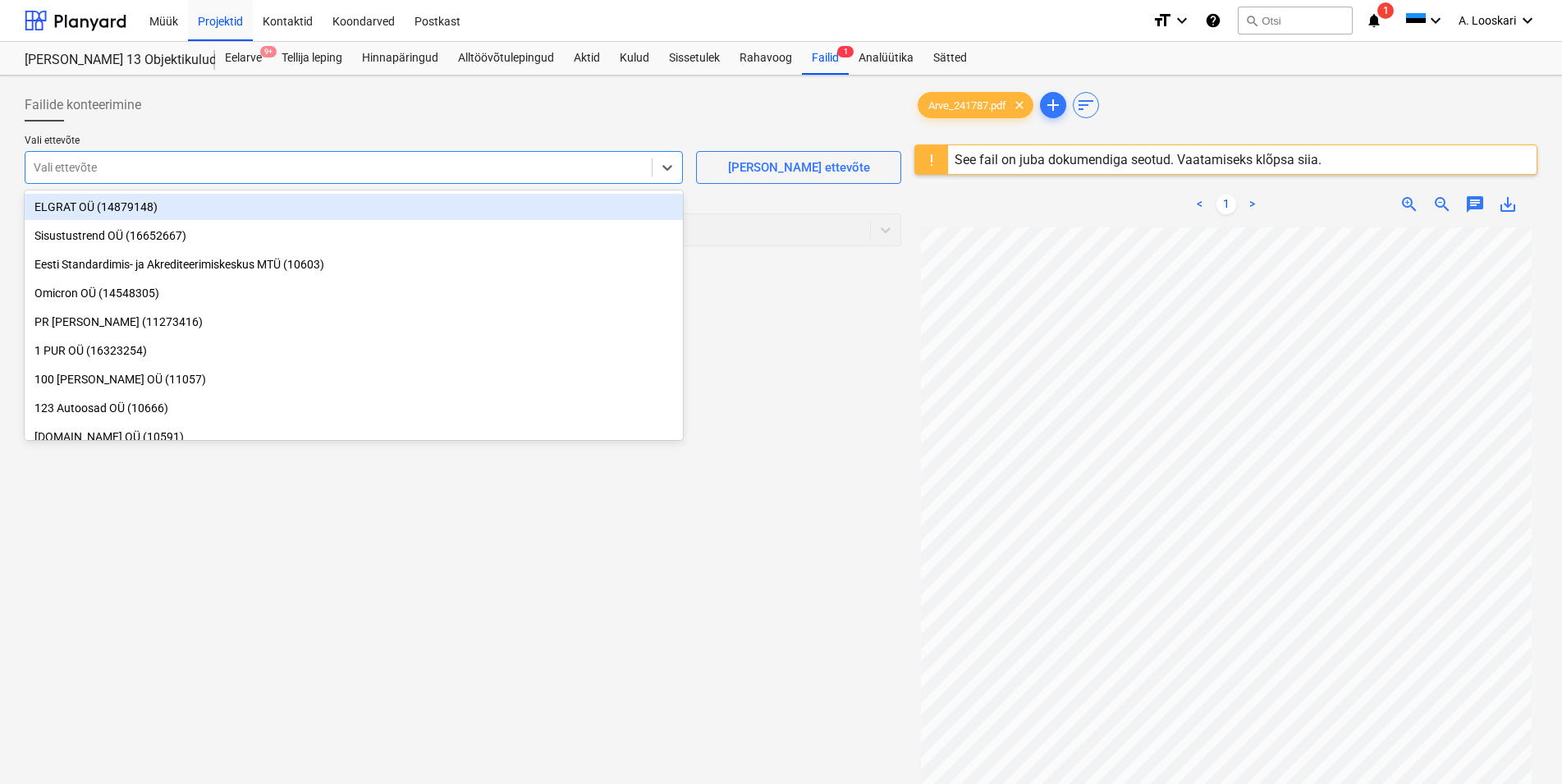
click at [216, 168] on div at bounding box center [338, 167] width 609 height 17
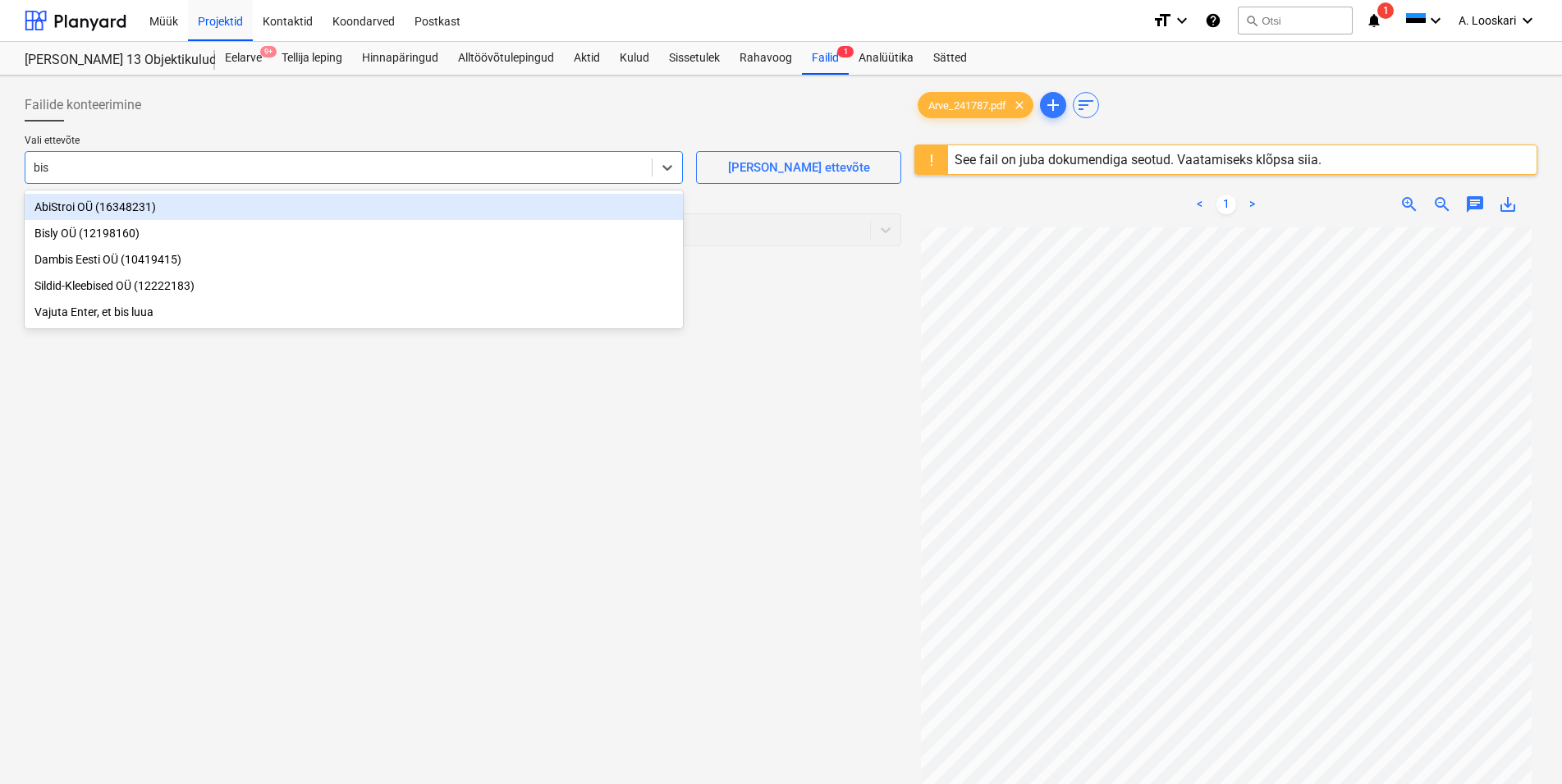
type input "bisl"
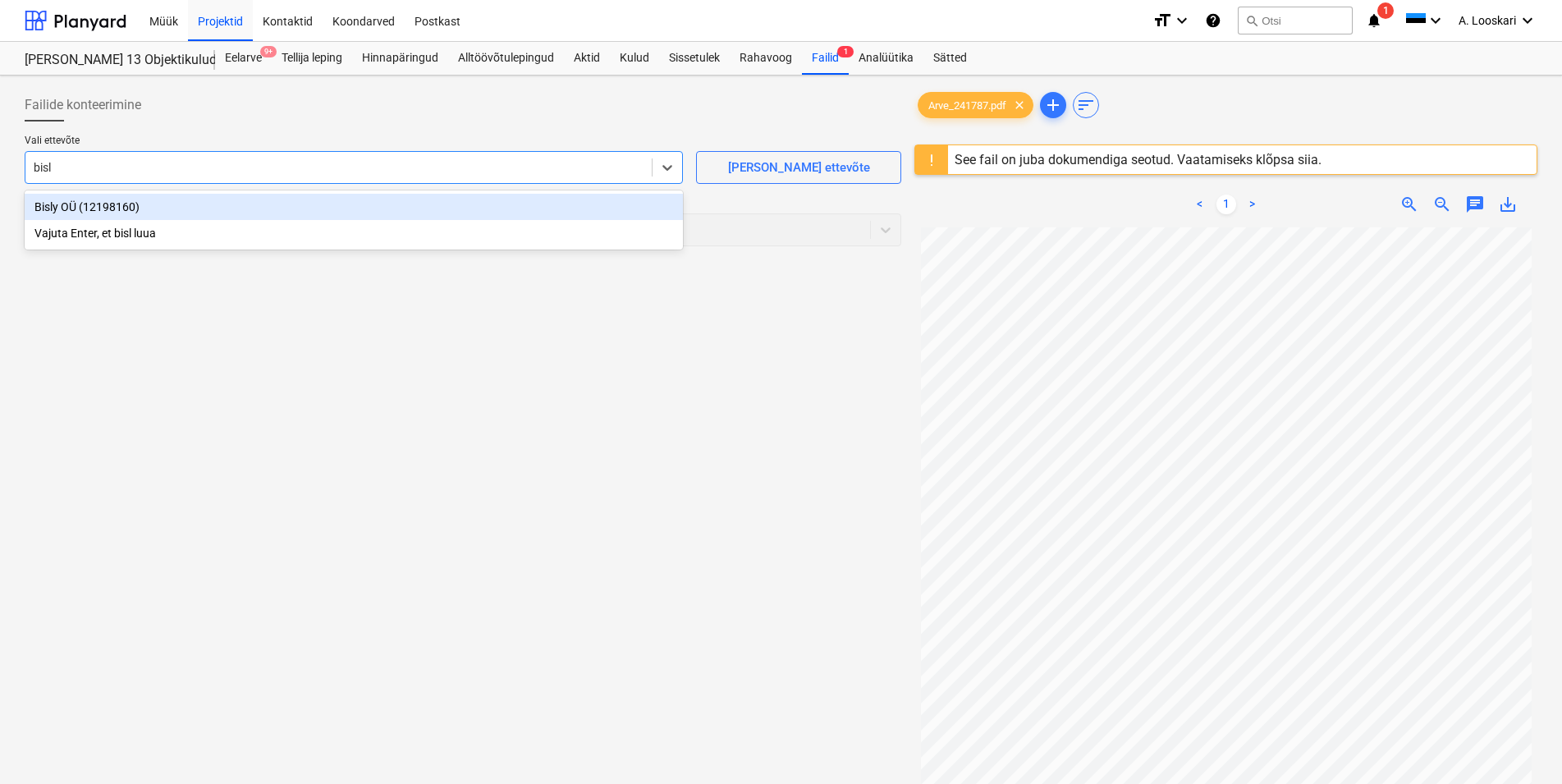
click at [229, 201] on div "Bisly OÜ (12198160)" at bounding box center [354, 206] width 658 height 26
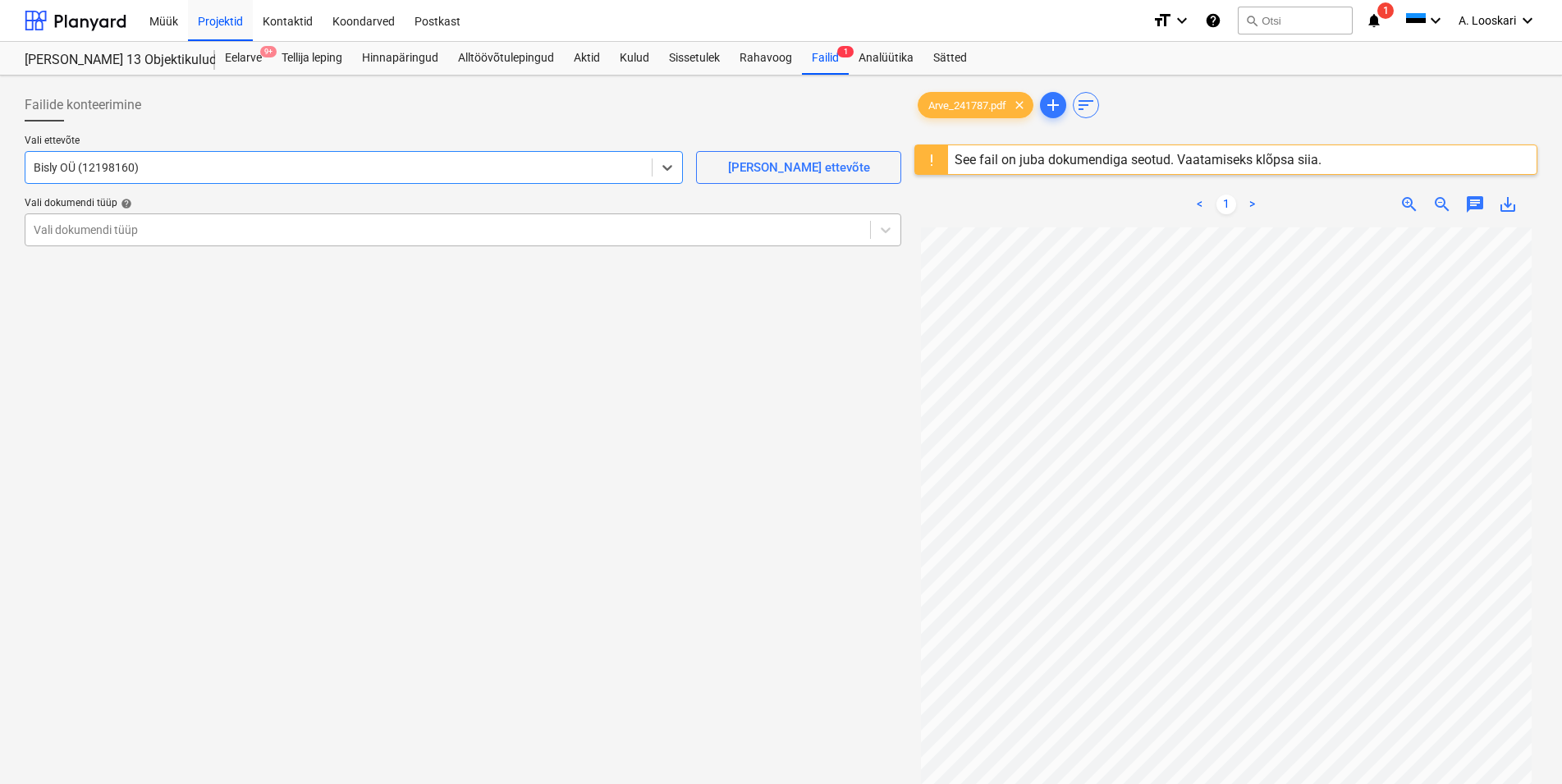
click at [220, 229] on div at bounding box center [448, 230] width 829 height 17
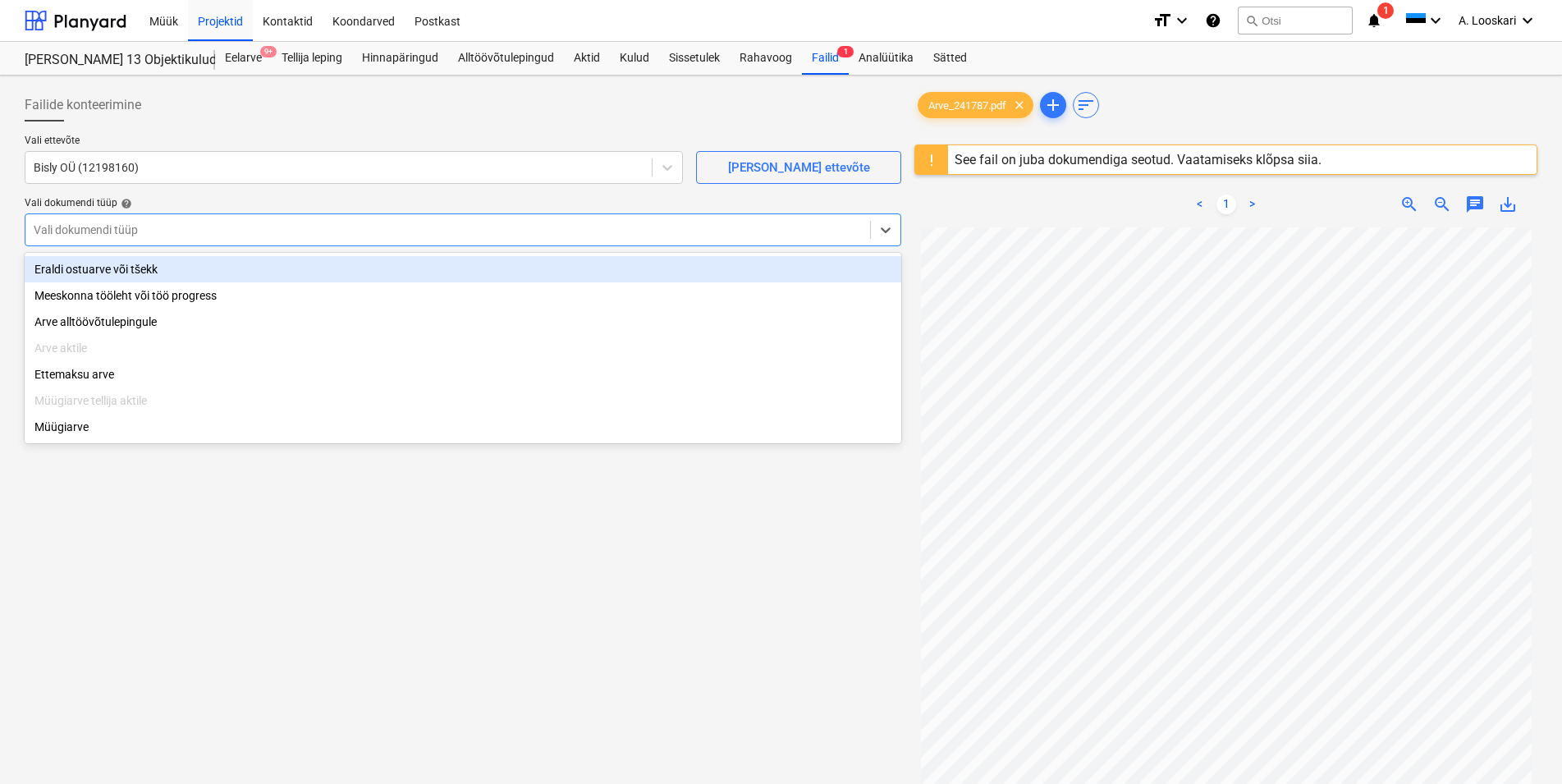
click at [230, 267] on div "Eraldi ostuarve või tšekk" at bounding box center [463, 269] width 877 height 26
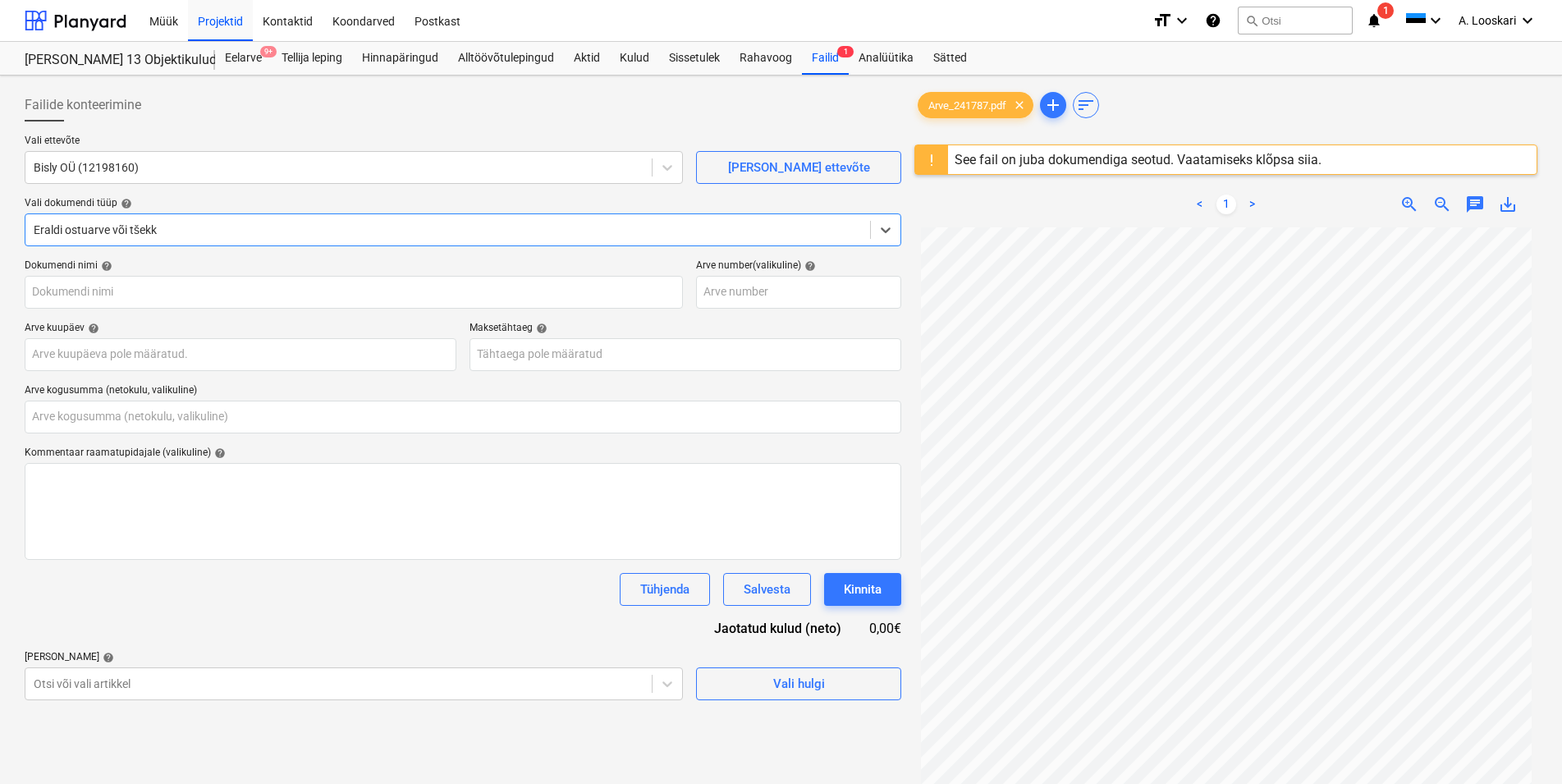
type input "Arve_241787.pdf"
type input "0,00"
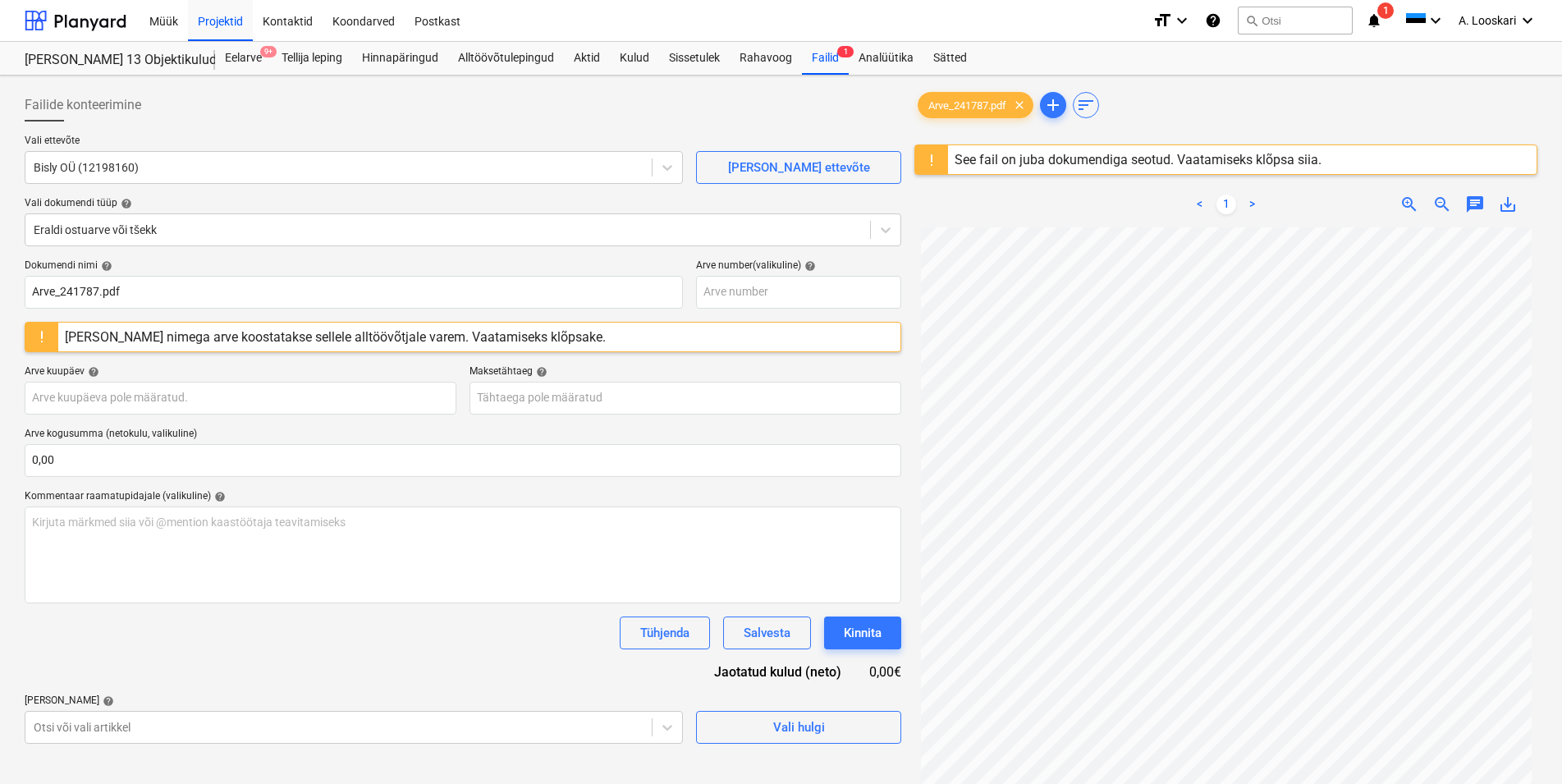
click at [262, 336] on div "[PERSON_NAME] nimega arve koostatakse sellele alltöövõtjale varem. Vaatamiseks …" at bounding box center [335, 337] width 541 height 16
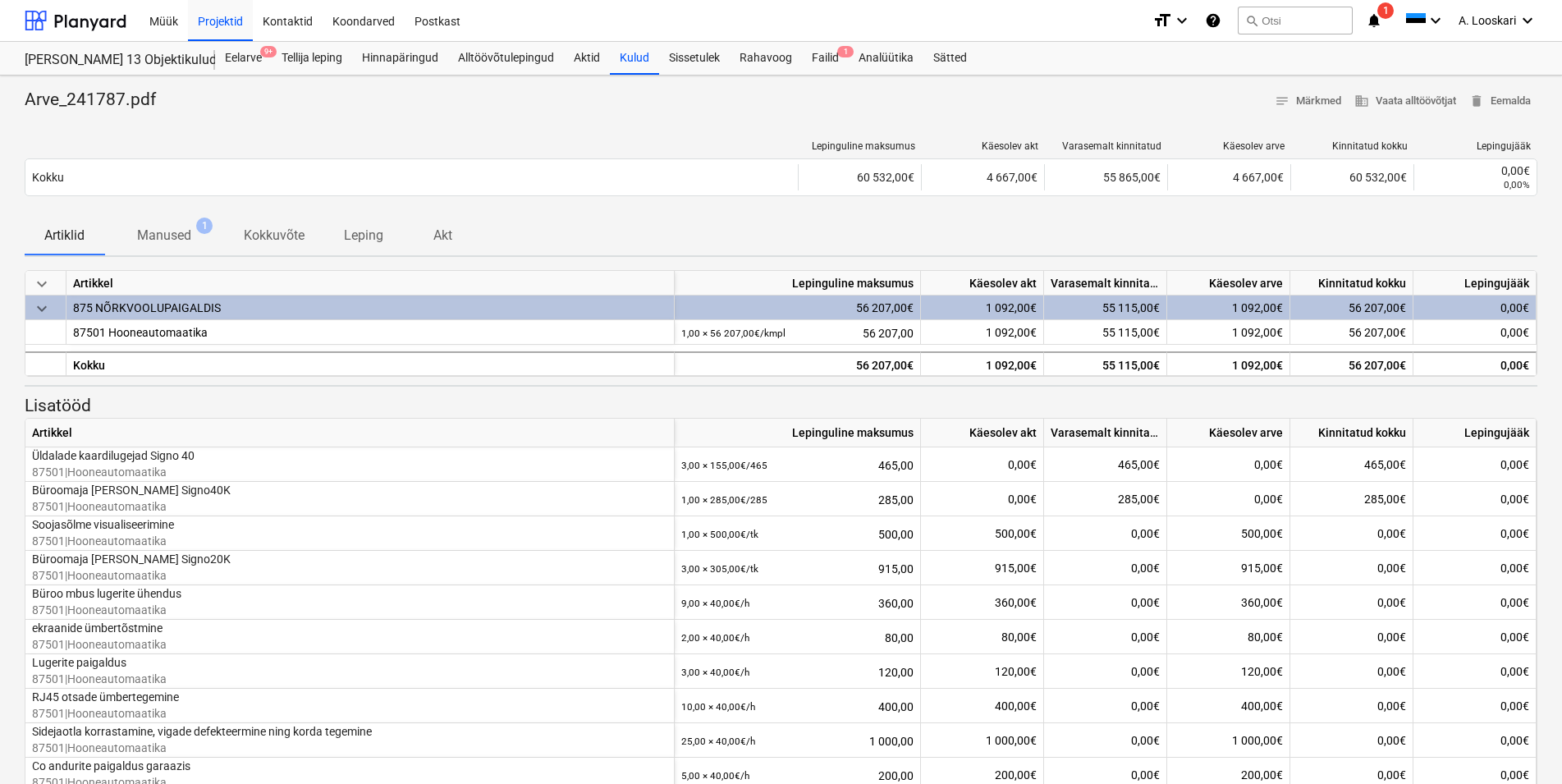
click at [181, 234] on p "Manused" at bounding box center [164, 235] width 55 height 19
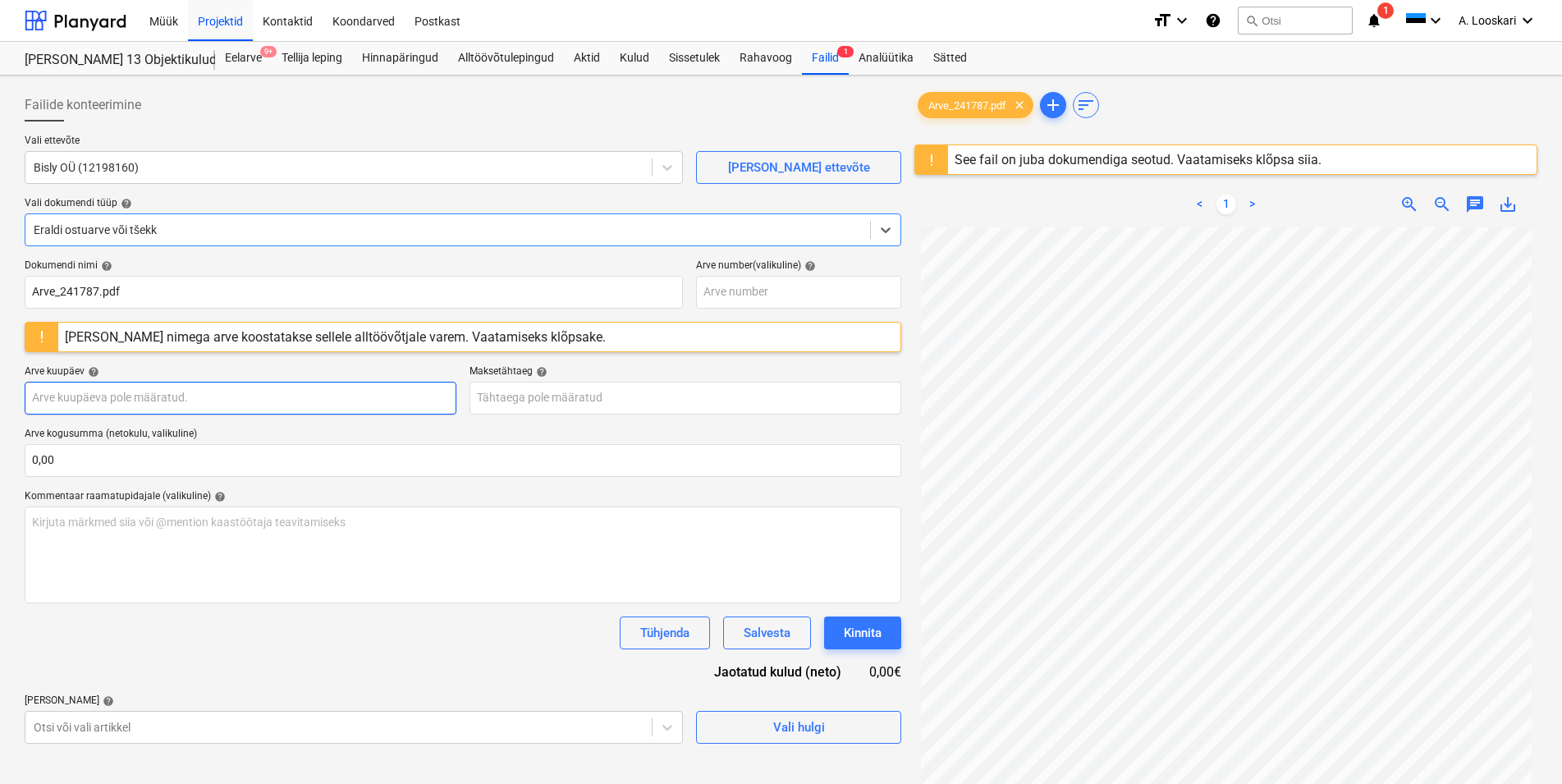
click at [204, 401] on input "text" at bounding box center [240, 398] width 432 height 33
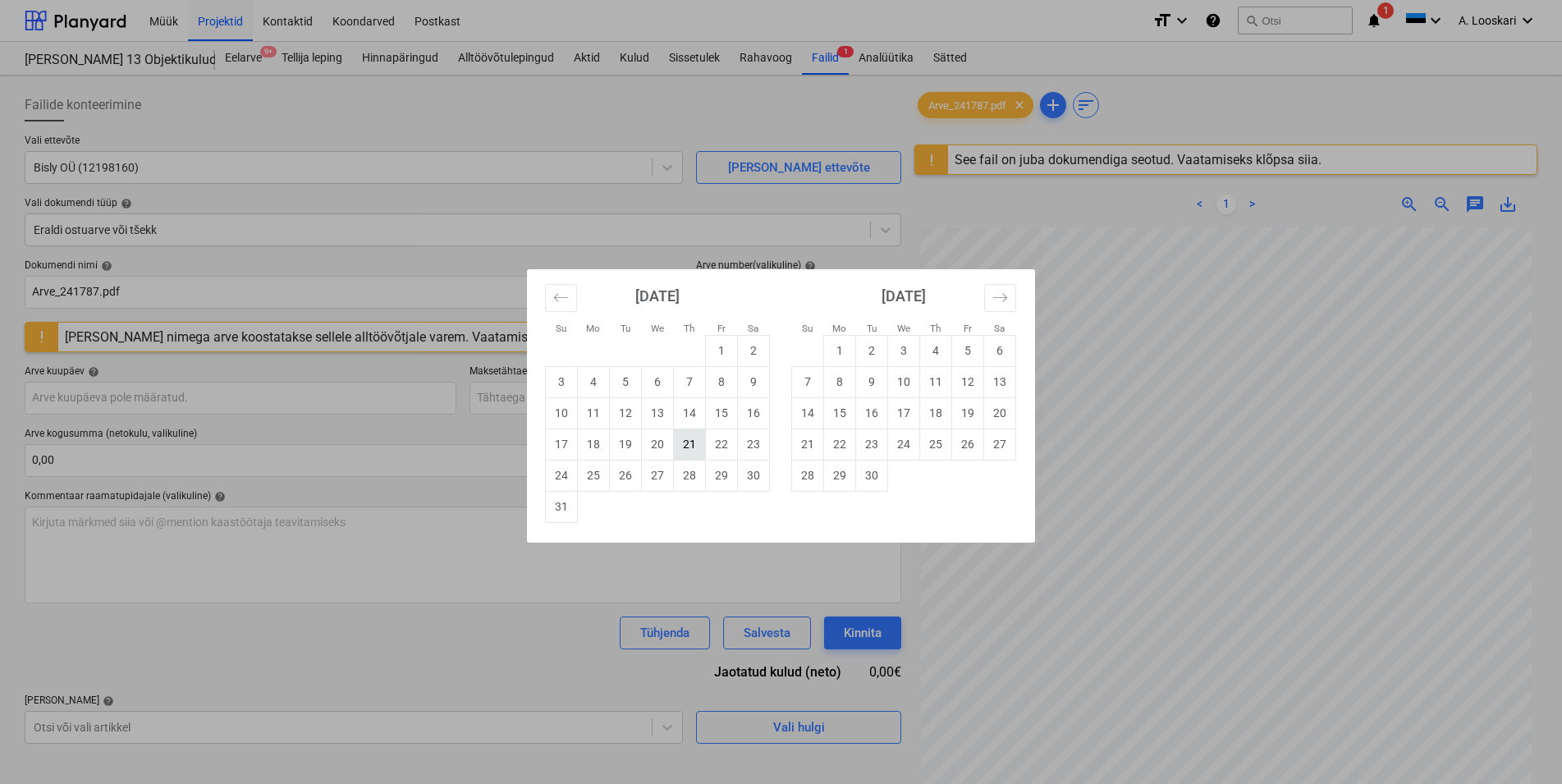
click at [684, 443] on td "21" at bounding box center [690, 444] width 32 height 31
type input "[DATE]"
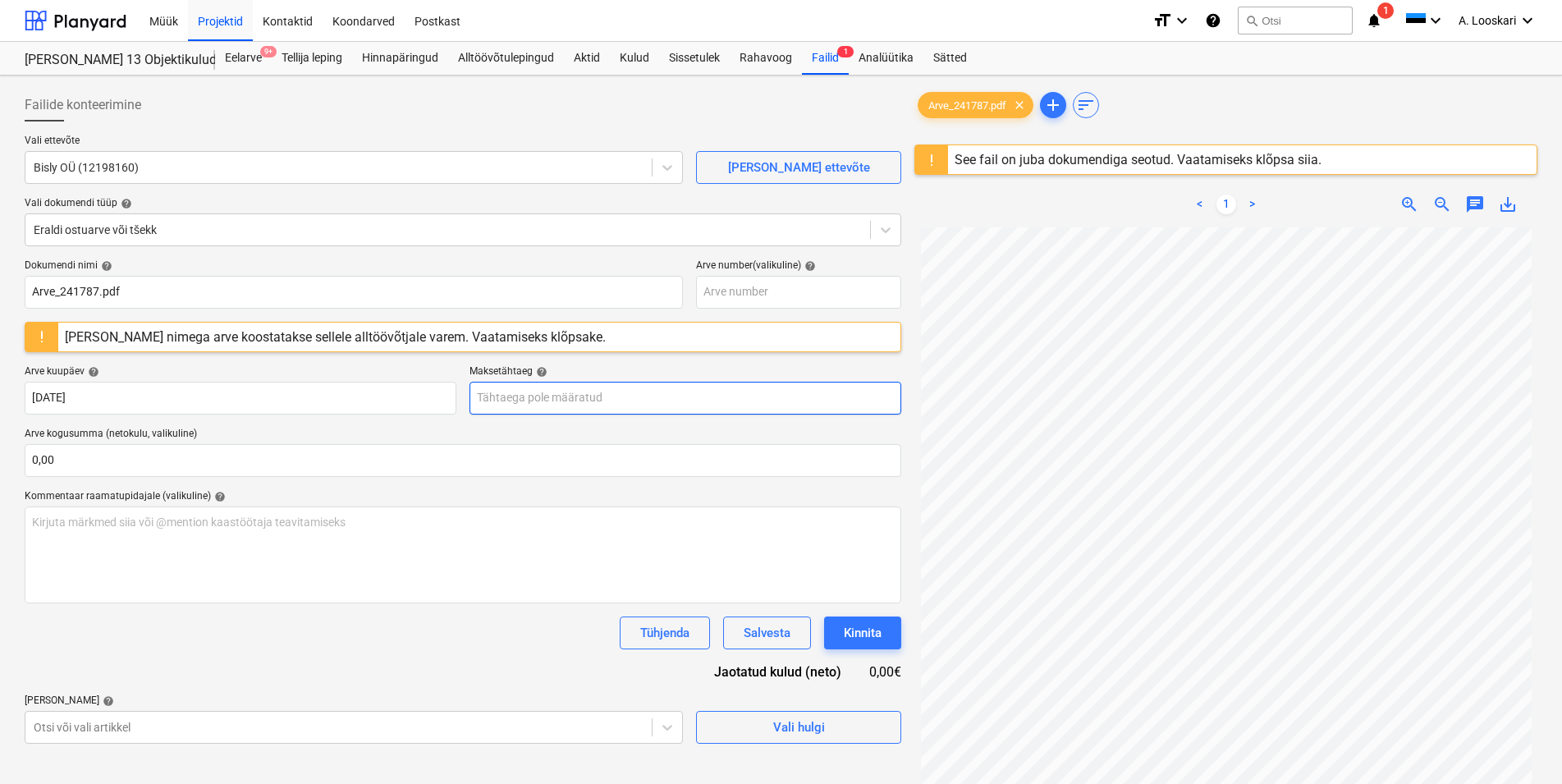
click at [611, 394] on input "text" at bounding box center [685, 398] width 432 height 33
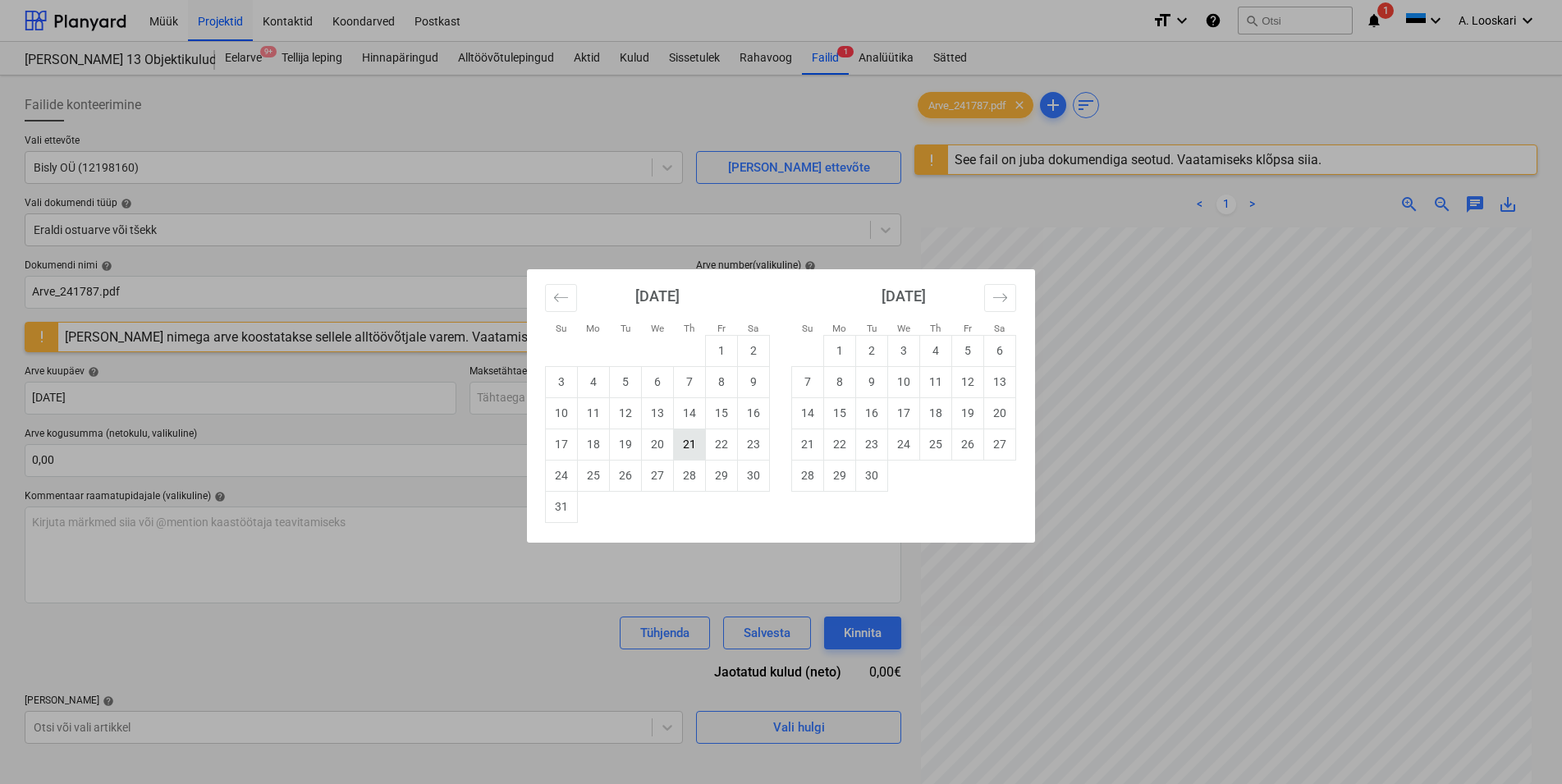
click at [686, 441] on td "21" at bounding box center [690, 444] width 32 height 31
type input "[DATE]"
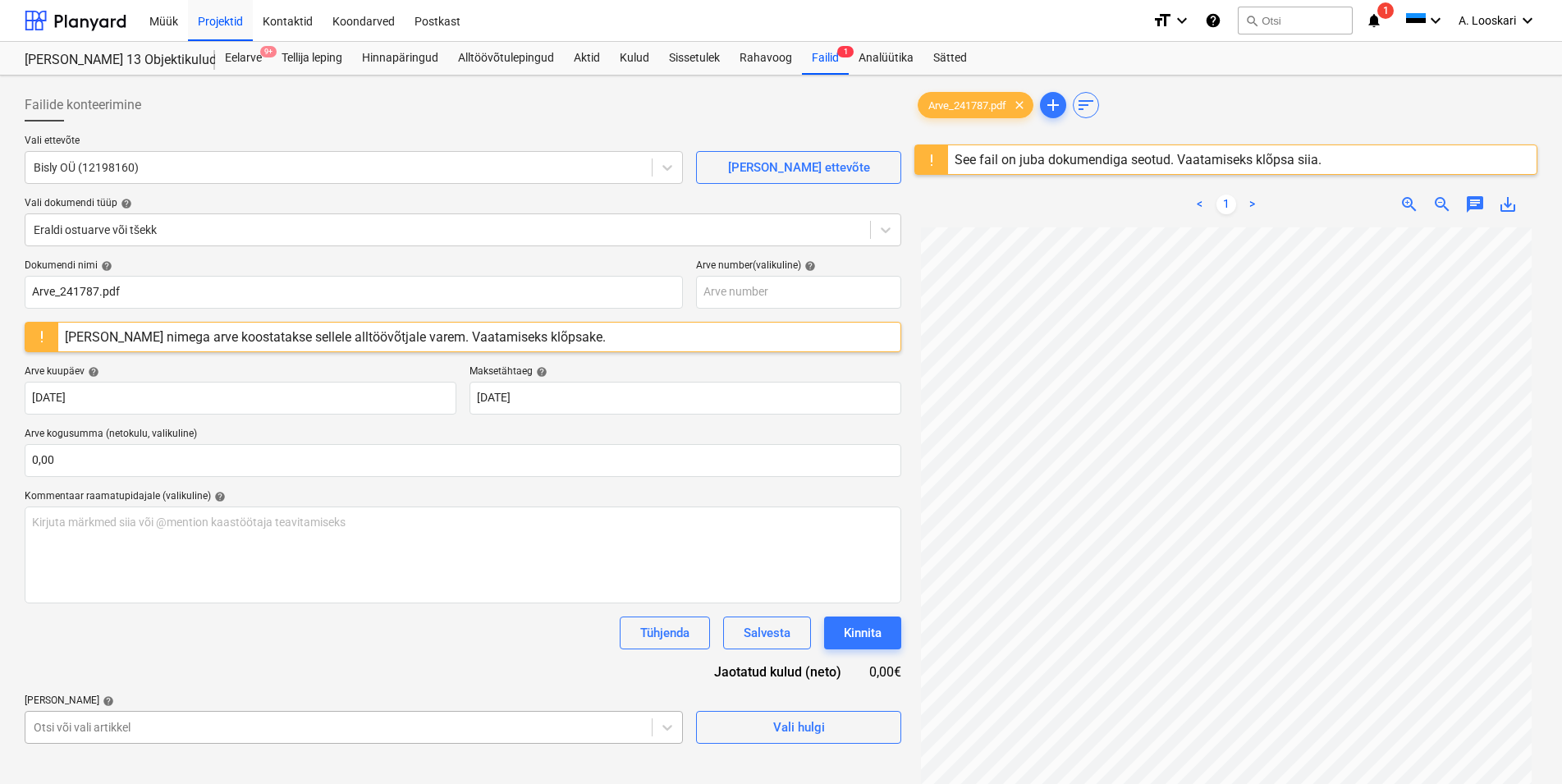
click at [186, 730] on body "Müük Projektid Kontaktid Koondarved Postkast format_size keyboard_arrow_down he…" at bounding box center [781, 392] width 1562 height 784
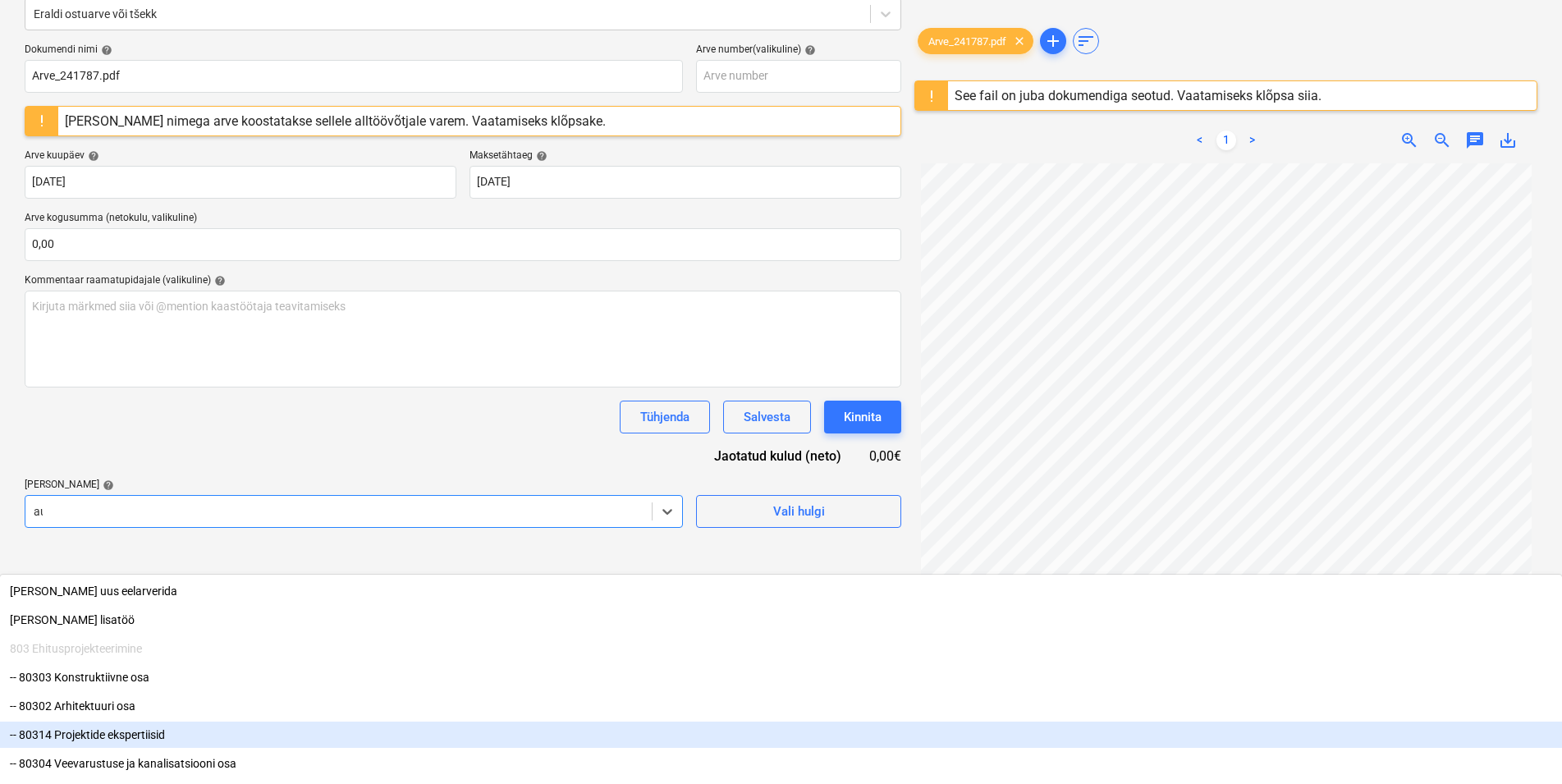
scroll to position [194, 0]
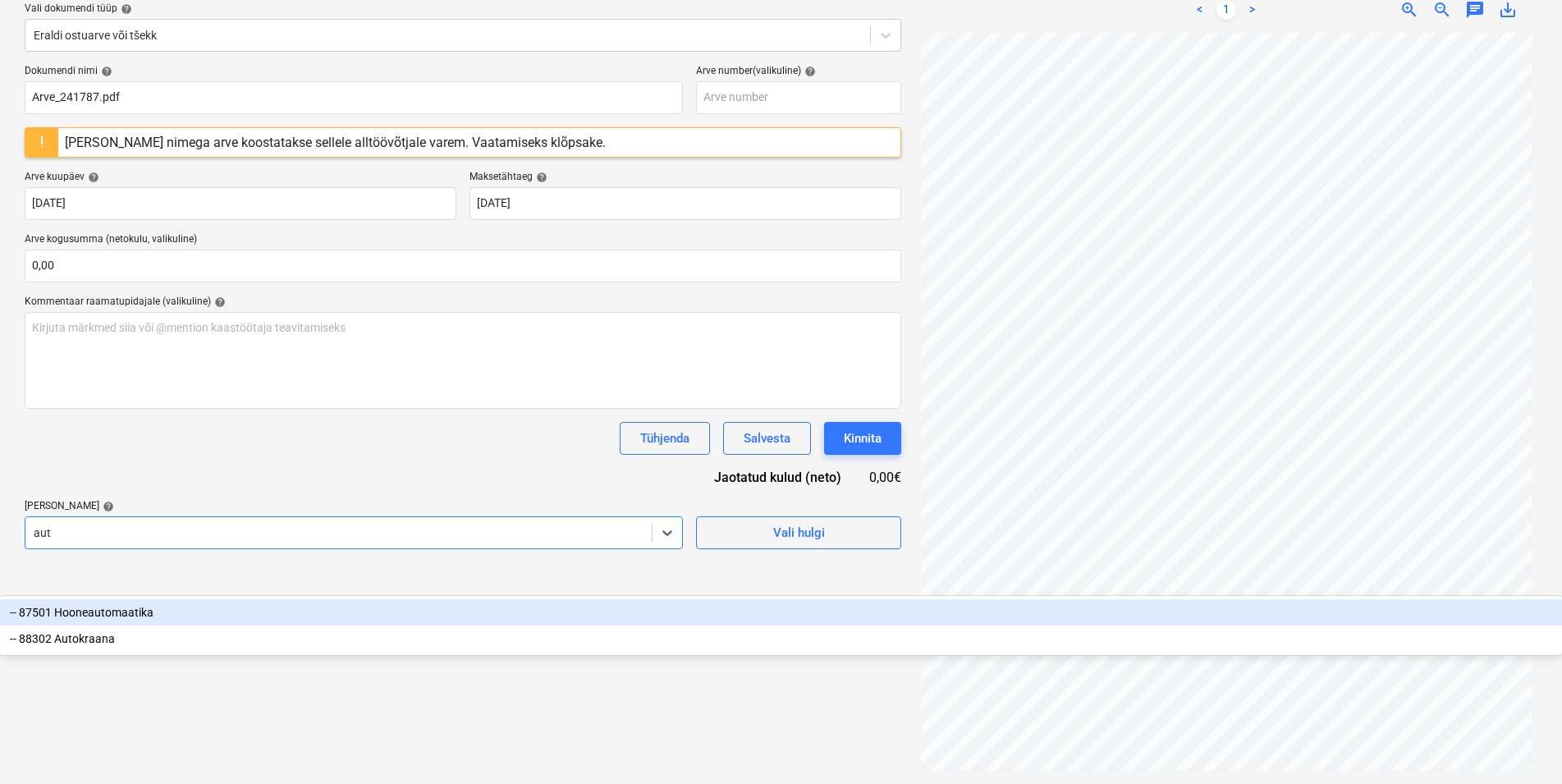
type input "auto"
click at [228, 599] on div "-- 87501 Hooneautomaatika" at bounding box center [781, 612] width 1562 height 26
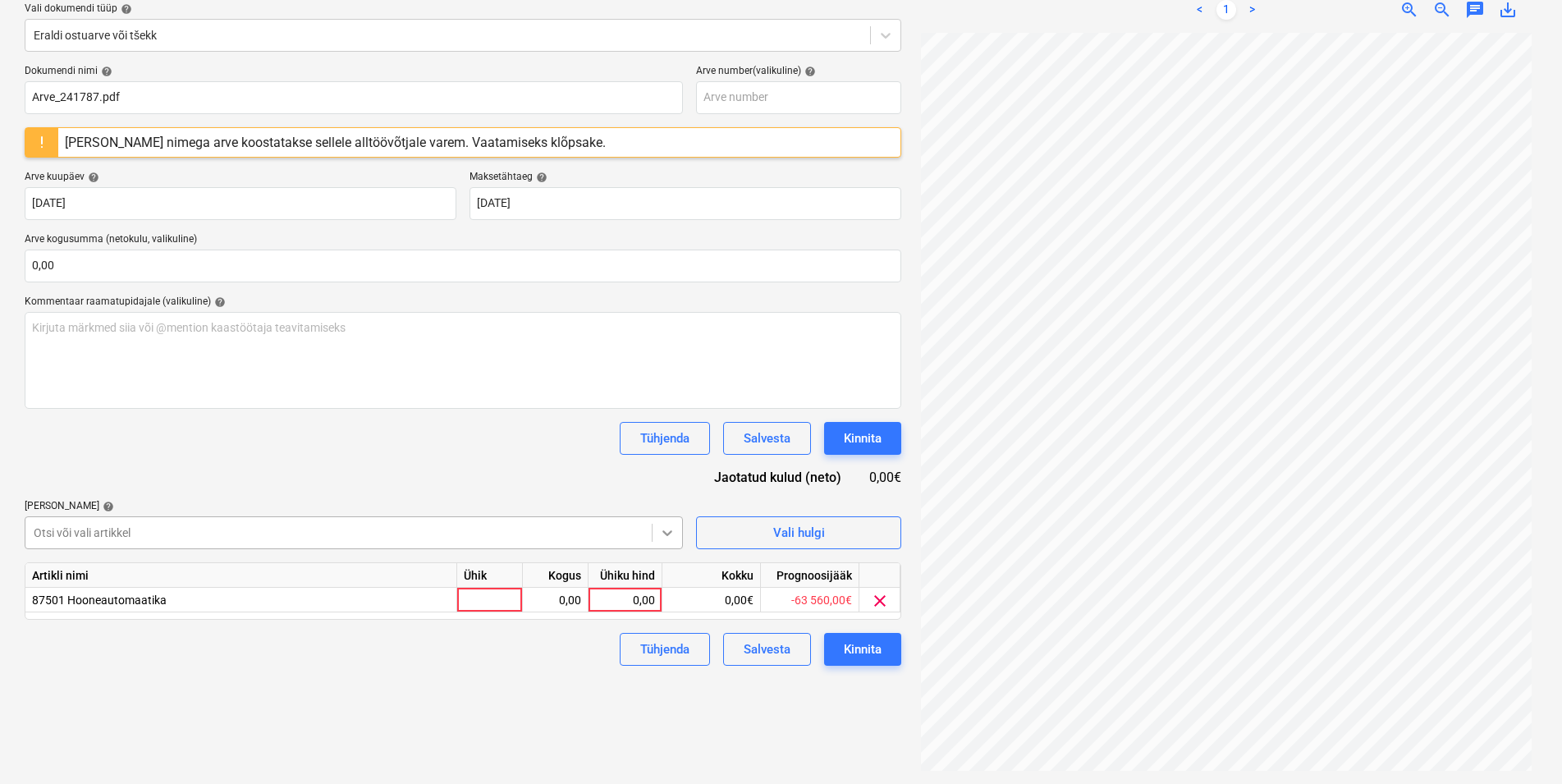
drag, startPoint x: 509, startPoint y: 435, endPoint x: 668, endPoint y: 534, distance: 187.3
click at [509, 435] on div "Tühjenda Salvesta Kinnita" at bounding box center [463, 438] width 877 height 33
click at [488, 596] on div at bounding box center [489, 600] width 66 height 25
type input "kmpl"
click at [549, 596] on div "0,00" at bounding box center [555, 600] width 52 height 25
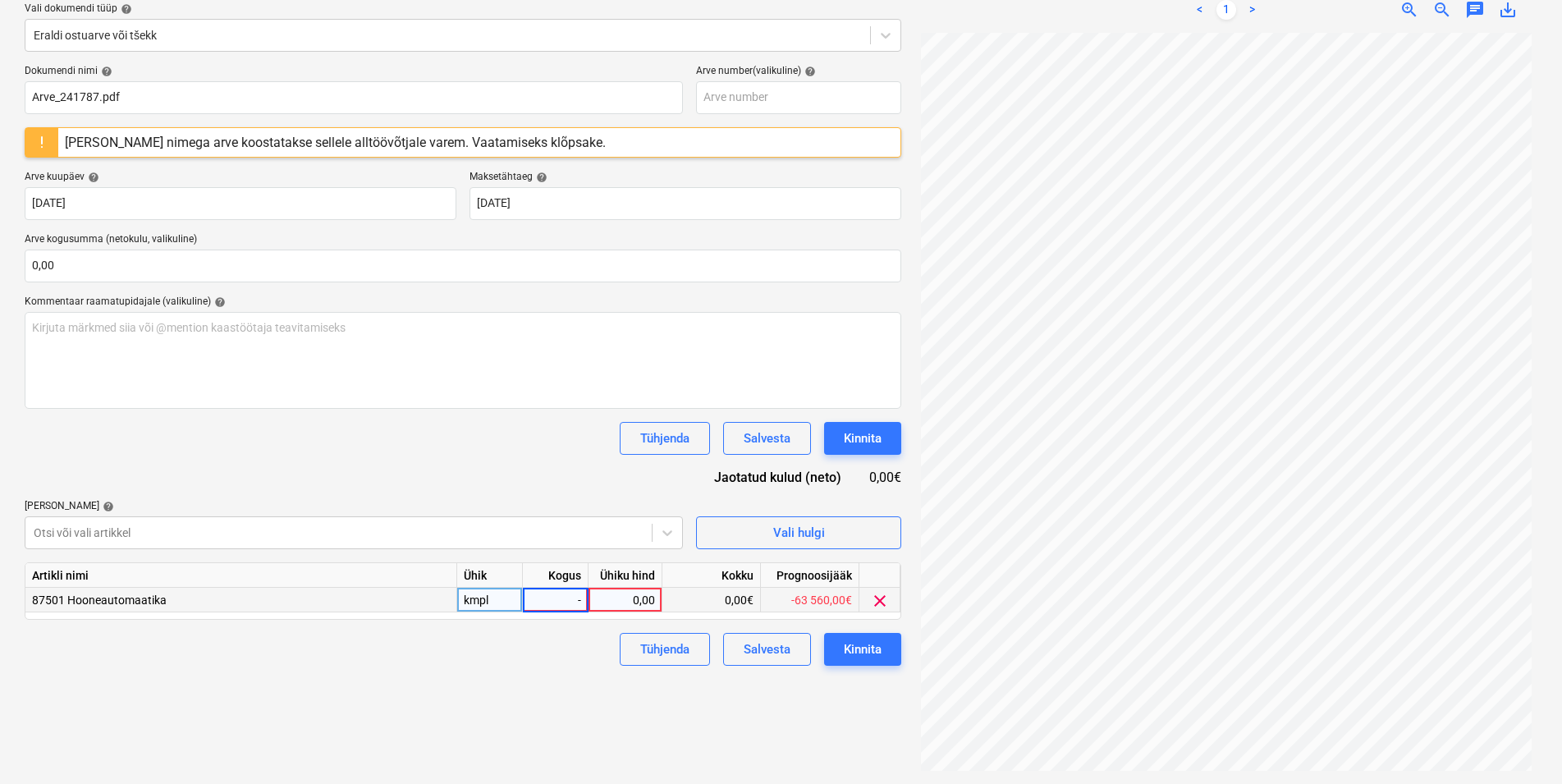
type input "-1"
click at [616, 602] on div "0,00" at bounding box center [624, 600] width 60 height 25
type input "1815,96"
click at [1408, 5] on div "Projekti ületoomine ebaõnnestus" at bounding box center [1332, 17] width 443 height 34
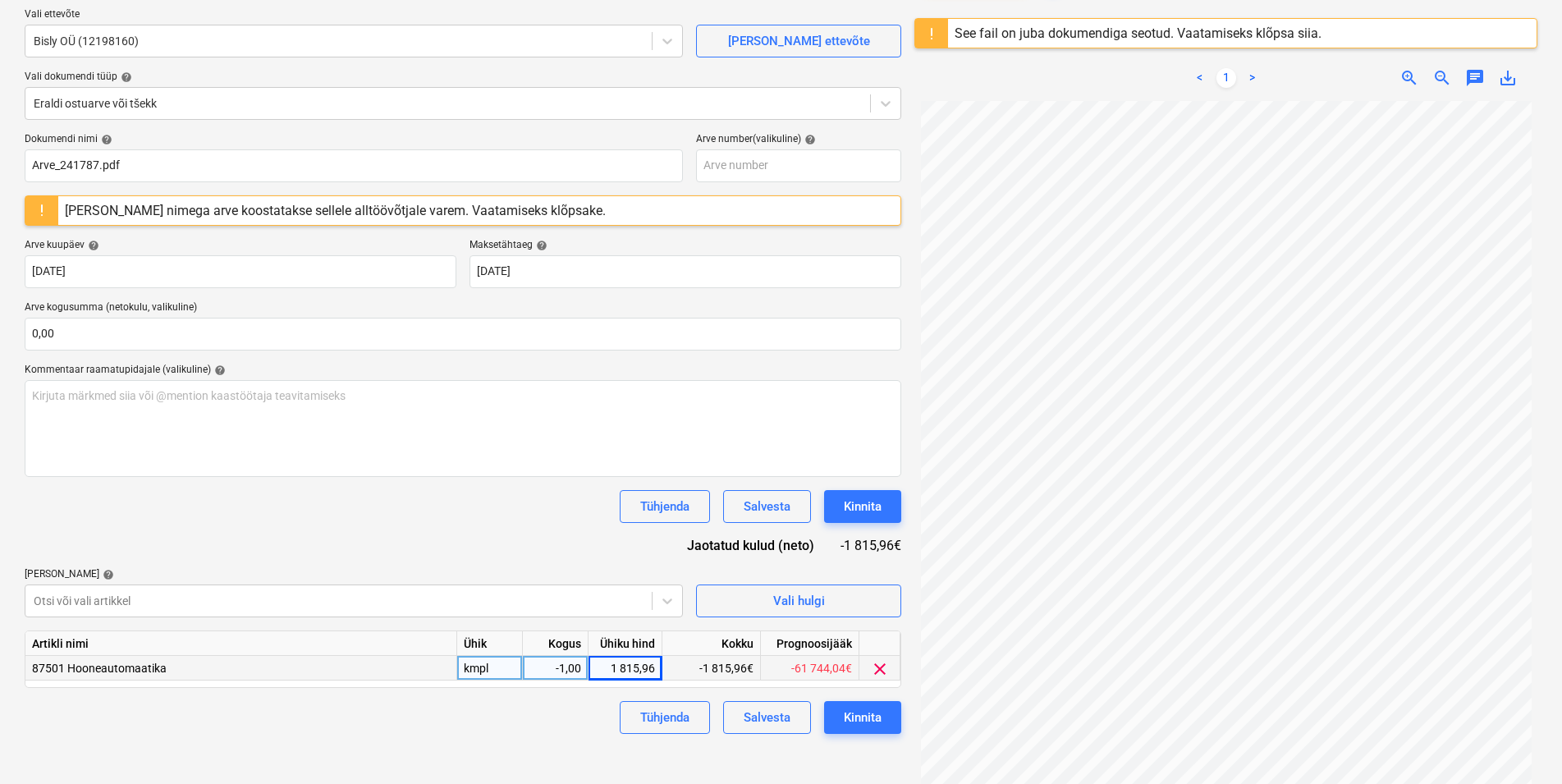
scroll to position [27, 0]
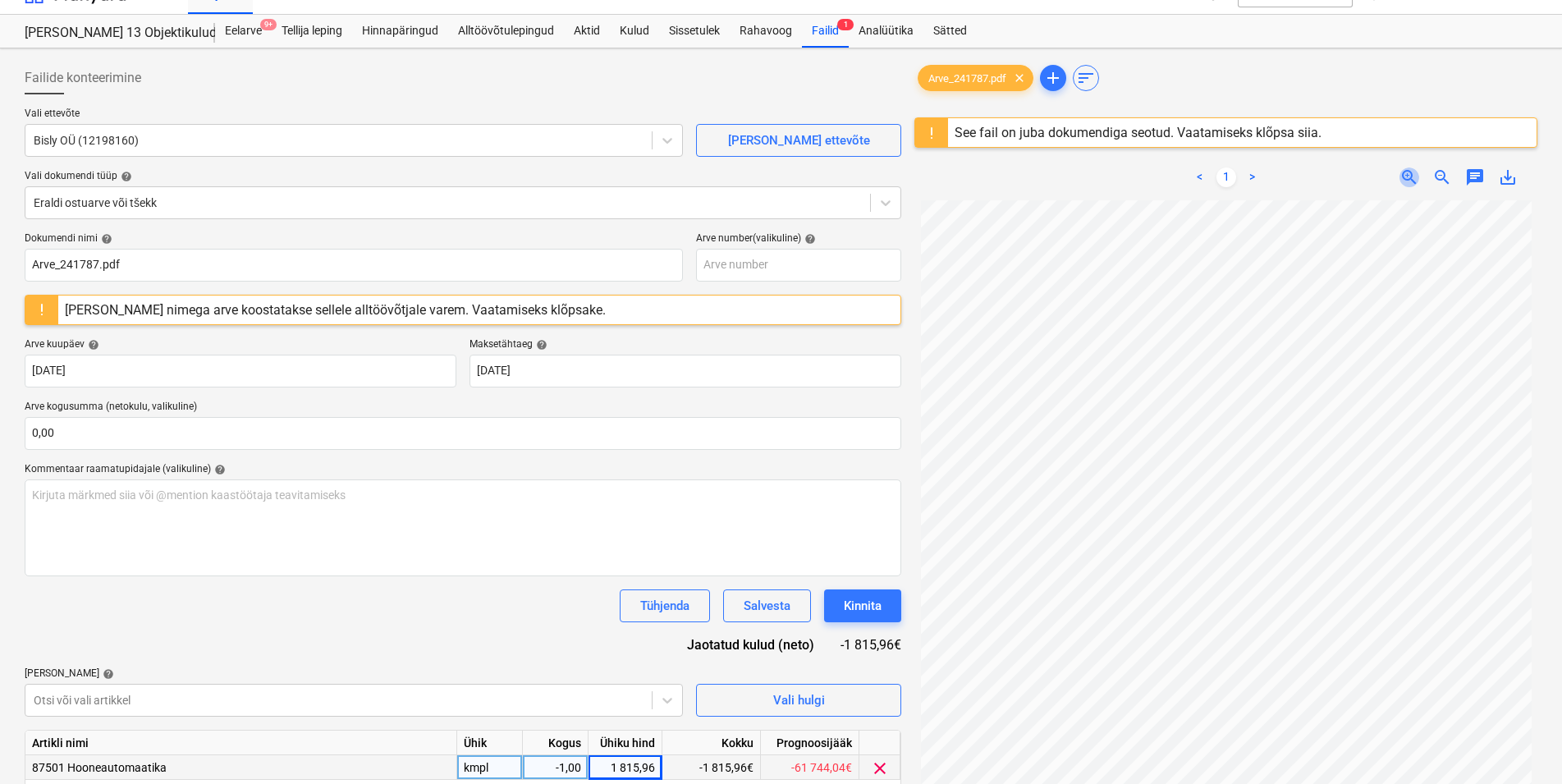
click at [1406, 172] on span "zoom_in" at bounding box center [1408, 177] width 19 height 19
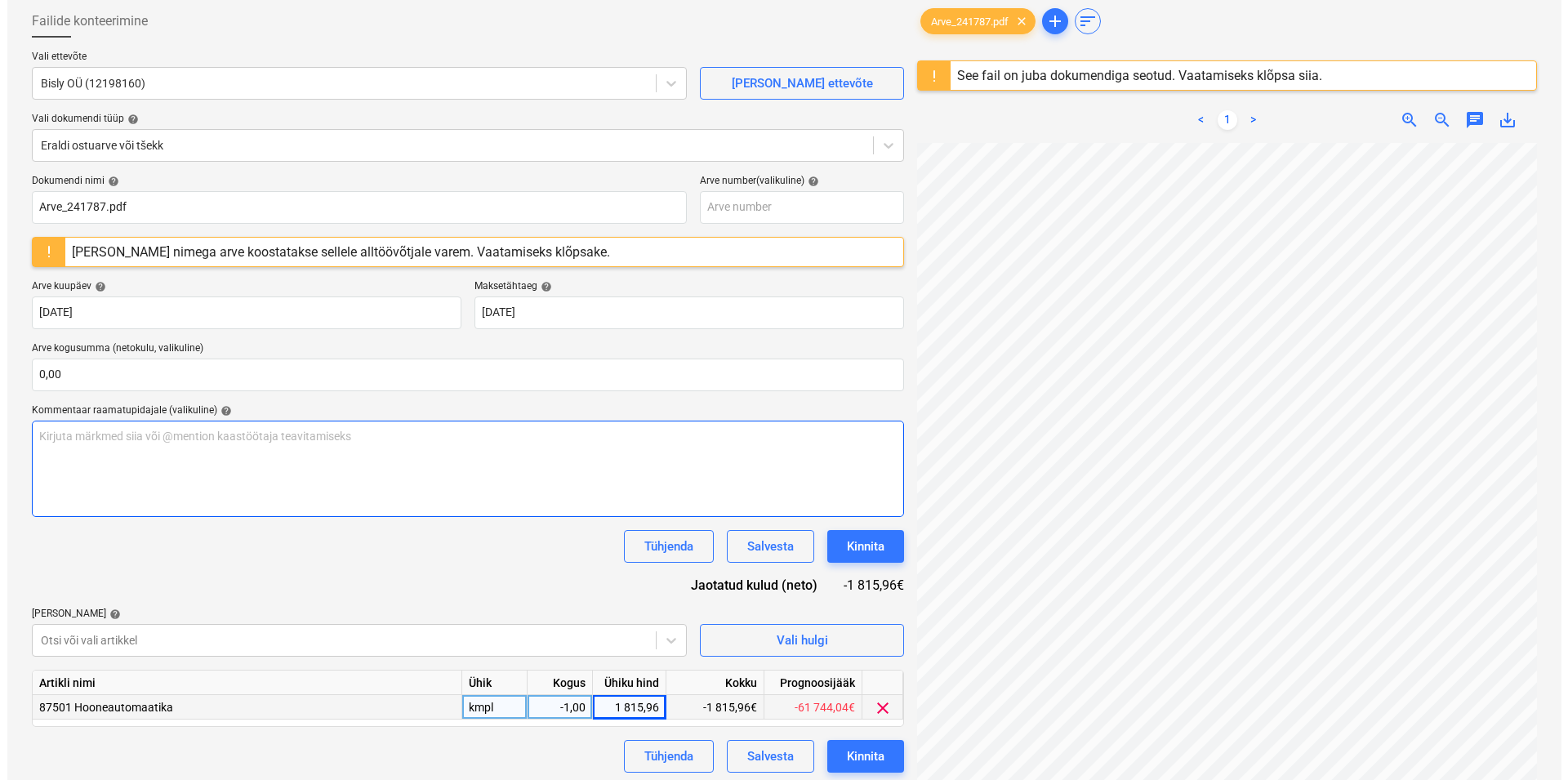
scroll to position [193, 0]
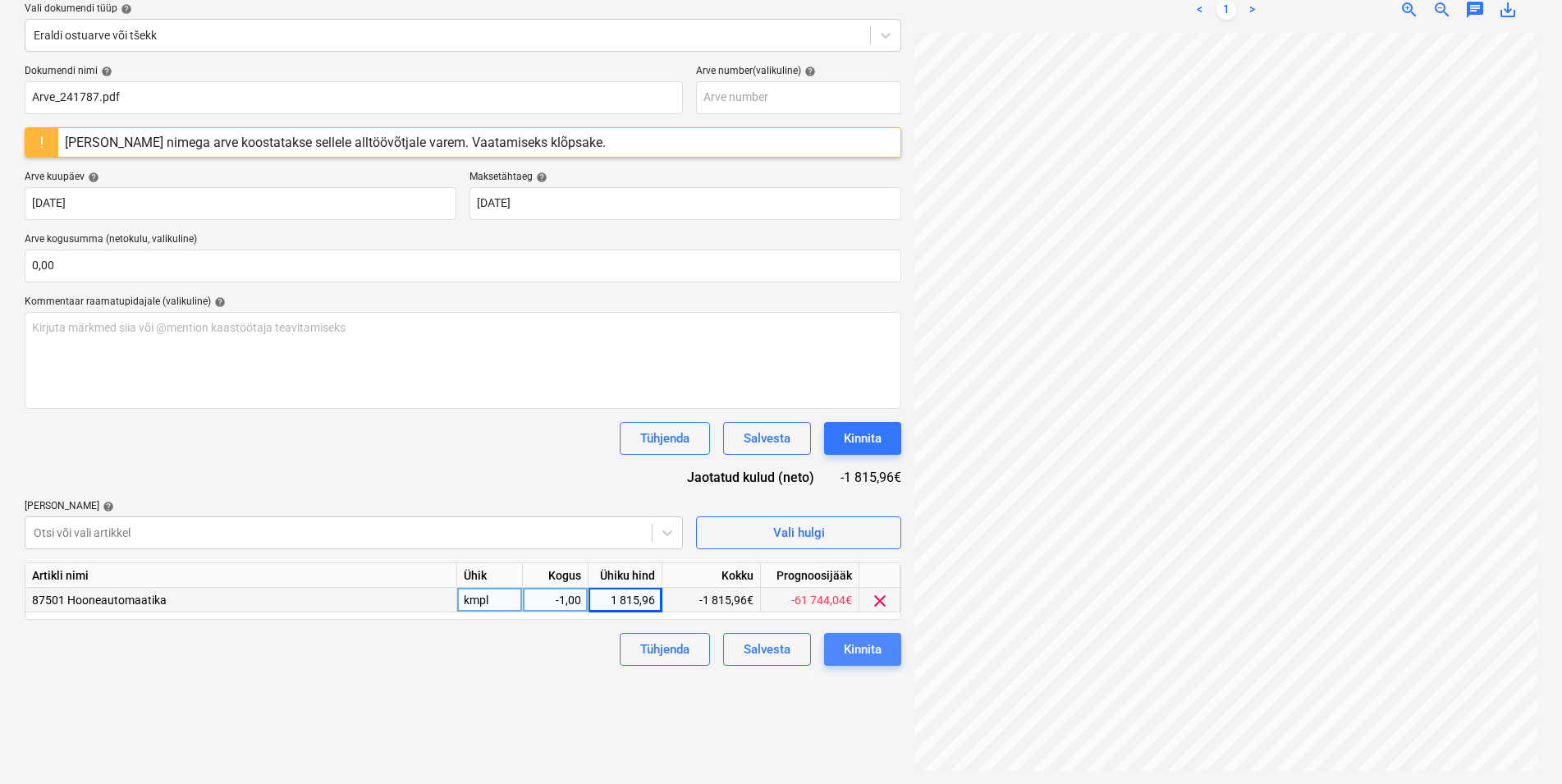
click at [861, 651] on div "Kinnita" at bounding box center [862, 649] width 38 height 21
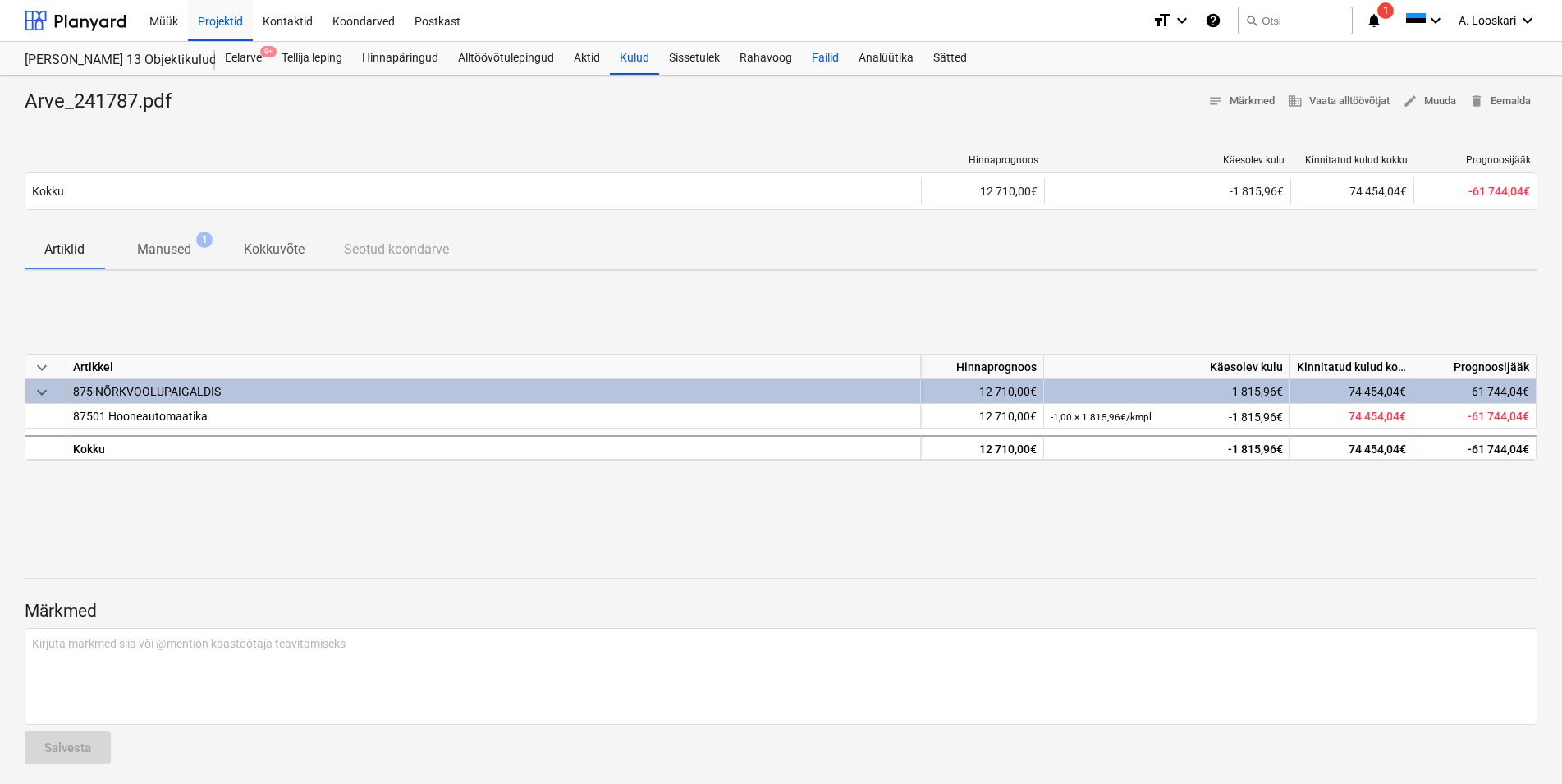
click at [831, 53] on div "Failid" at bounding box center [825, 58] width 47 height 33
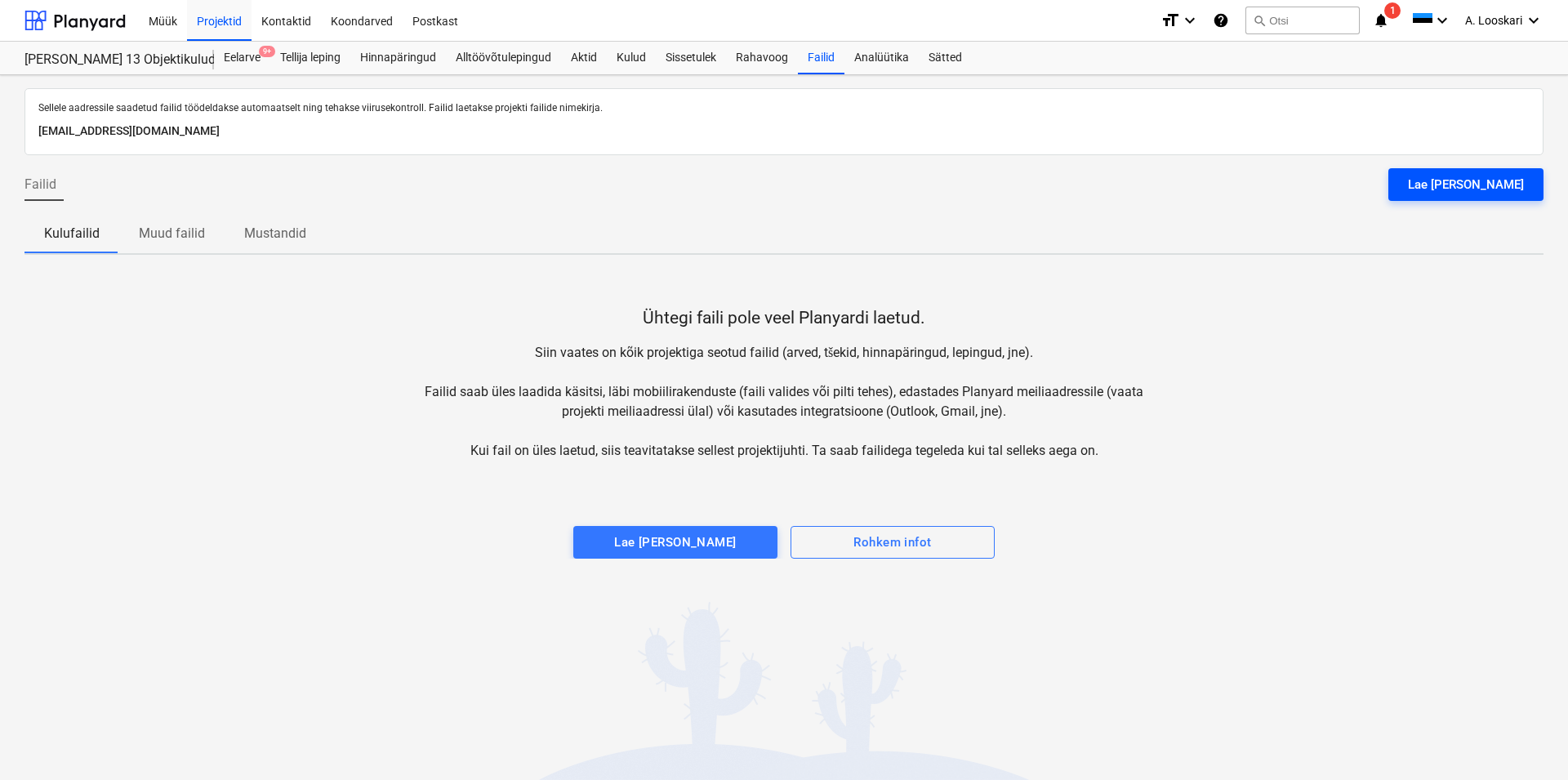
click at [1501, 182] on div "Lae [PERSON_NAME]" at bounding box center [1466, 184] width 116 height 21
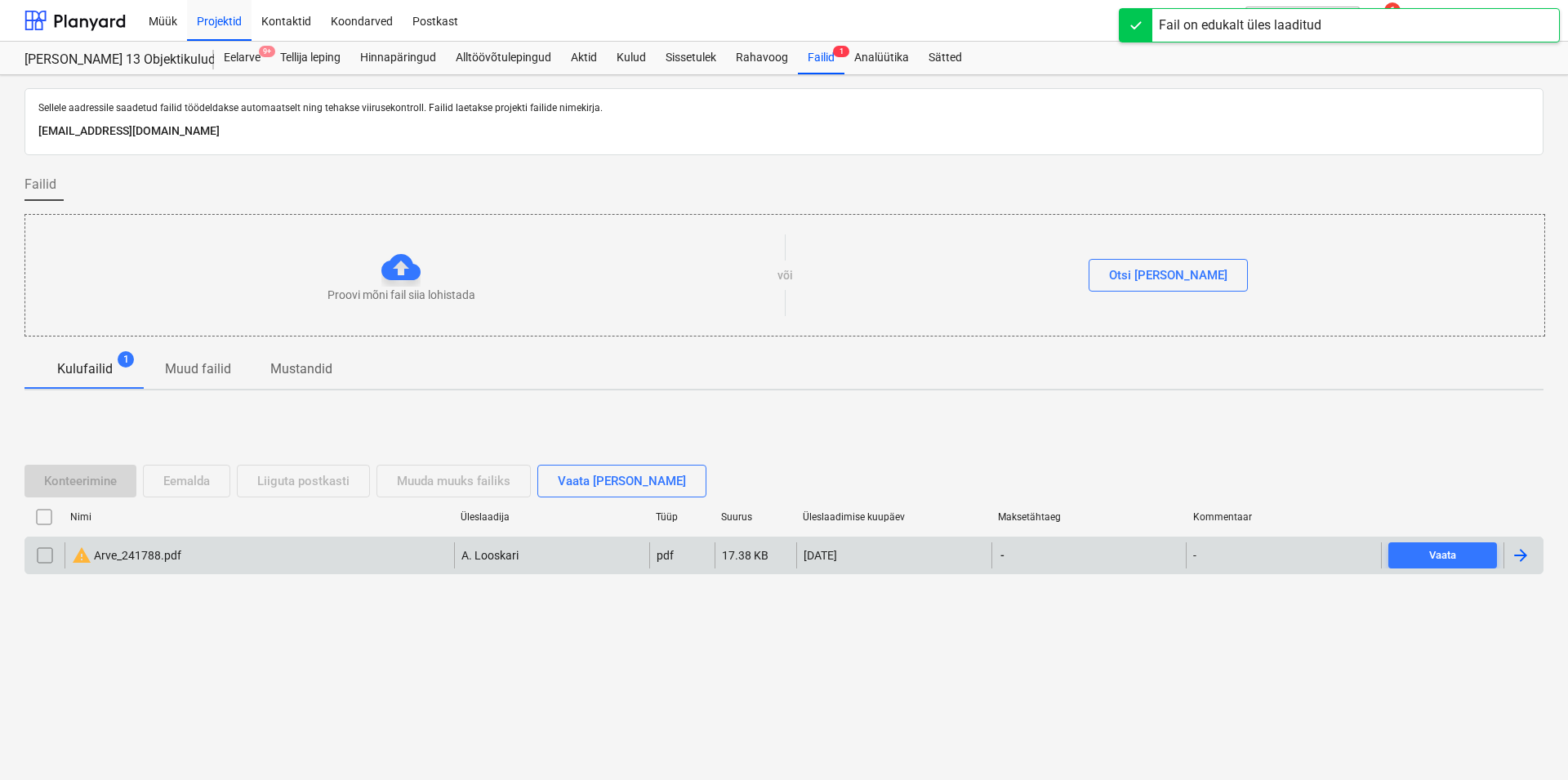
click at [144, 555] on div "warning Arve_241788.pdf" at bounding box center [126, 555] width 110 height 19
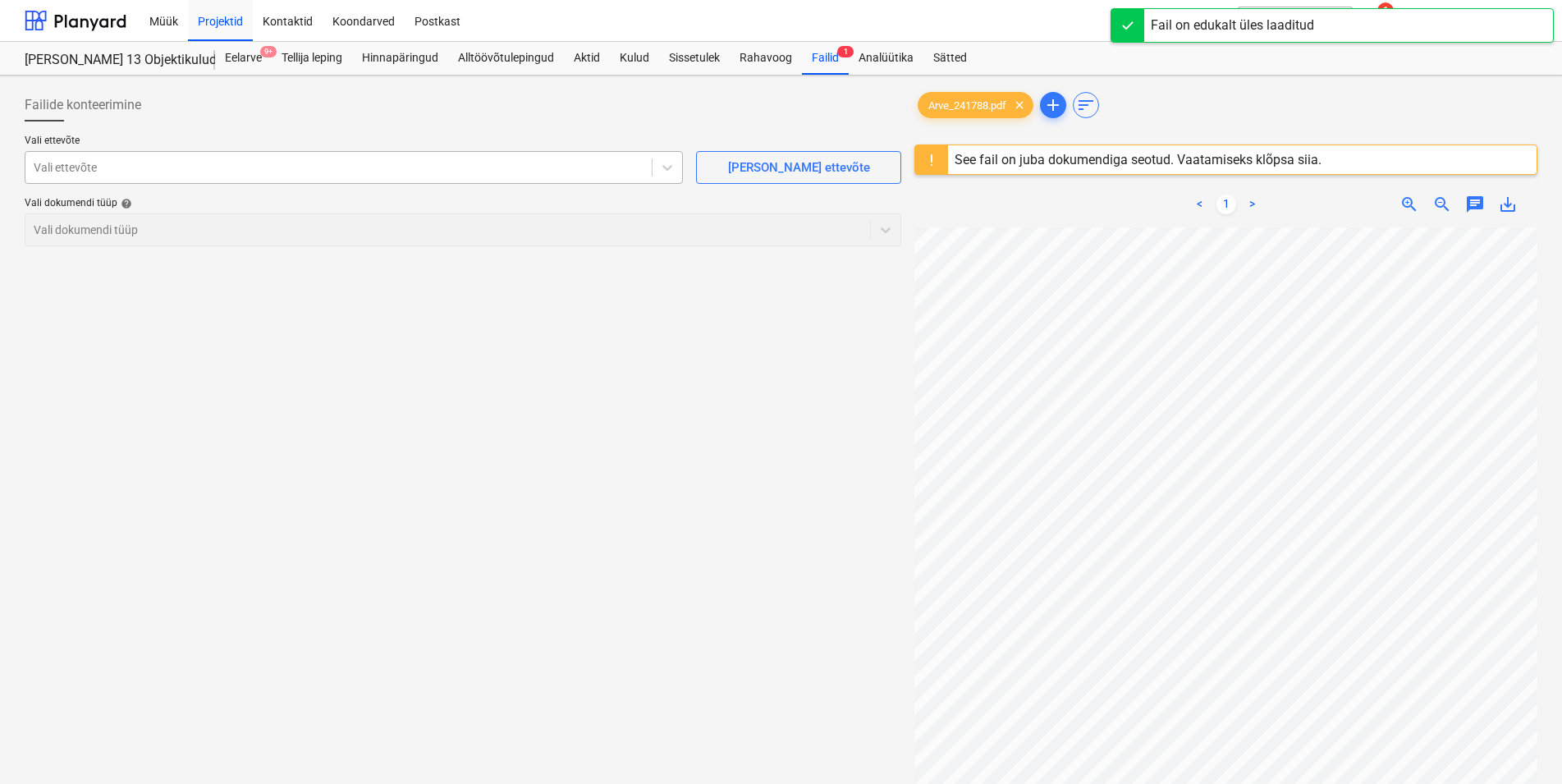
click at [334, 168] on div at bounding box center [338, 167] width 609 height 17
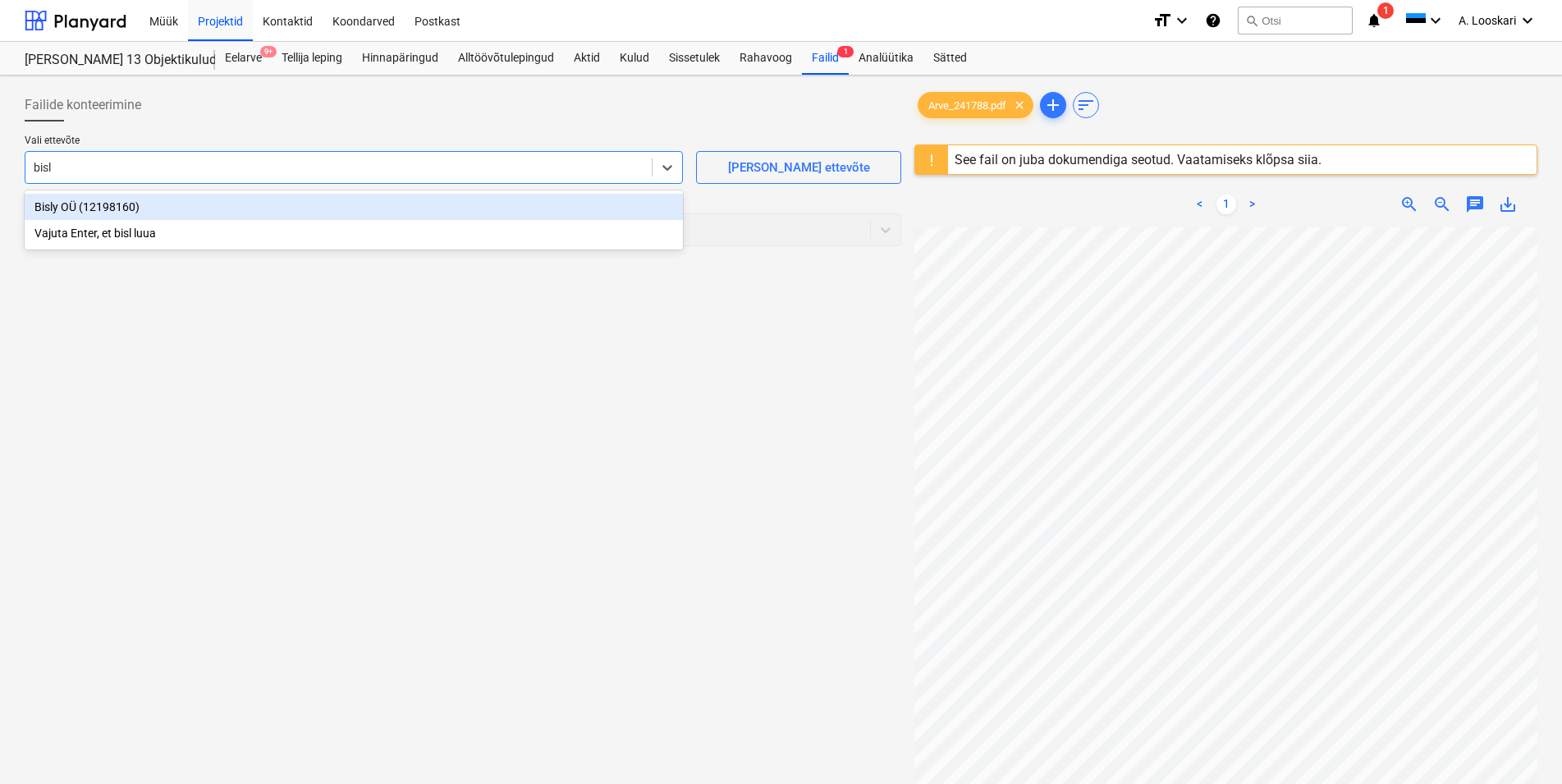
type input "bisly"
click at [314, 200] on div "Bisly OÜ (12198160)" at bounding box center [354, 206] width 658 height 26
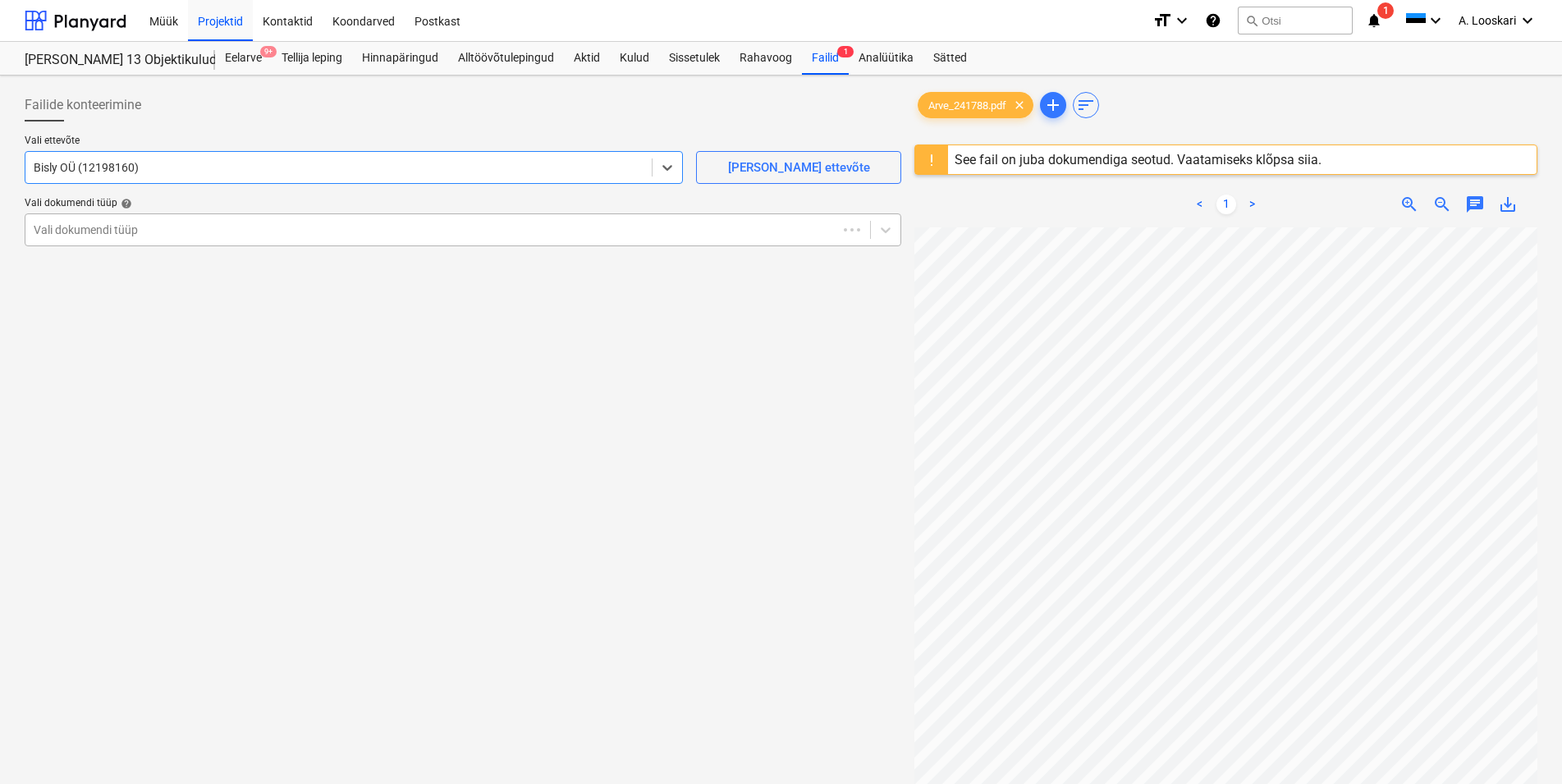
drag, startPoint x: 263, startPoint y: 216, endPoint x: 261, endPoint y: 229, distance: 13.2
click at [261, 229] on div "Vali dokumendi tüüp" at bounding box center [463, 230] width 877 height 33
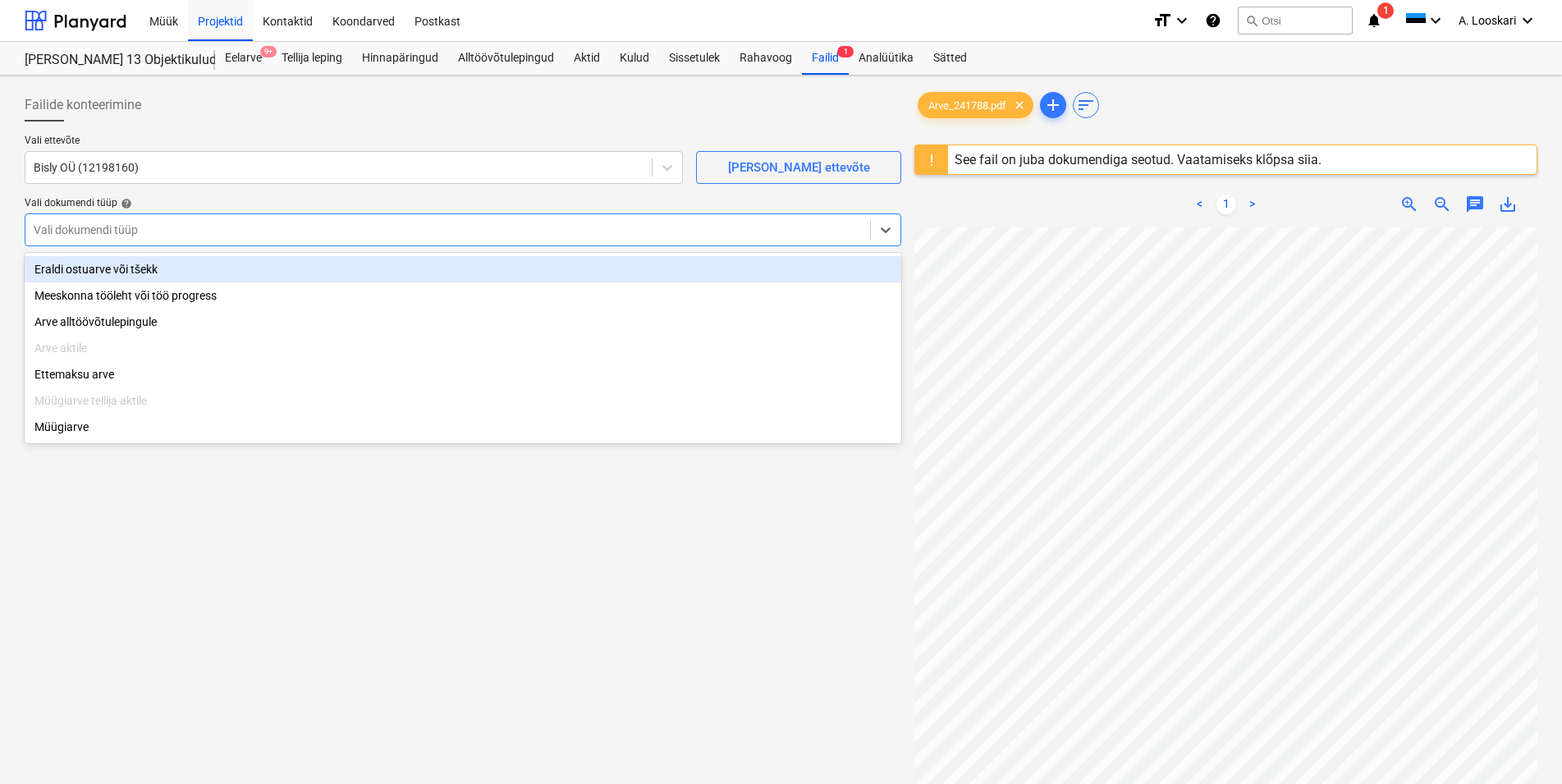
click at [253, 267] on div "Eraldi ostuarve või tšekk" at bounding box center [463, 269] width 877 height 26
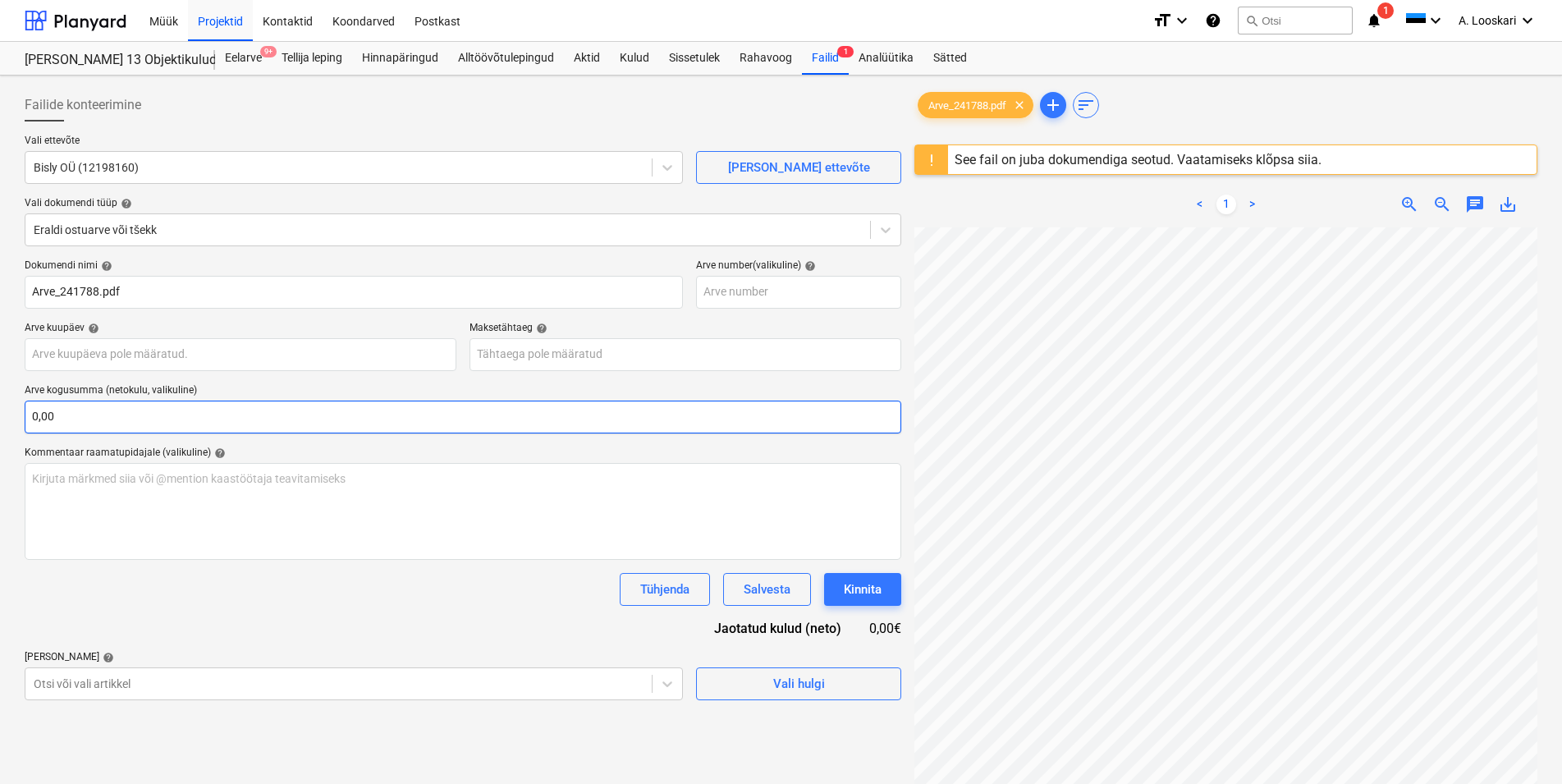
scroll to position [54, 213]
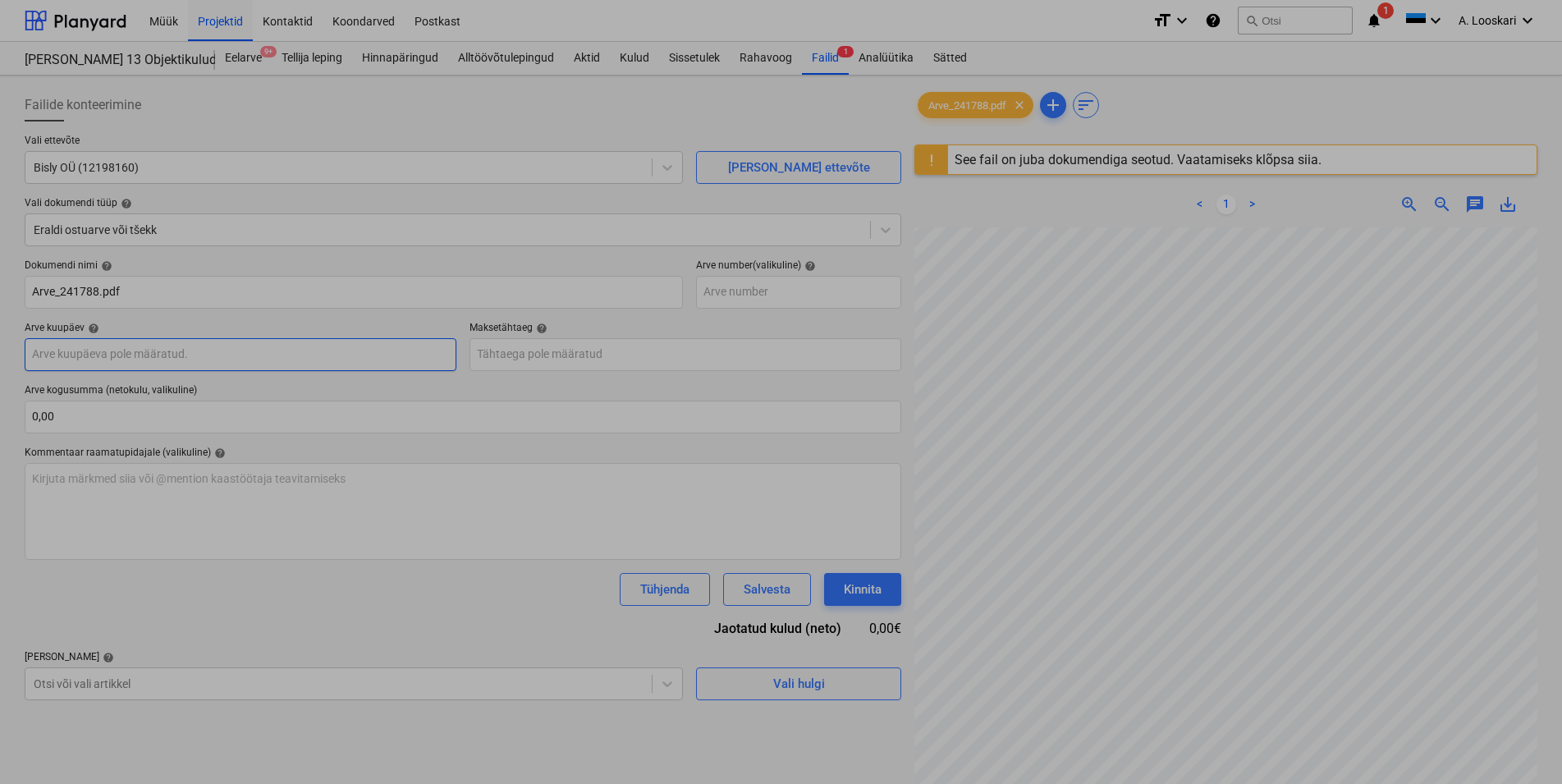
click at [235, 351] on input "text" at bounding box center [240, 355] width 432 height 33
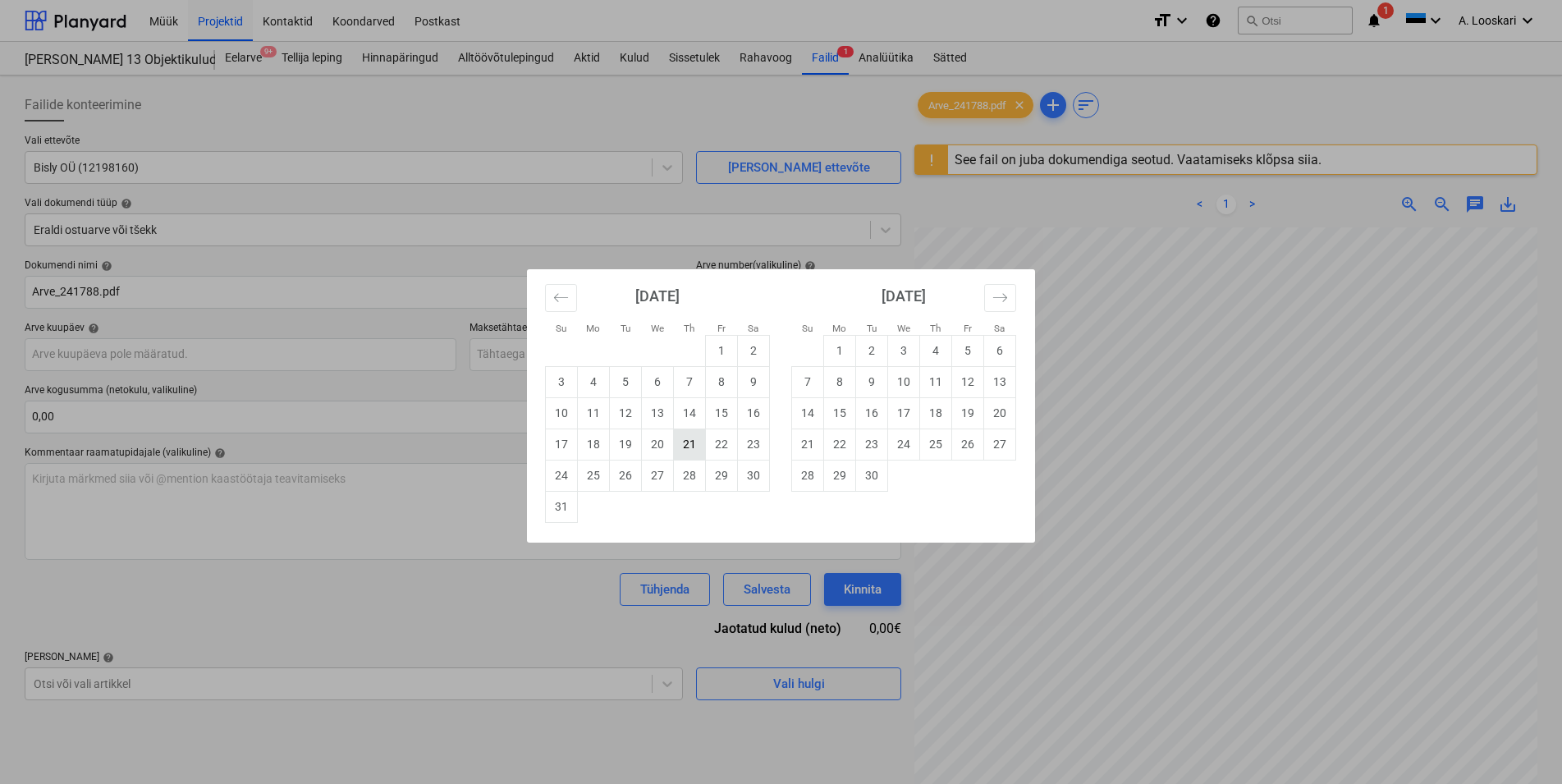
click at [691, 440] on td "21" at bounding box center [690, 444] width 32 height 31
type input "[DATE]"
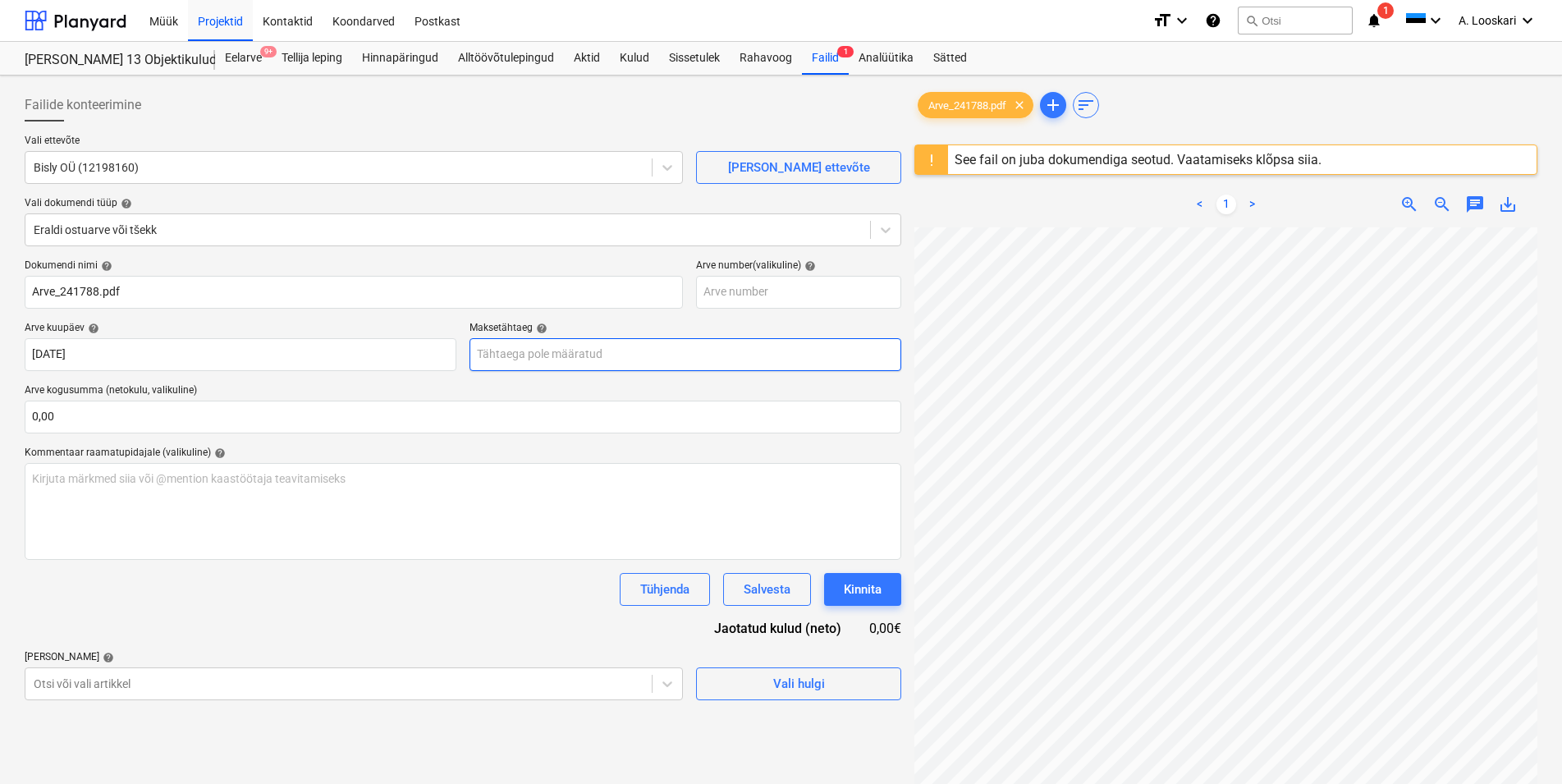
click at [613, 352] on input "text" at bounding box center [685, 355] width 432 height 33
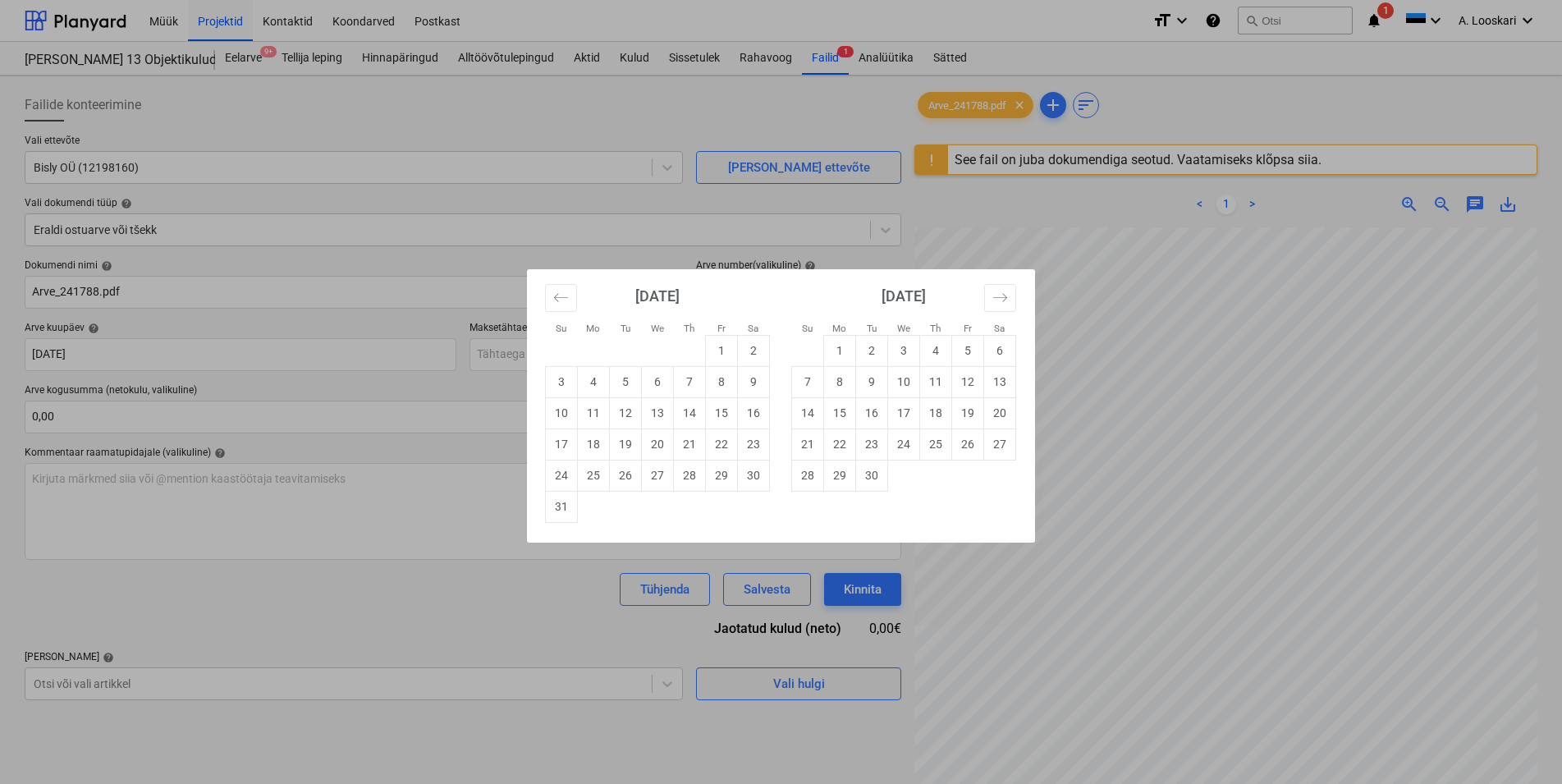
click at [511, 350] on div "Su Mo Tu We Th Fr Sa Su Mo Tu We Th Fr Sa [DATE] 1 2 3 4 5 6 7 8 9 10 11 12 13 …" at bounding box center [781, 392] width 1562 height 784
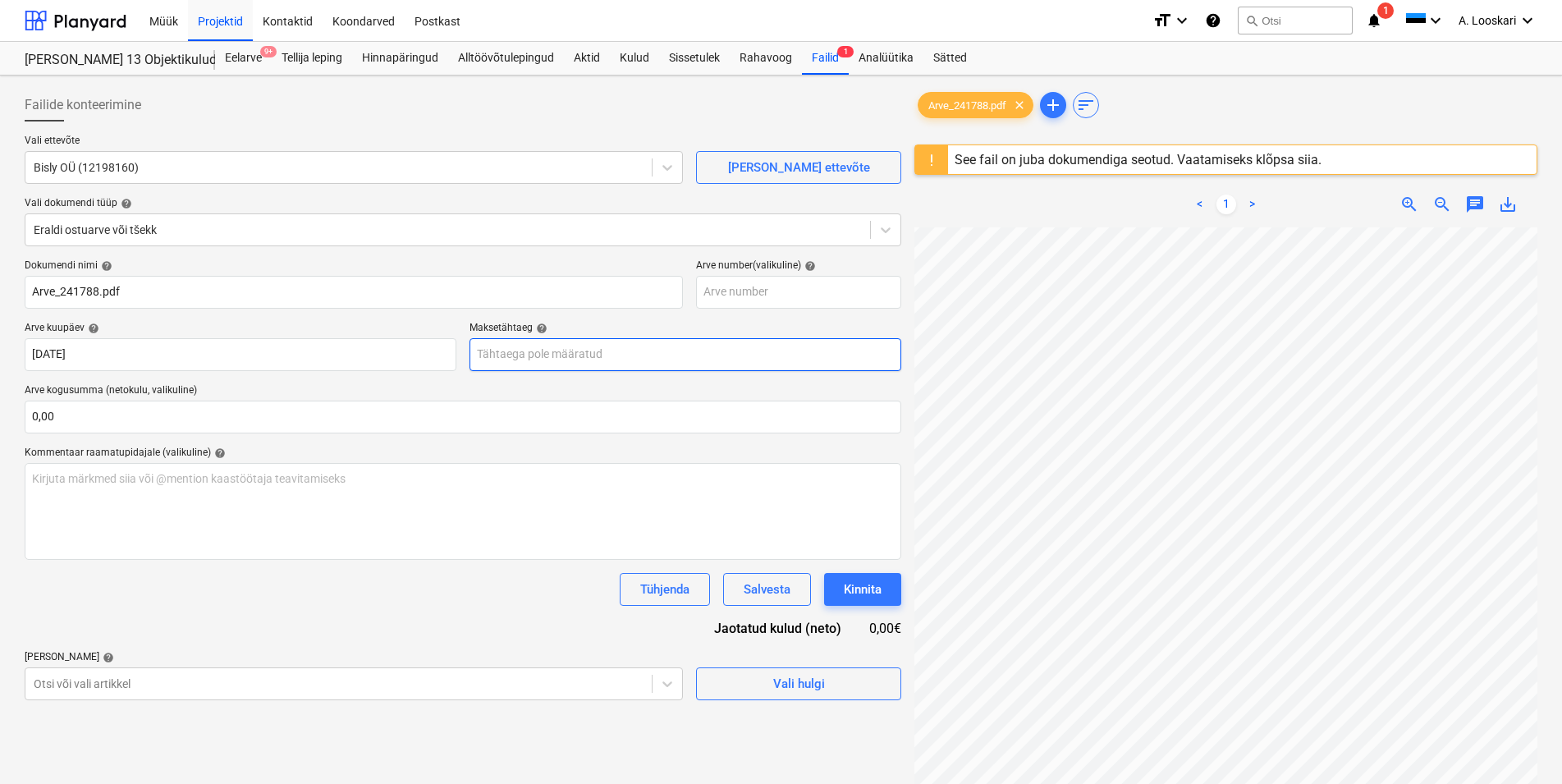
click at [512, 350] on input "text" at bounding box center [685, 355] width 432 height 33
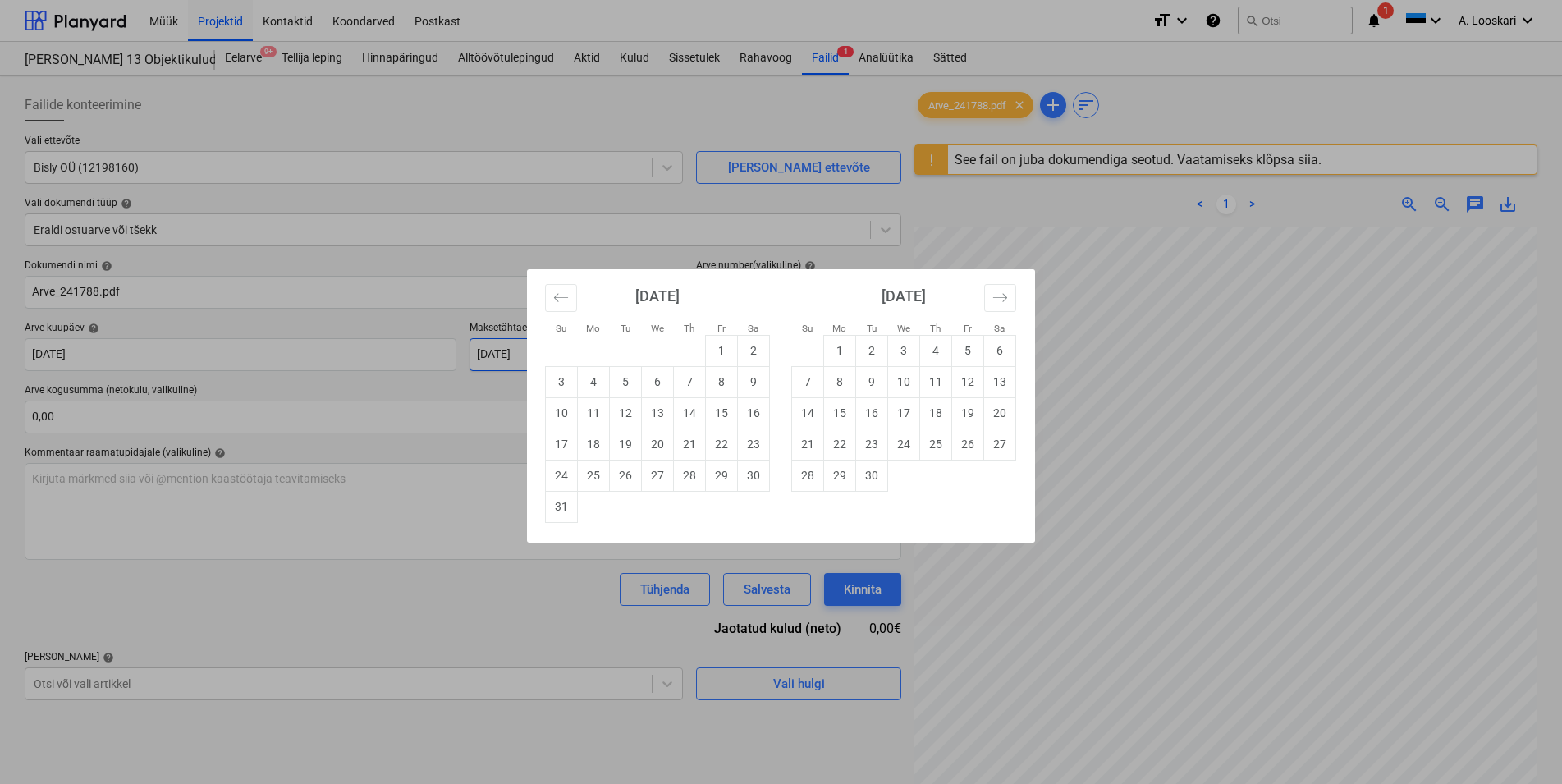
type input "[DATE]"
click at [1025, 609] on div "Su Mo Tu We Th Fr Sa Su Mo Tu We Th Fr Sa [DATE] 1 2 3 4 5 6 7 8 9 10 11 12 13 …" at bounding box center [781, 392] width 1562 height 784
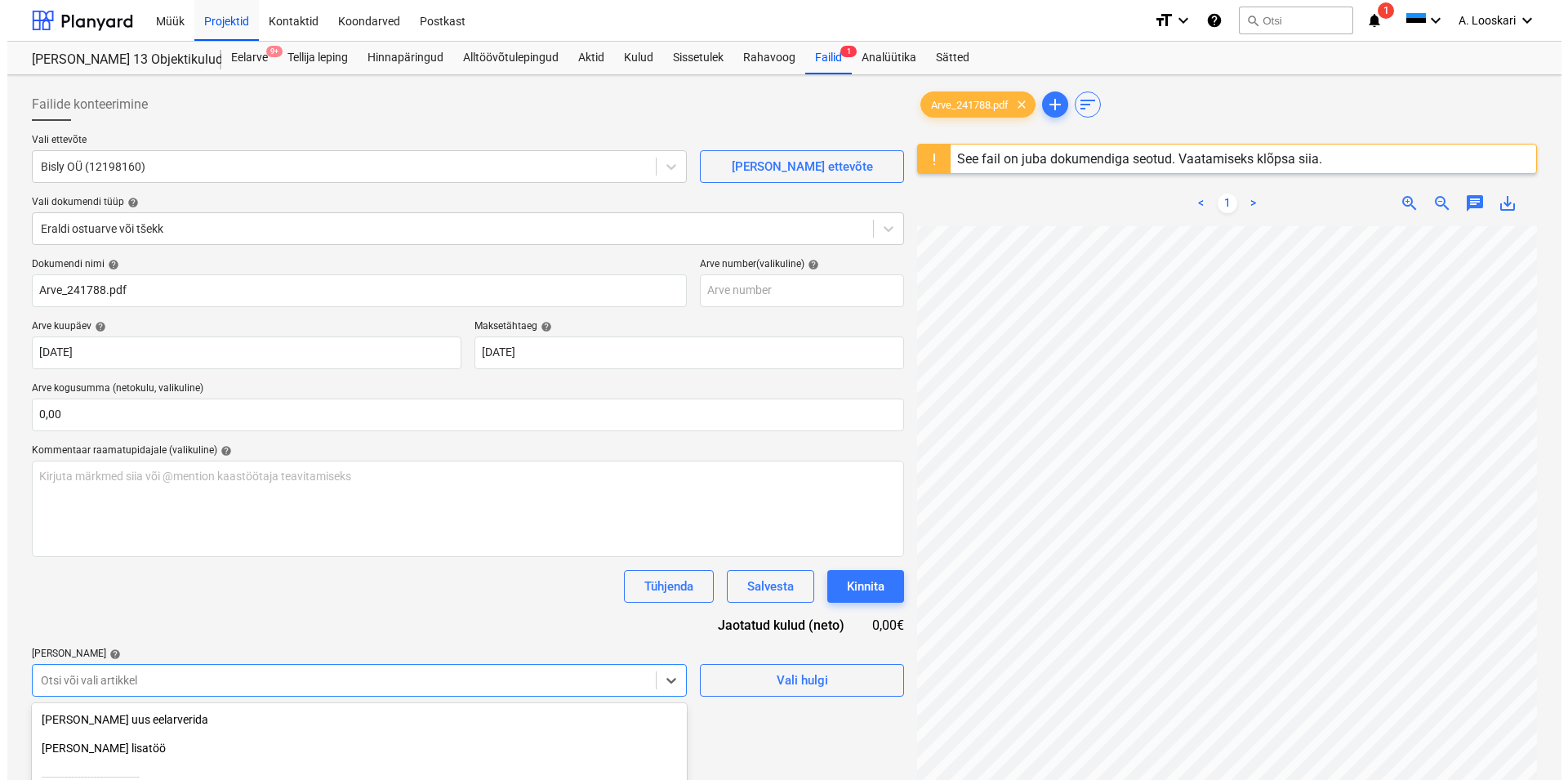
scroll to position [178, 0]
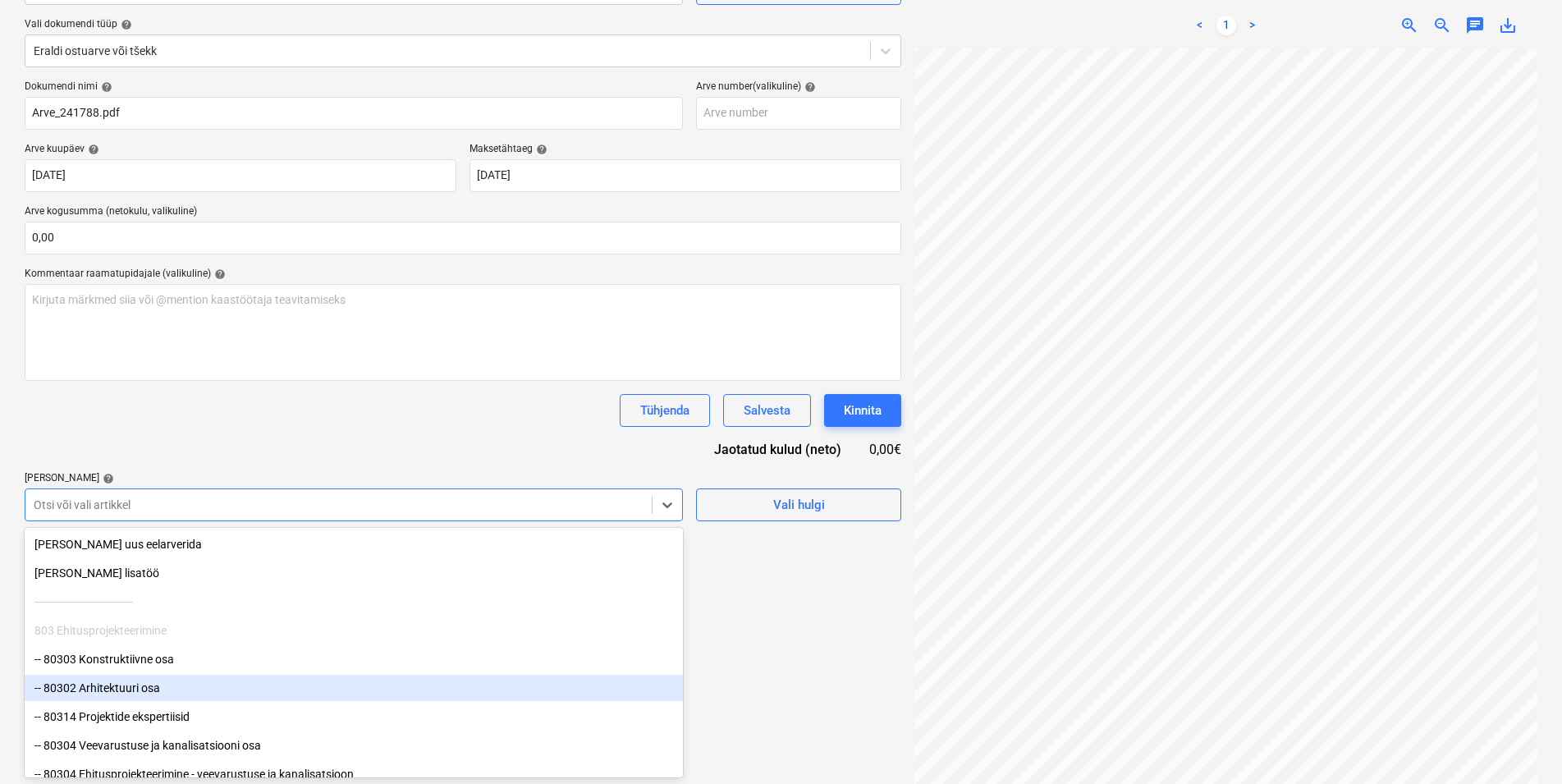
click at [208, 605] on body "Müük Projektid Kontaktid Koondarved Postkast format_size keyboard_arrow_down he…" at bounding box center [781, 214] width 1562 height 784
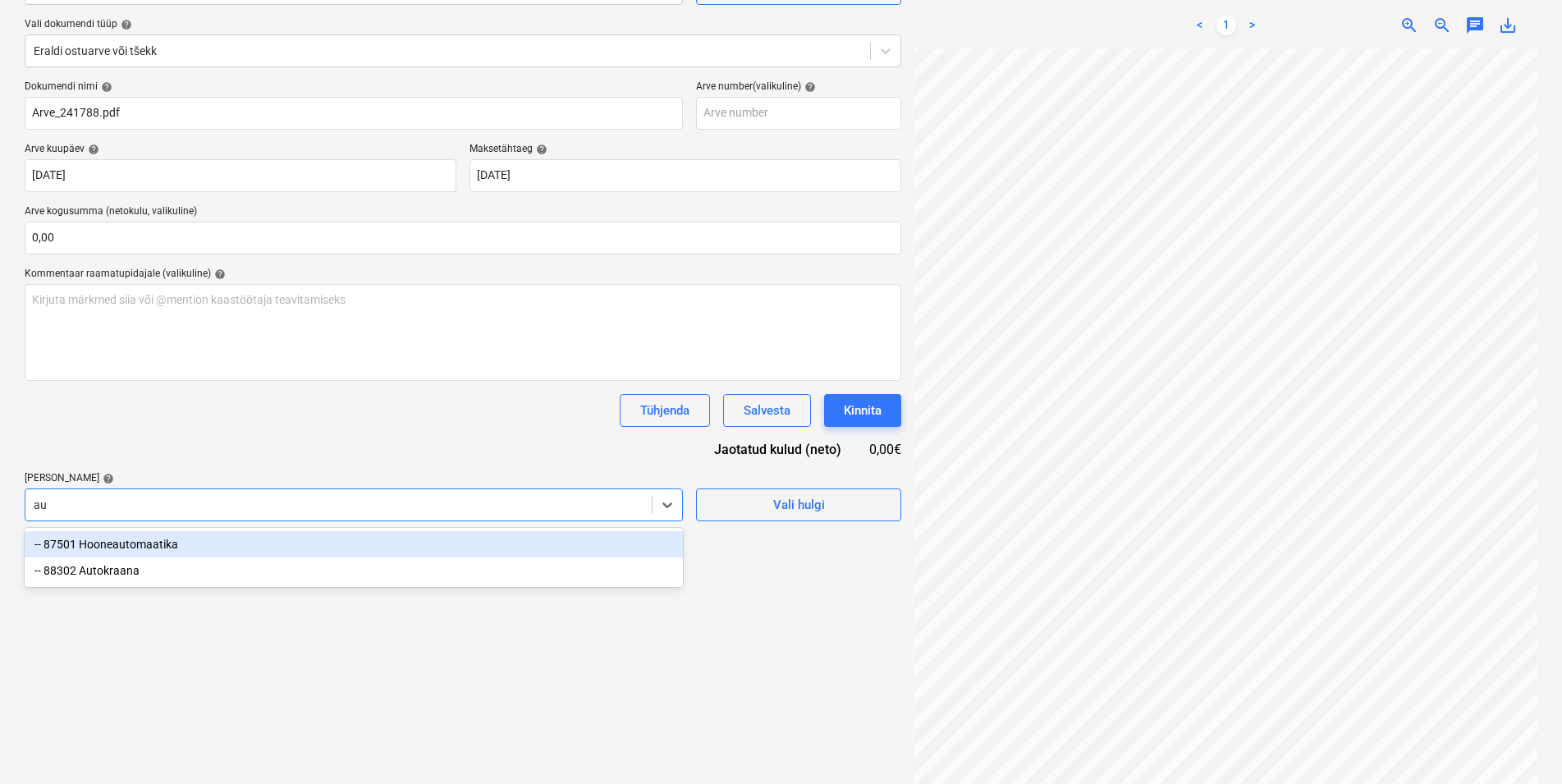
type input "aut"
click at [215, 538] on div "-- 87501 Hooneautomaatika" at bounding box center [354, 544] width 658 height 26
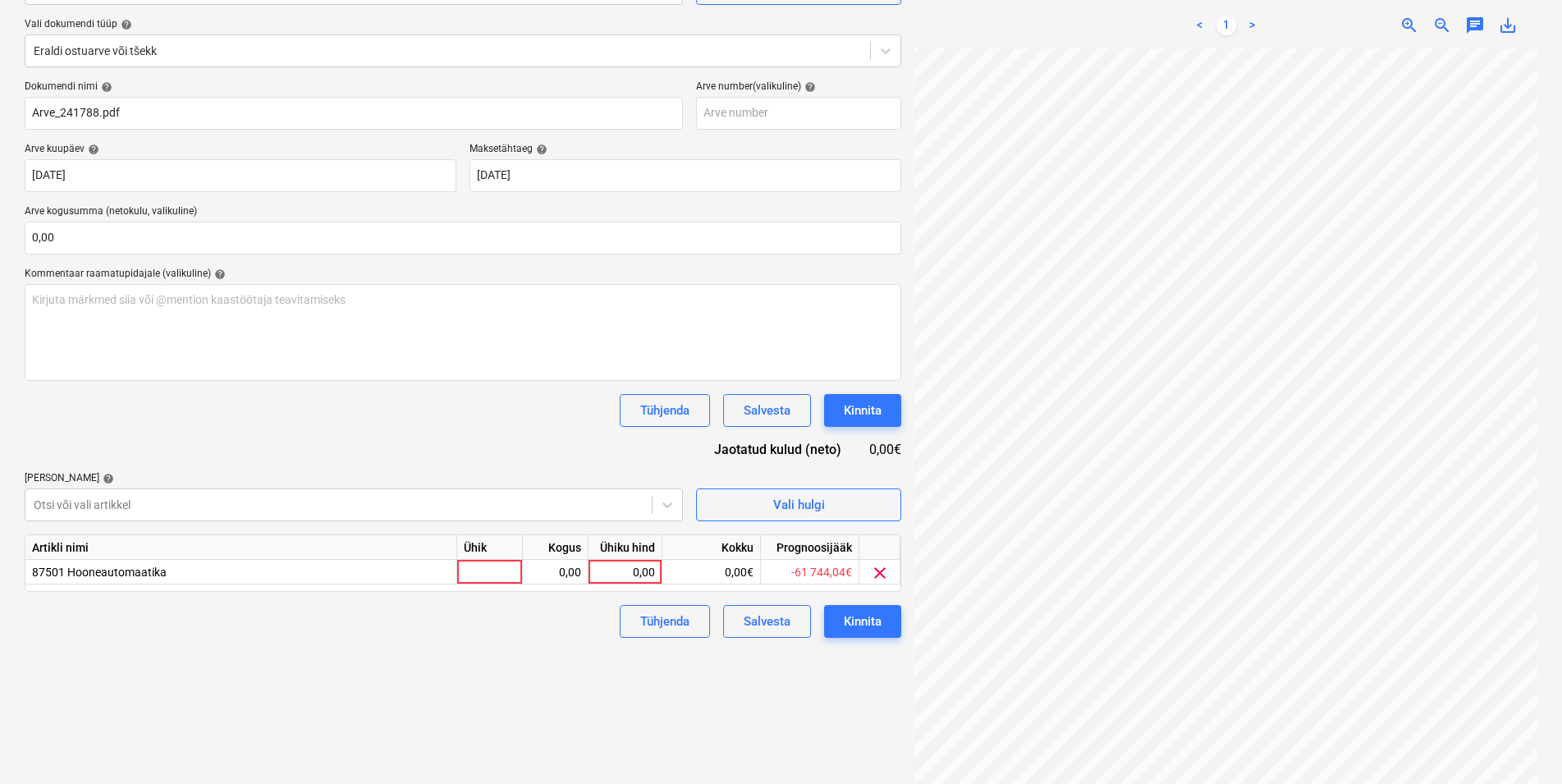
click at [213, 455] on div "Dokumendi nimi help Arve_241788.pdf Arve number (valikuline) help Arve kuupäev …" at bounding box center [463, 359] width 877 height 557
click at [479, 569] on div at bounding box center [489, 571] width 66 height 25
type input "kmpl"
click at [543, 567] on div "0,00" at bounding box center [555, 571] width 52 height 25
type input "1"
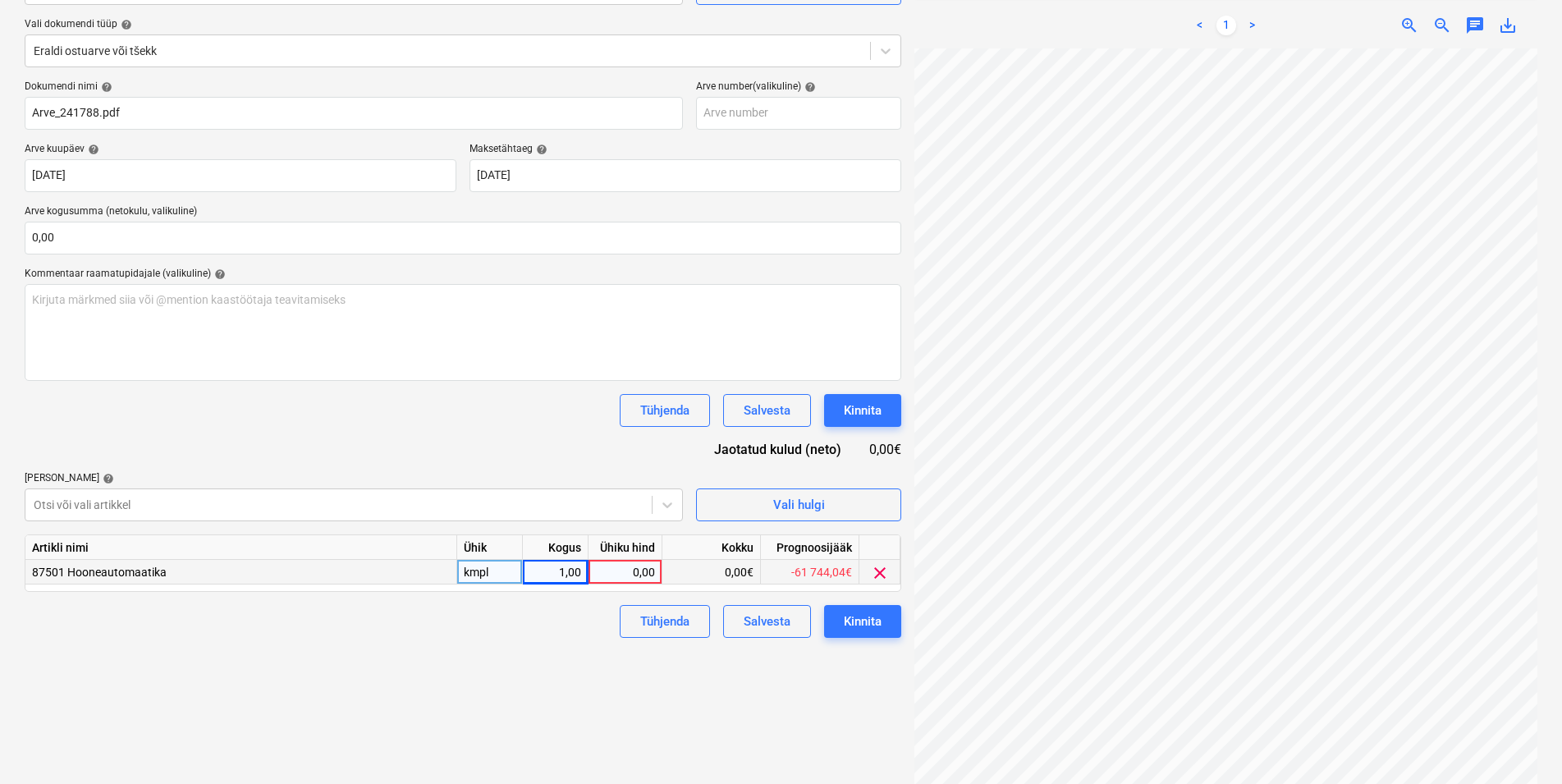
click at [609, 567] on div "0,00" at bounding box center [624, 571] width 60 height 25
type input "1815,96"
click at [495, 680] on div "Failide konteerimine Vali ettevõte Bisly OÜ (12198160) [PERSON_NAME] uus ettevõ…" at bounding box center [463, 348] width 890 height 889
click at [866, 621] on div "Kinnita" at bounding box center [862, 620] width 38 height 21
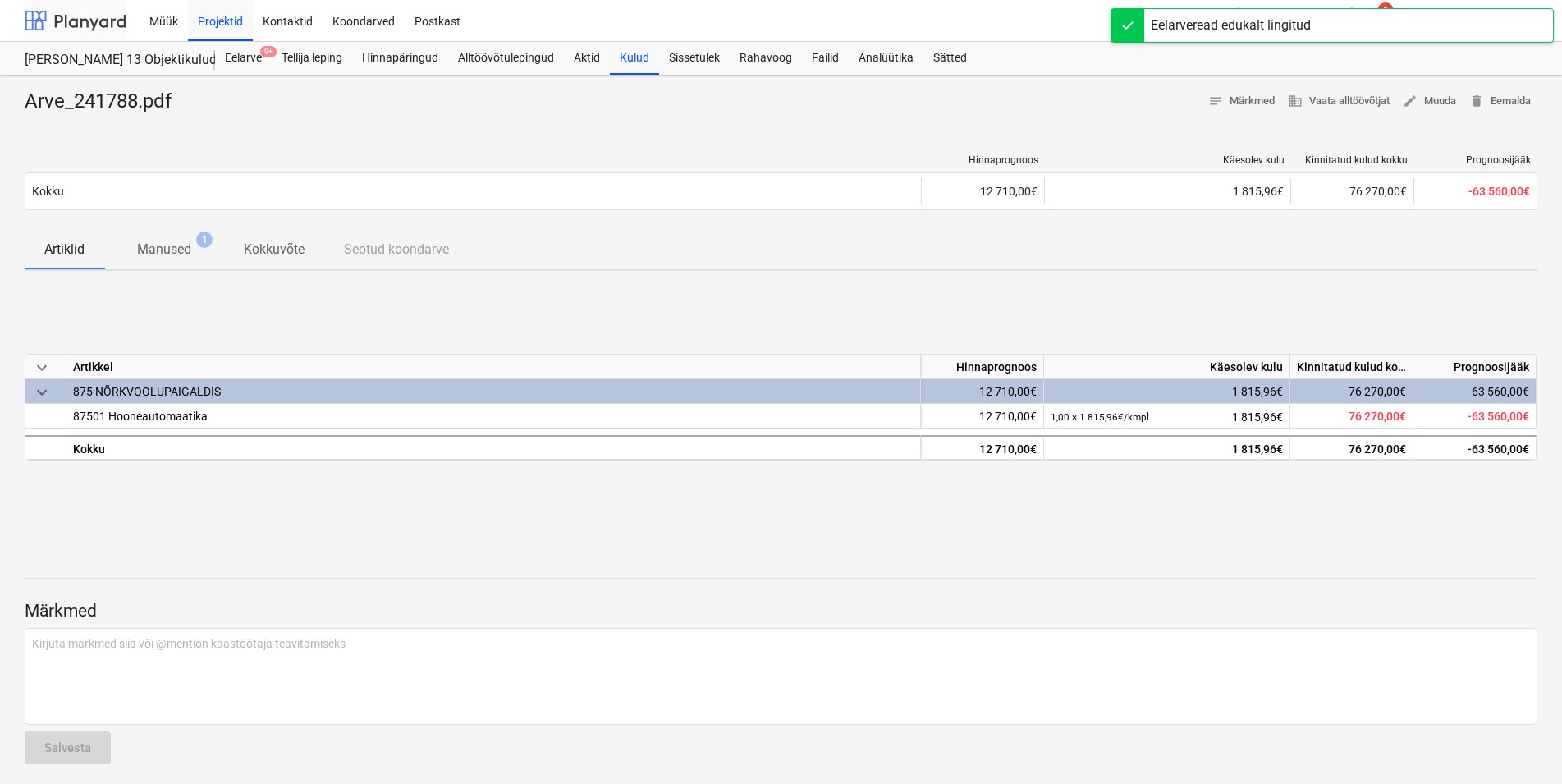
click at [91, 23] on div at bounding box center [76, 20] width 102 height 41
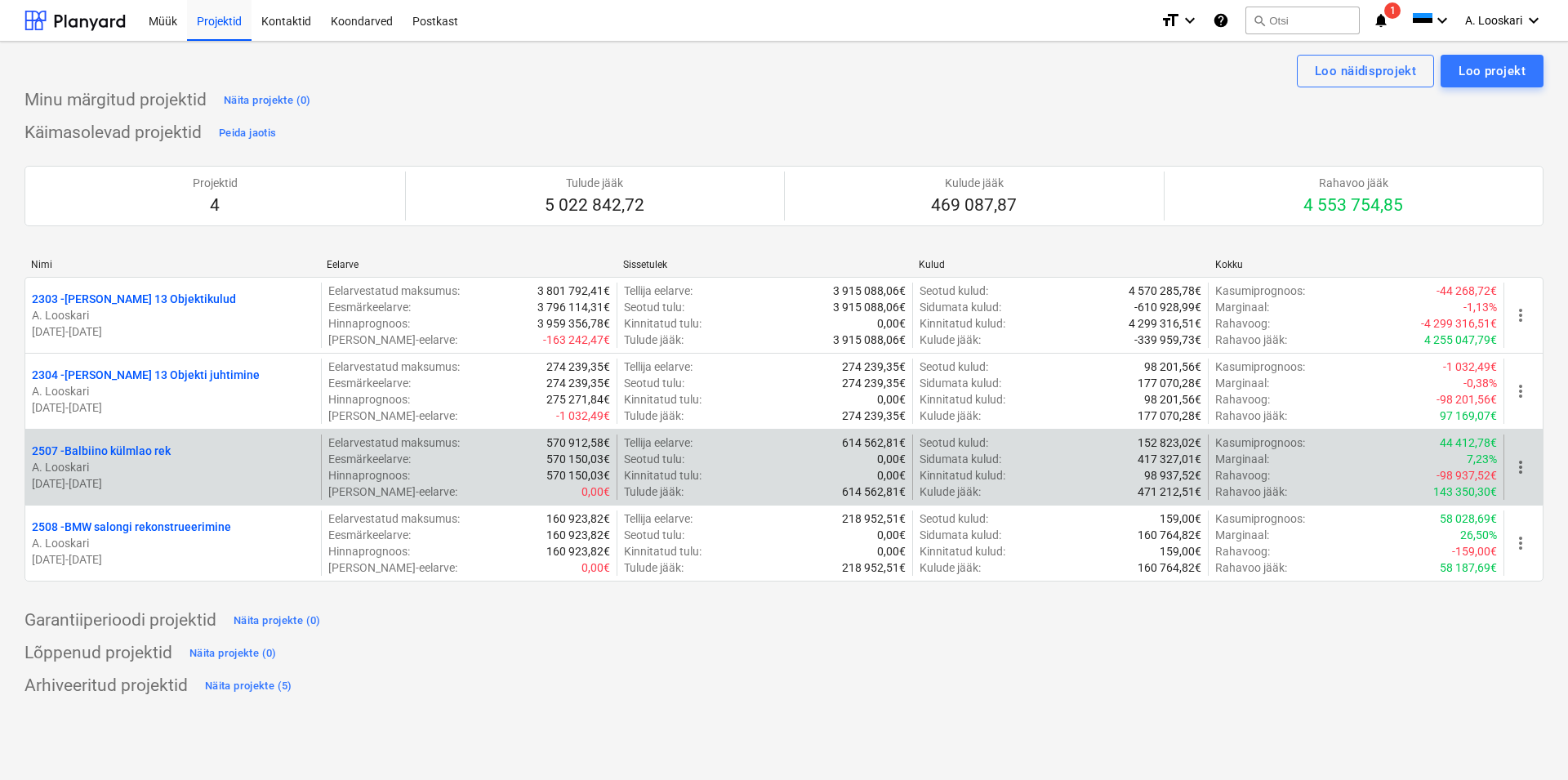
click at [192, 467] on p "A. Looskari" at bounding box center [173, 467] width 282 height 17
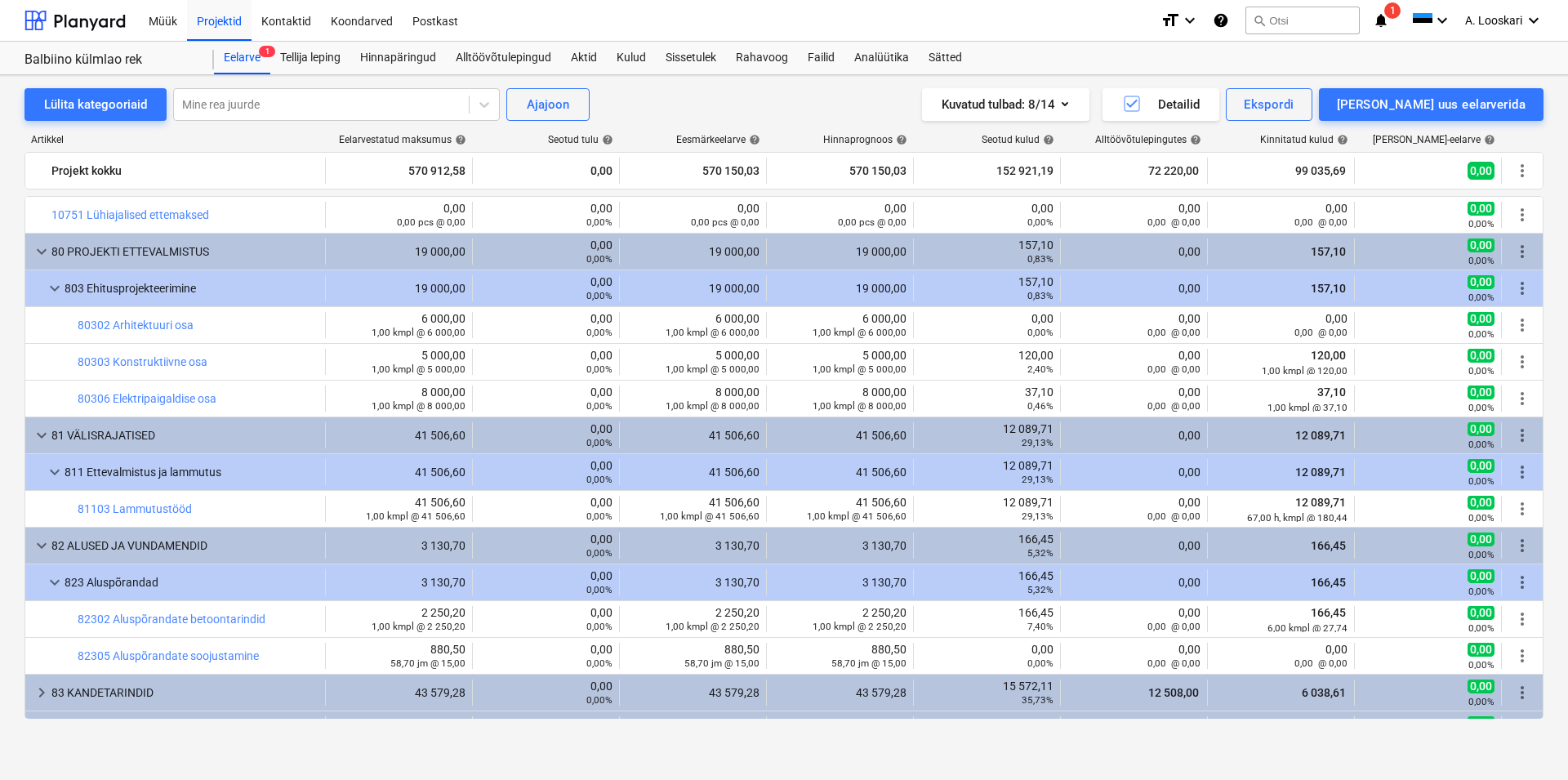
scroll to position [931, 0]
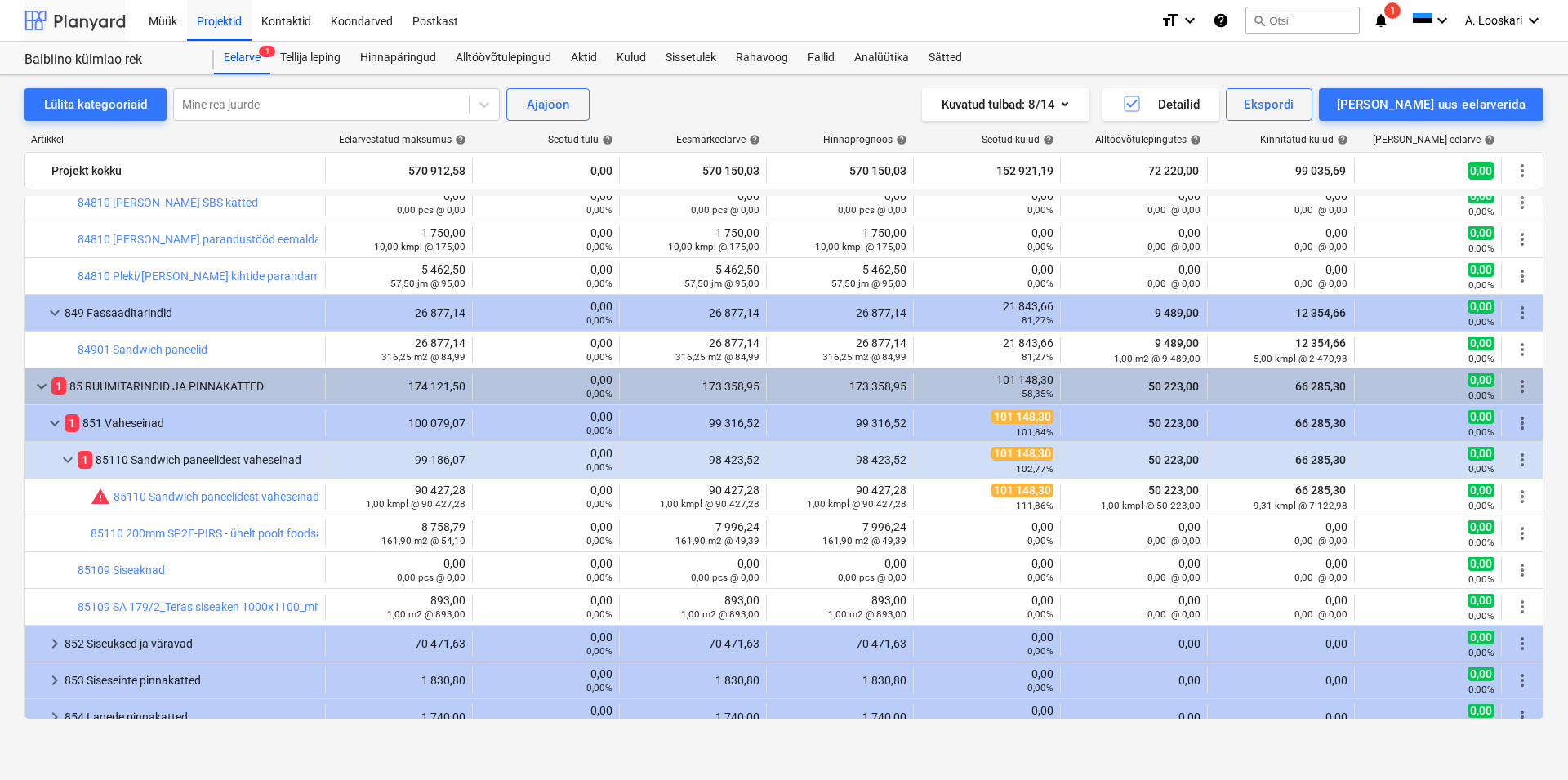
click at [98, 20] on div at bounding box center [75, 20] width 101 height 40
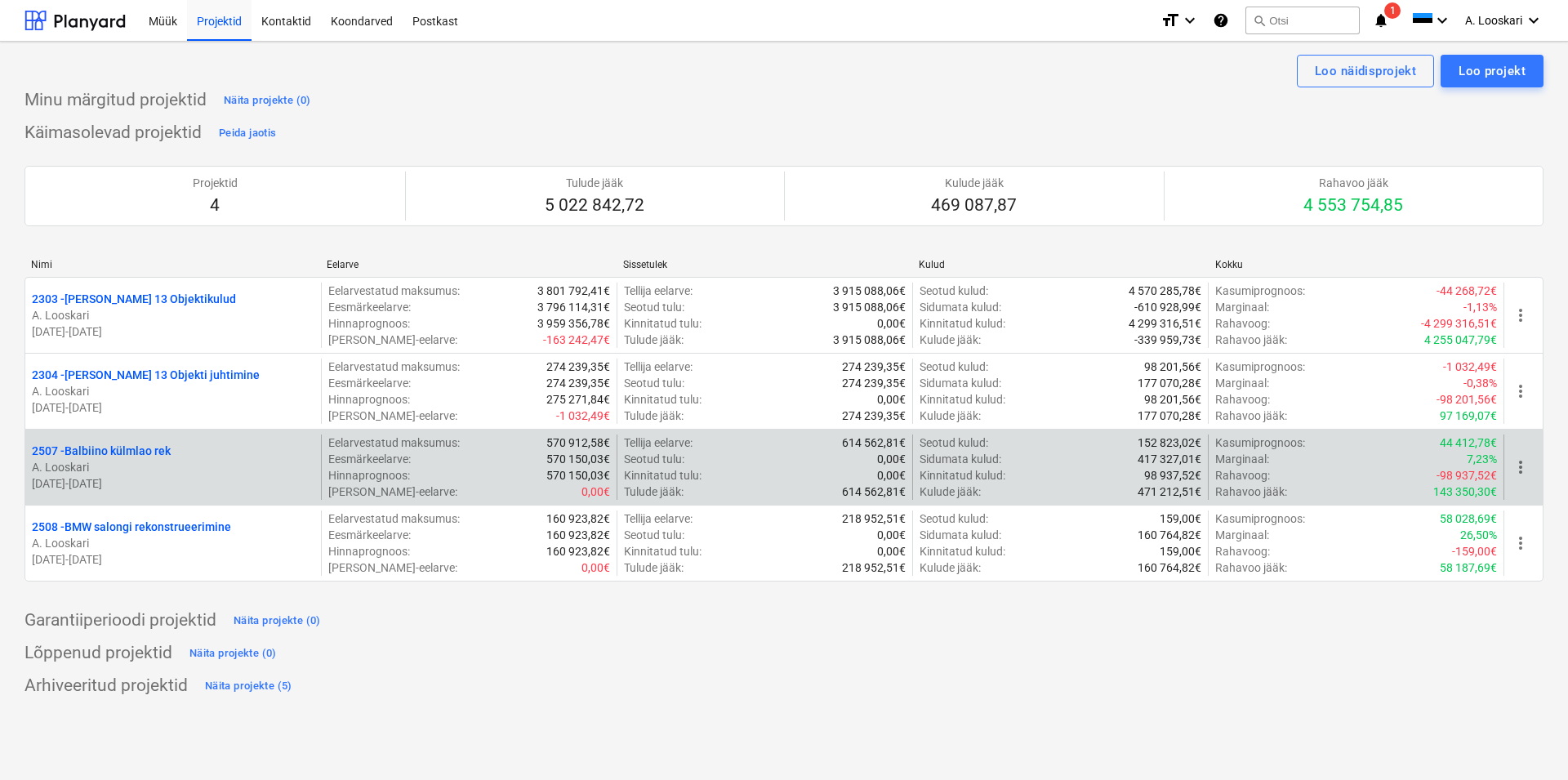
click at [149, 454] on p "2507 - Balbiino külmlao rek" at bounding box center [101, 451] width 139 height 17
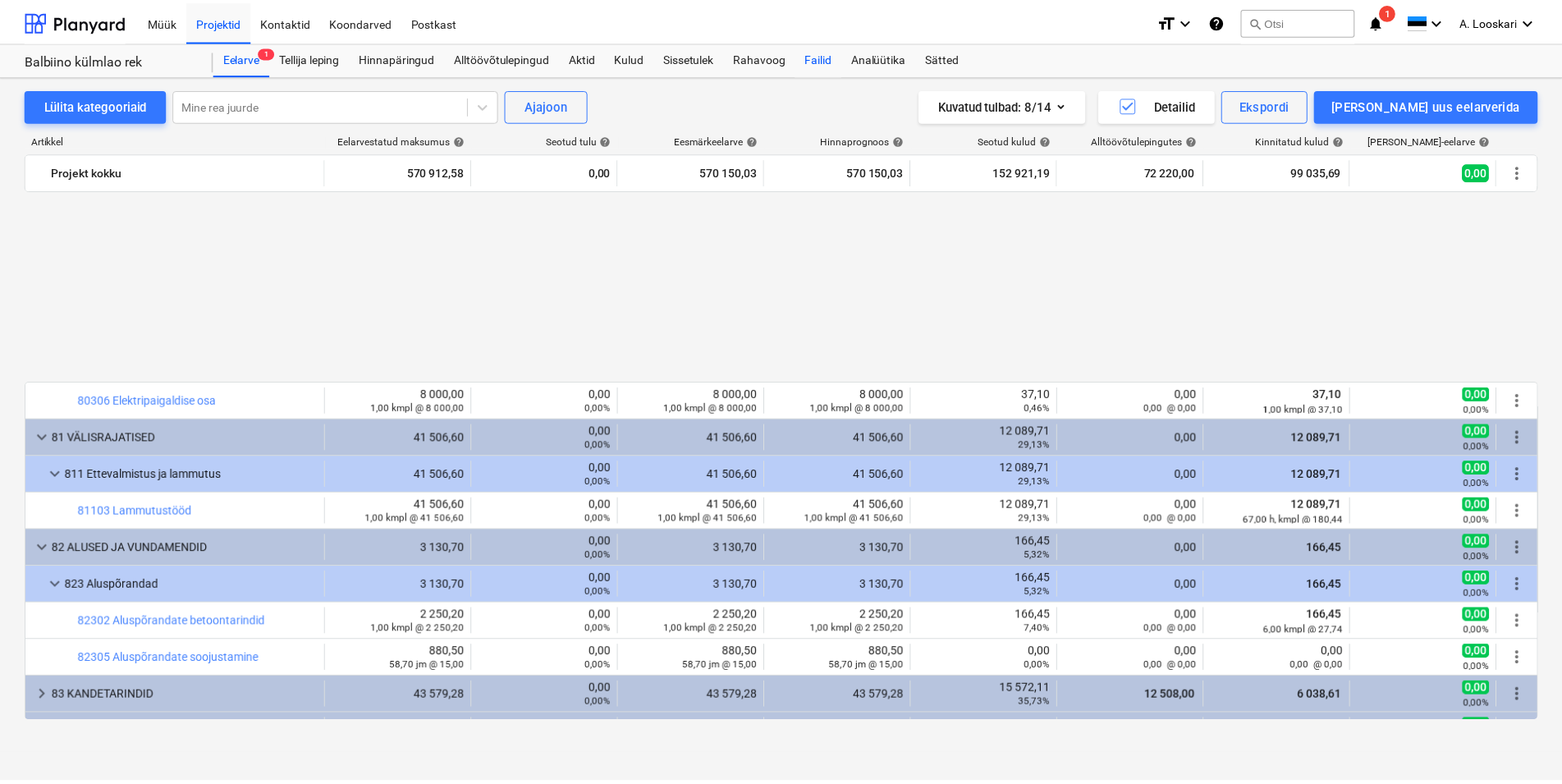
scroll to position [936, 0]
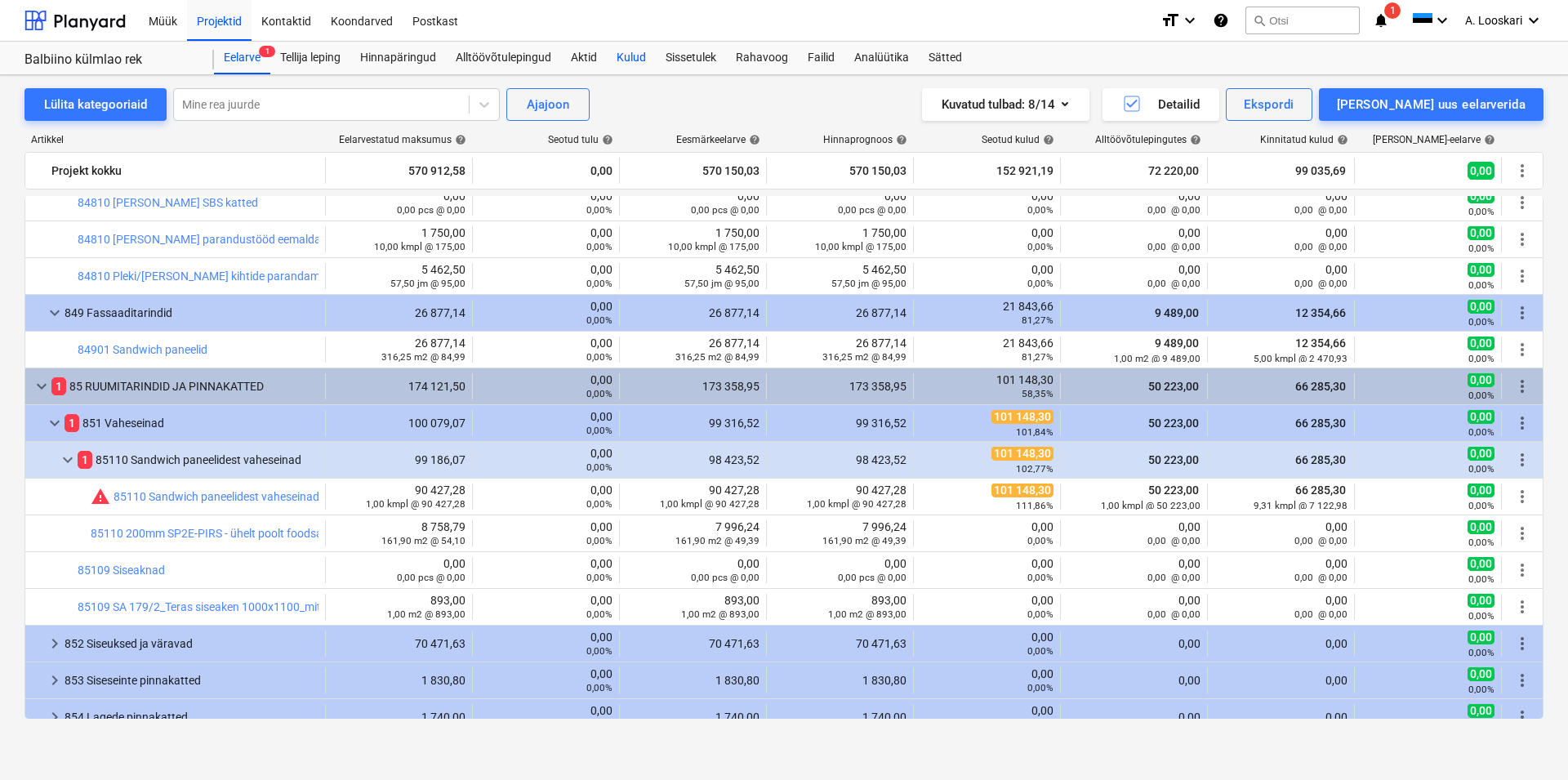
click at [639, 54] on div "Kulud" at bounding box center [630, 58] width 49 height 33
